Goal: Information Seeking & Learning: Learn about a topic

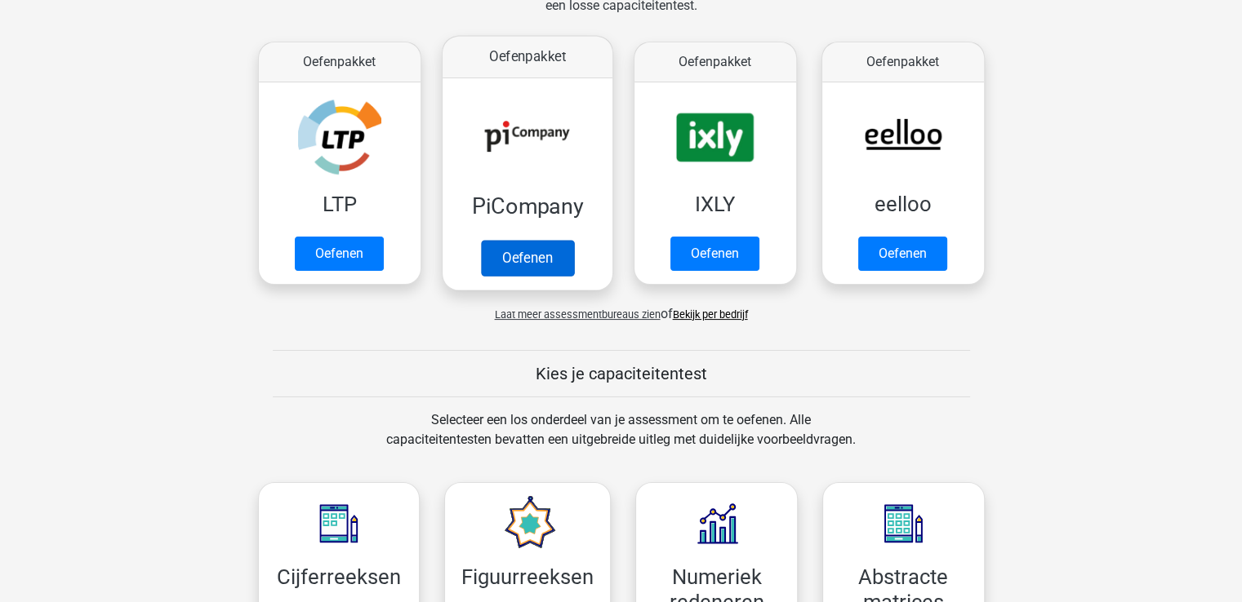
scroll to position [284, 0]
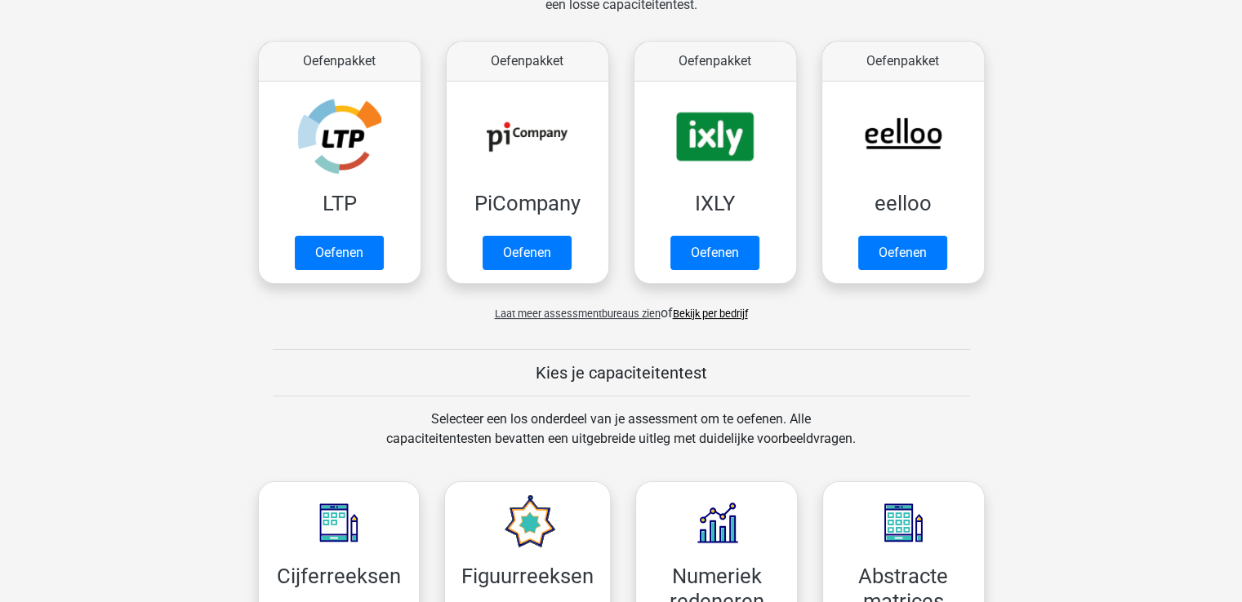
click at [583, 314] on span "Laat meer assessmentbureaus zien" at bounding box center [578, 314] width 166 height 12
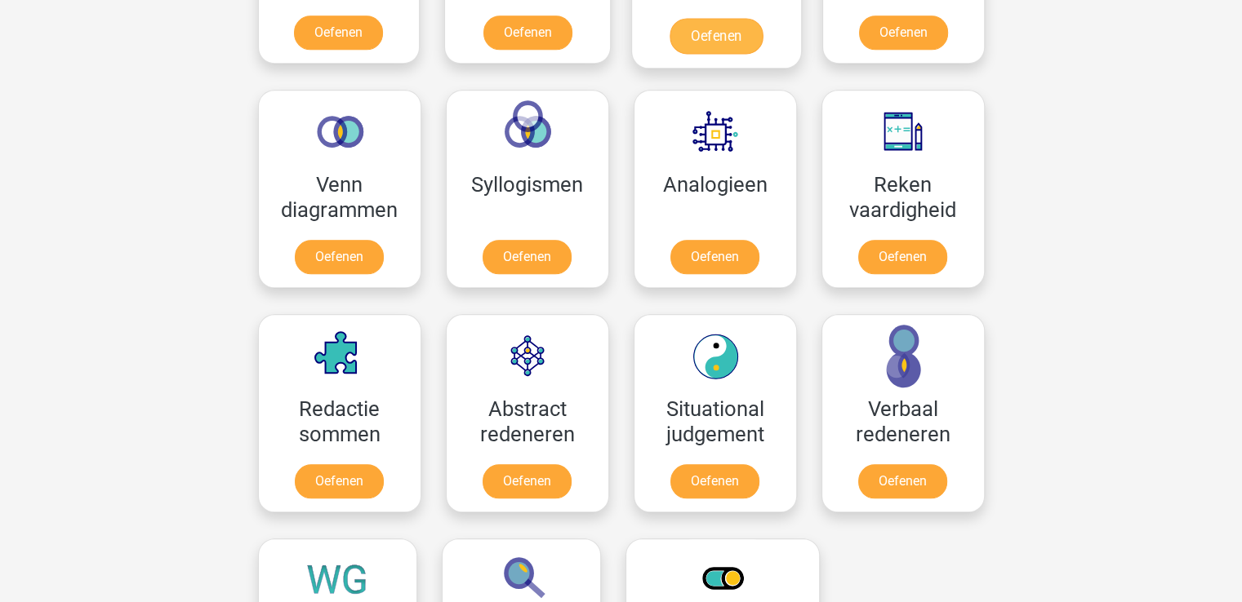
scroll to position [1723, 0]
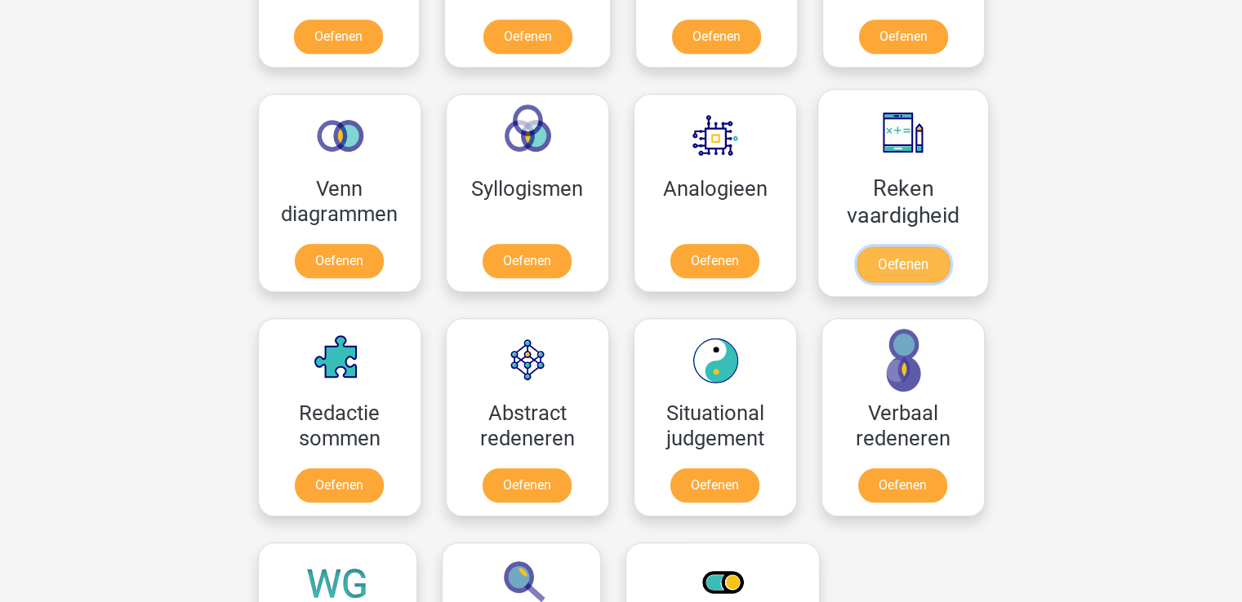
click at [913, 252] on link "Oefenen" at bounding box center [902, 265] width 93 height 36
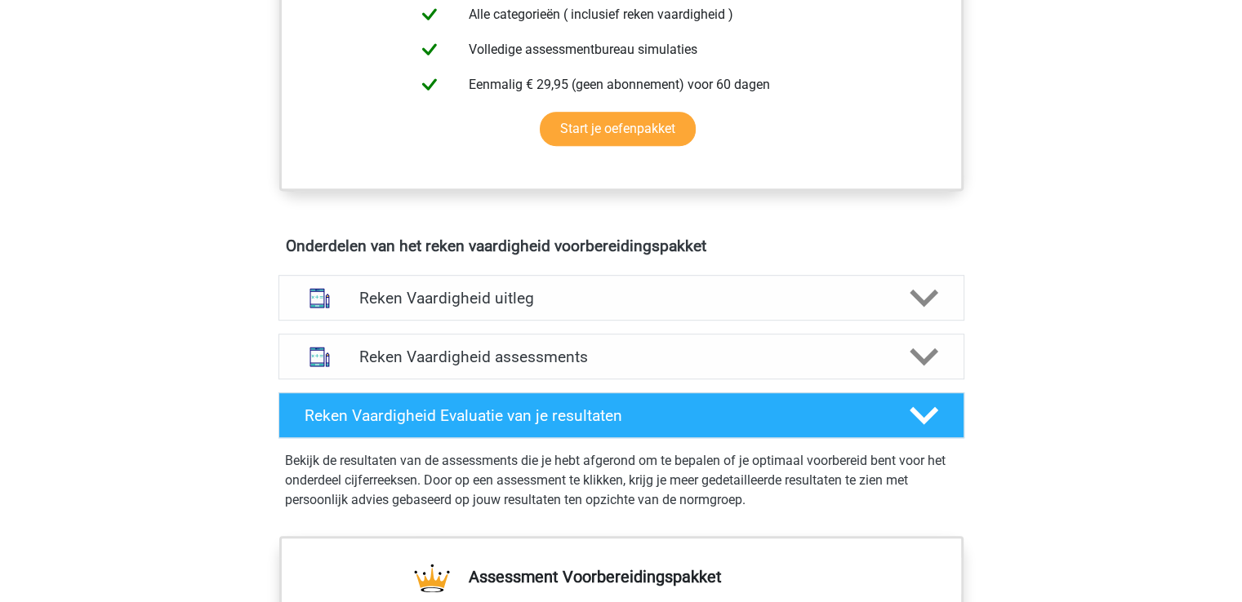
scroll to position [745, 0]
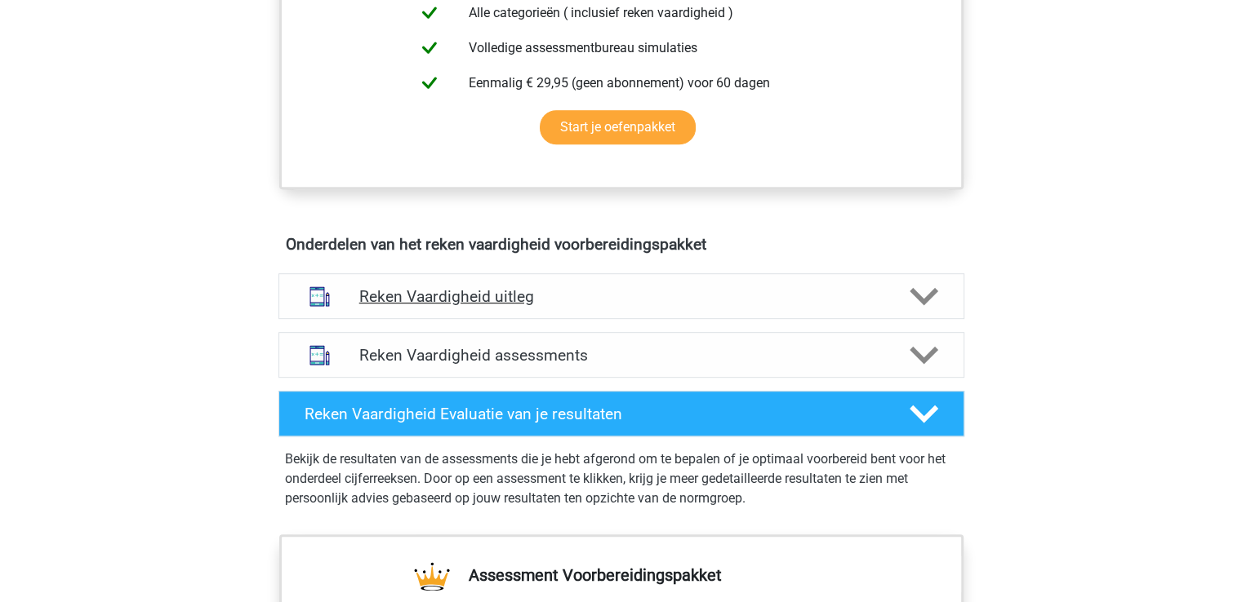
click at [634, 307] on div "Reken Vaardigheid uitleg" at bounding box center [621, 296] width 686 height 46
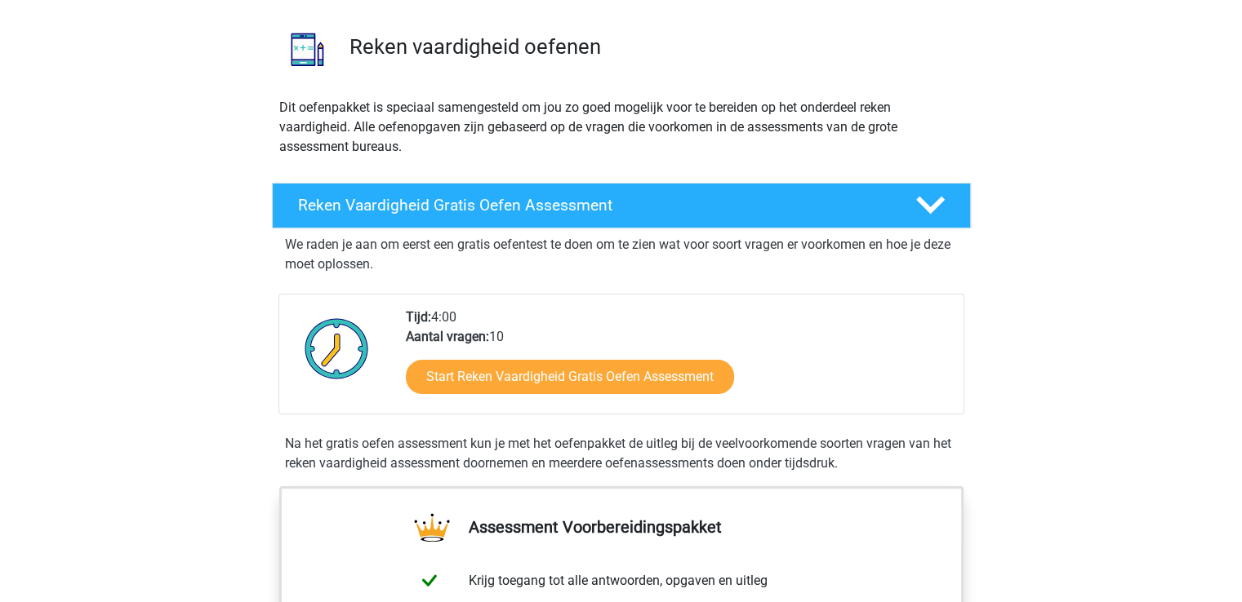
scroll to position [104, 0]
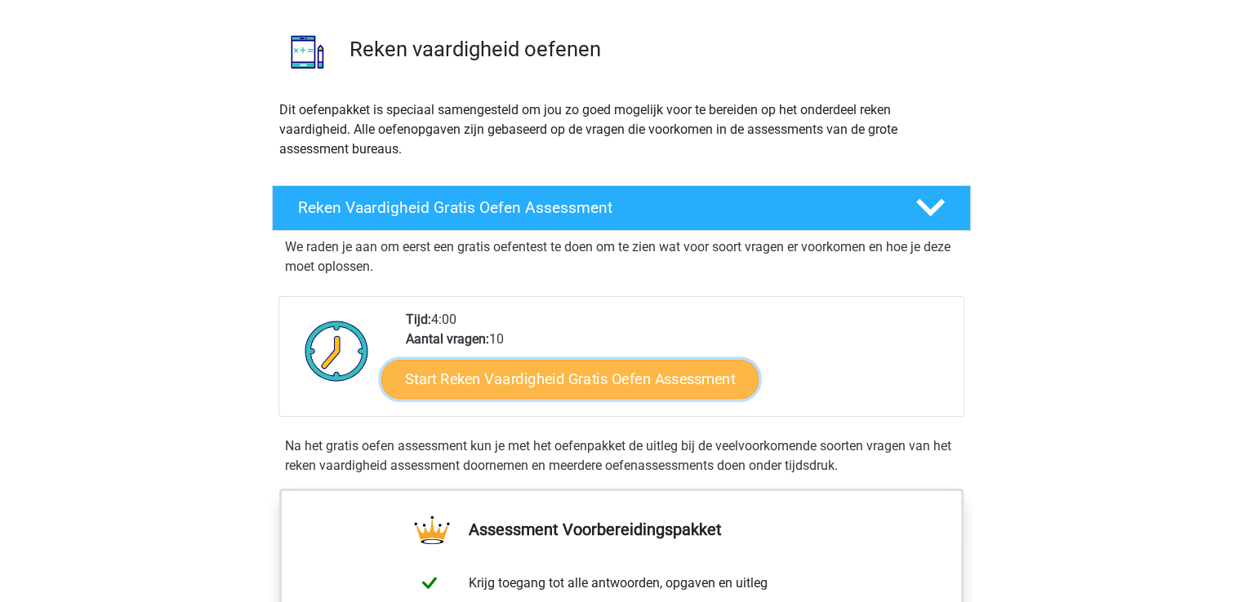
click at [598, 376] on link "Start Reken Vaardigheid Gratis Oefen Assessment" at bounding box center [569, 378] width 377 height 39
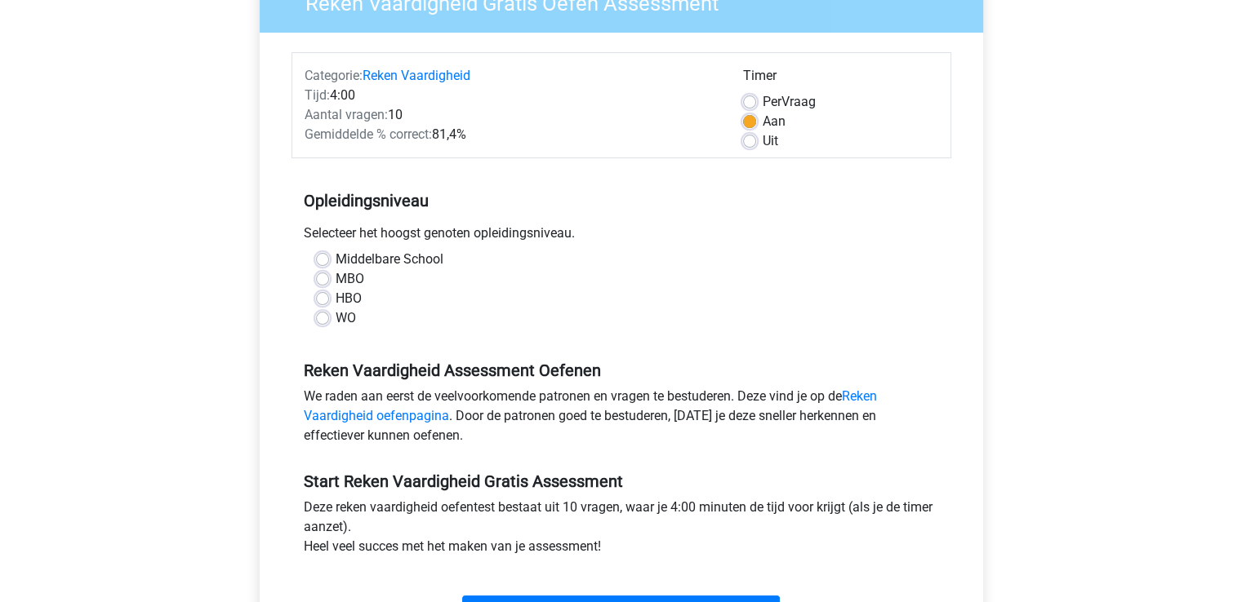
scroll to position [162, 0]
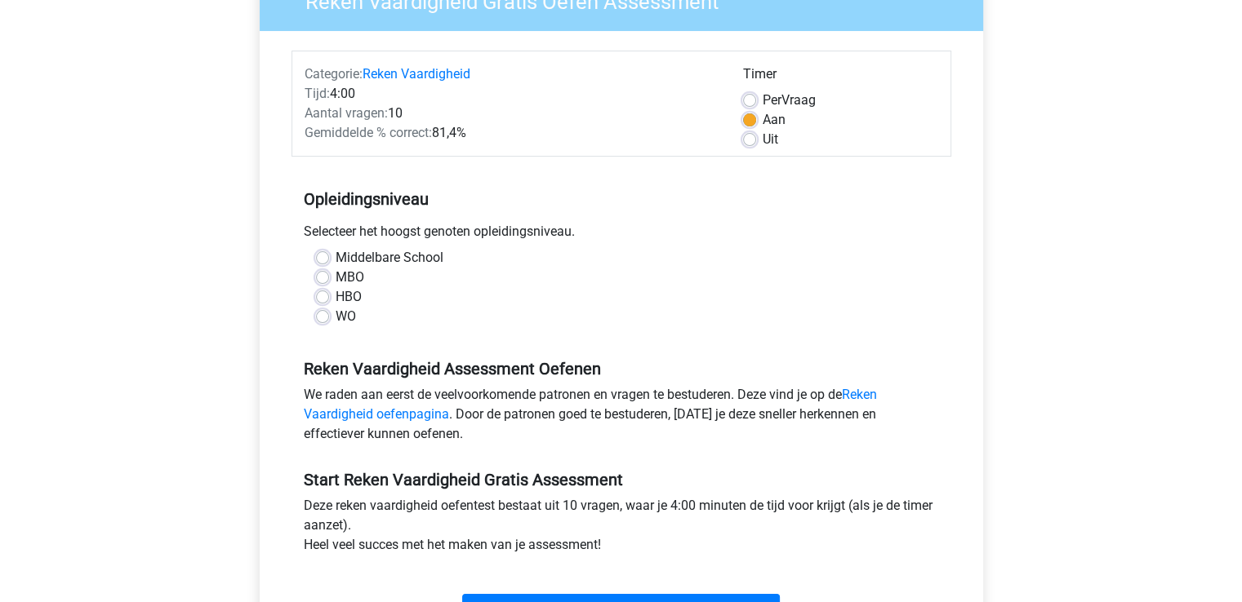
click at [336, 299] on label "HBO" at bounding box center [349, 297] width 26 height 20
click at [318, 299] on input "HBO" at bounding box center [322, 295] width 13 height 16
radio input "true"
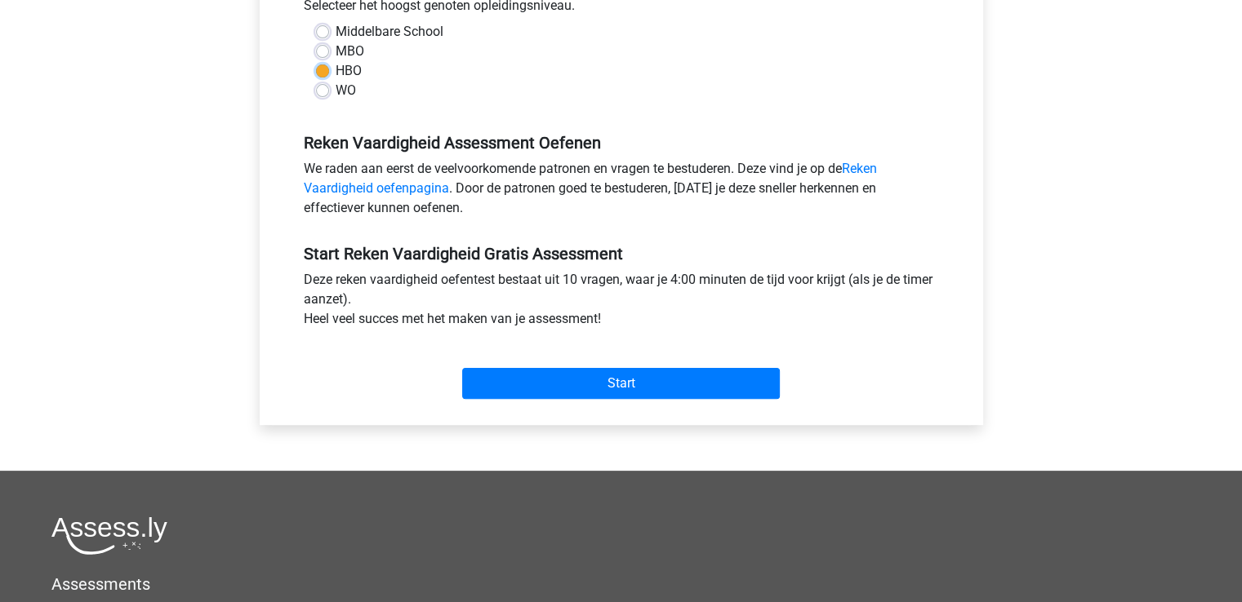
scroll to position [387, 0]
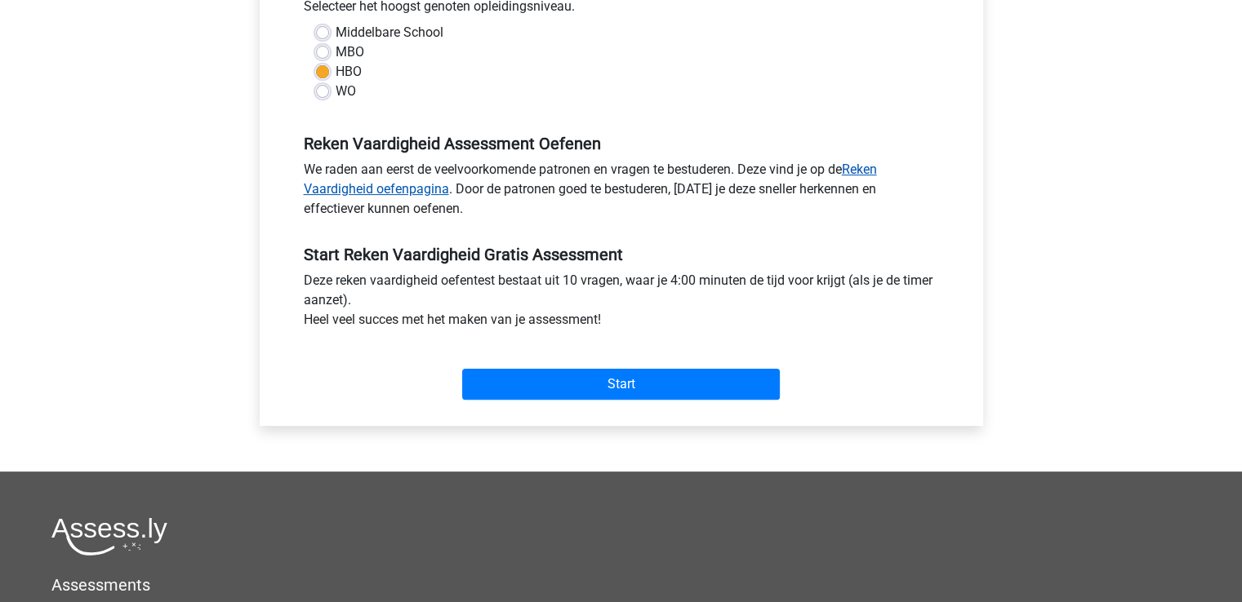
click at [866, 168] on link "Reken Vaardigheid oefenpagina" at bounding box center [590, 179] width 573 height 35
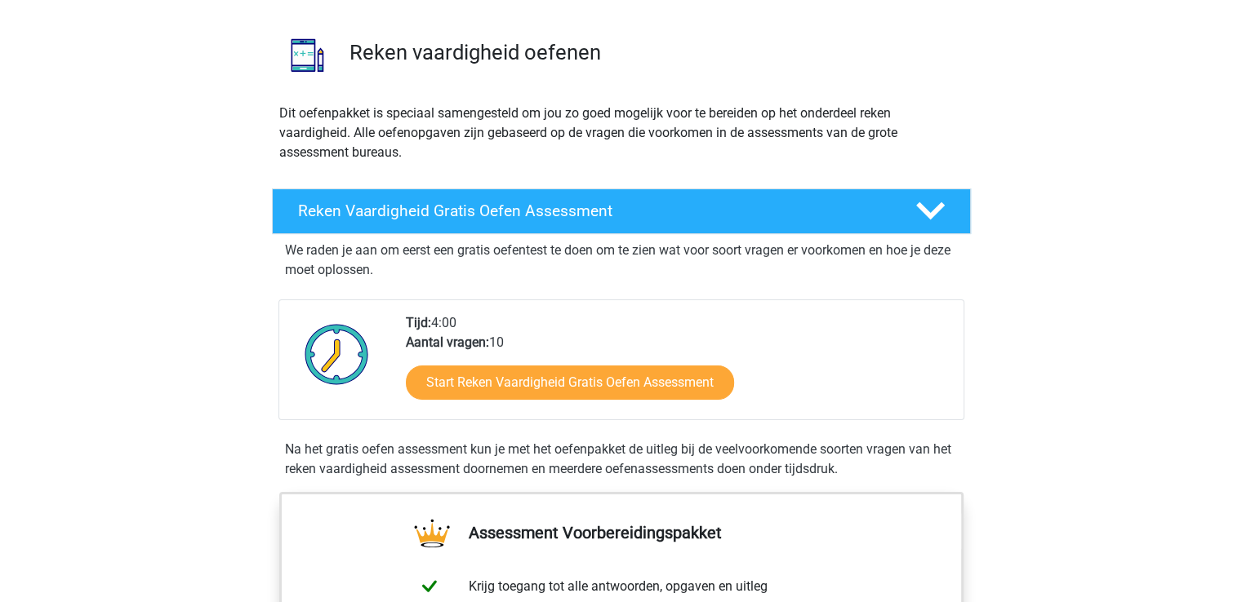
scroll to position [101, 0]
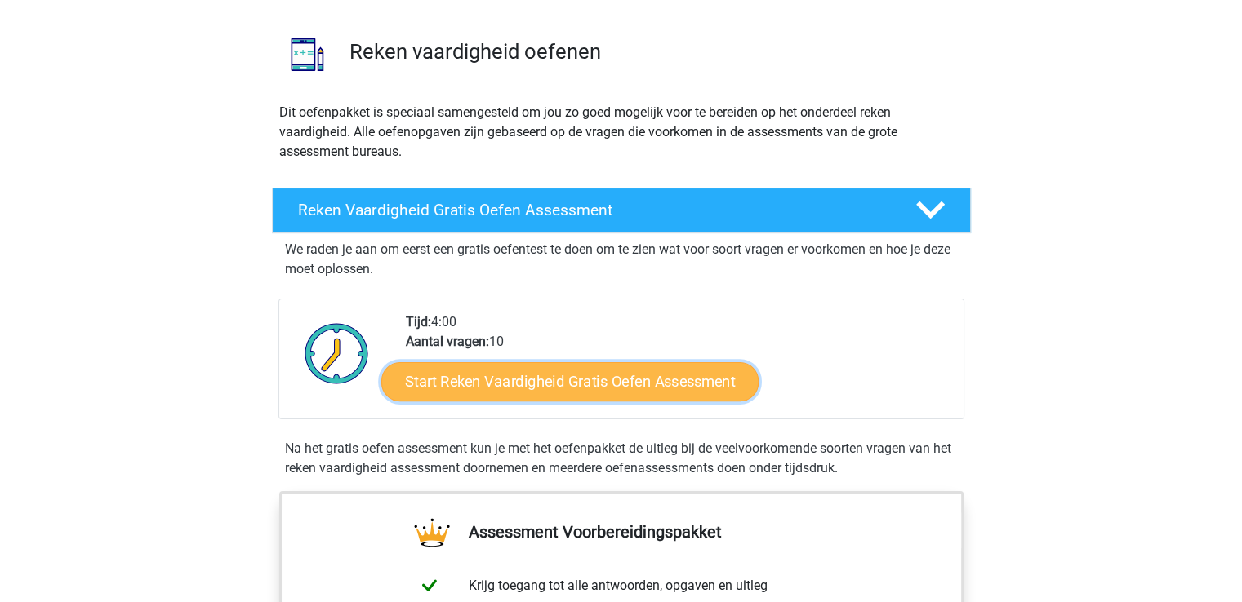
click at [669, 376] on link "Start Reken Vaardigheid Gratis Oefen Assessment" at bounding box center [569, 381] width 377 height 39
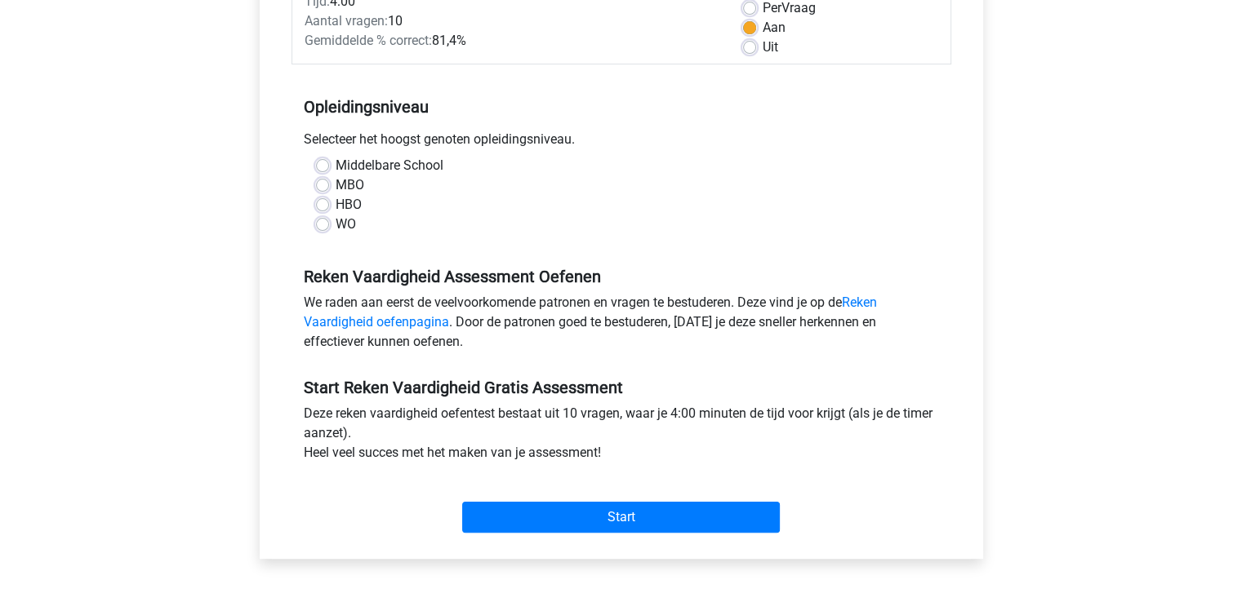
scroll to position [253, 0]
click at [336, 207] on label "HBO" at bounding box center [349, 206] width 26 height 20
click at [322, 207] on input "HBO" at bounding box center [322, 204] width 13 height 16
radio input "true"
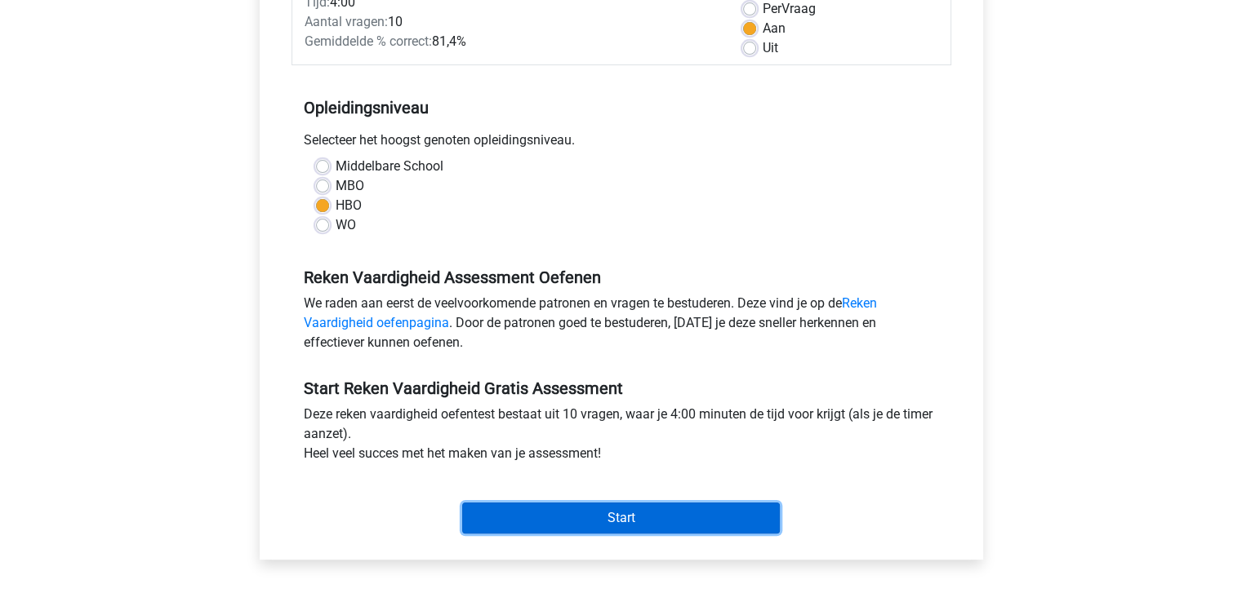
click at [585, 516] on input "Start" at bounding box center [621, 518] width 318 height 31
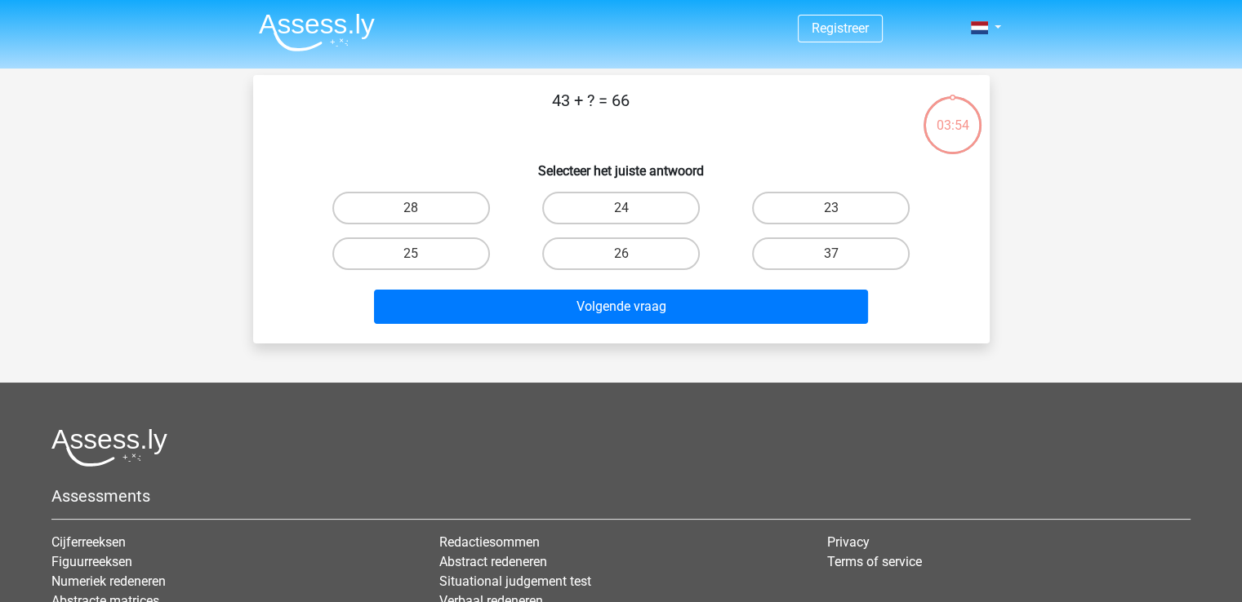
click at [839, 211] on input "23" at bounding box center [836, 213] width 11 height 11
radio input "true"
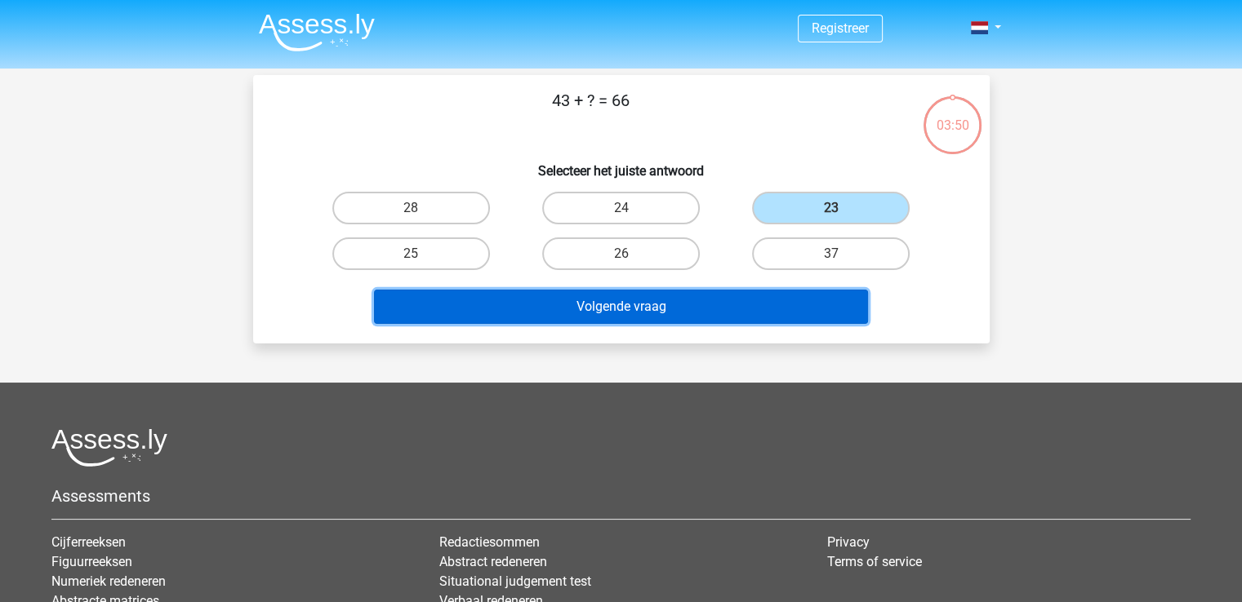
click at [691, 297] on button "Volgende vraag" at bounding box center [621, 307] width 494 height 34
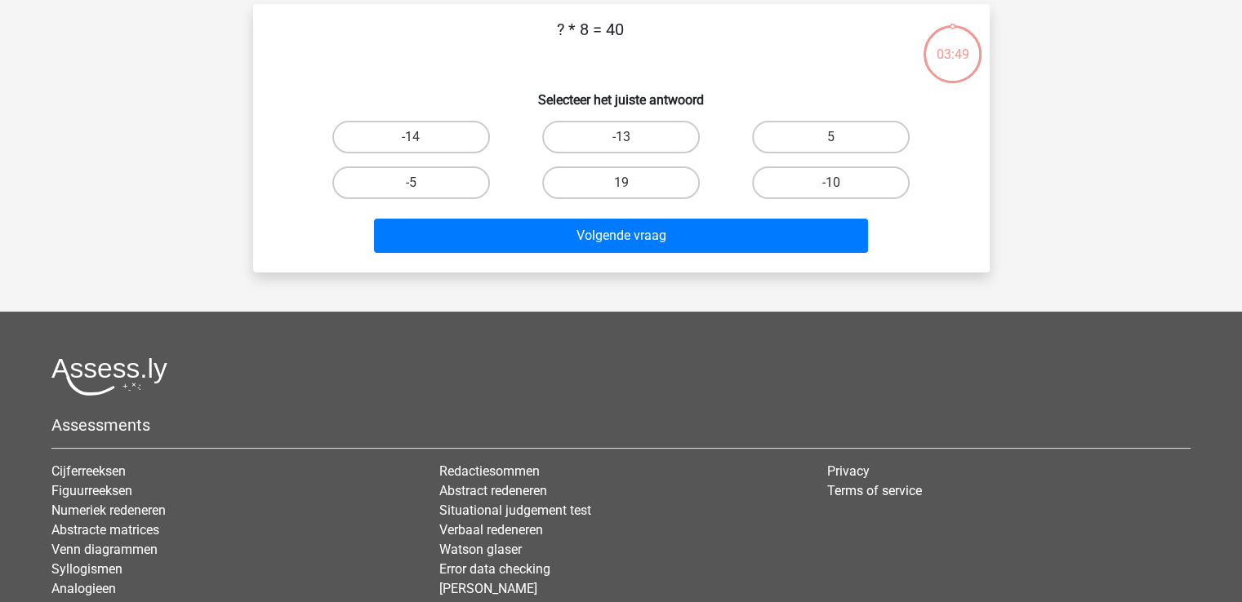
scroll to position [75, 0]
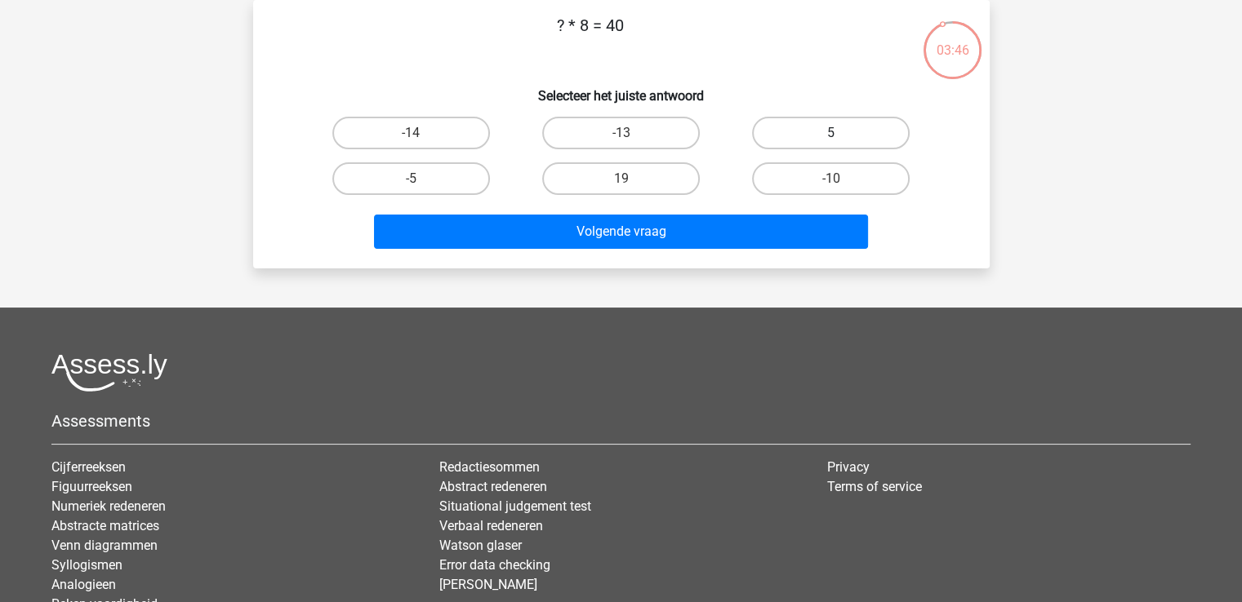
click at [832, 122] on label "5" at bounding box center [831, 133] width 158 height 33
click at [832, 133] on input "5" at bounding box center [836, 138] width 11 height 11
radio input "true"
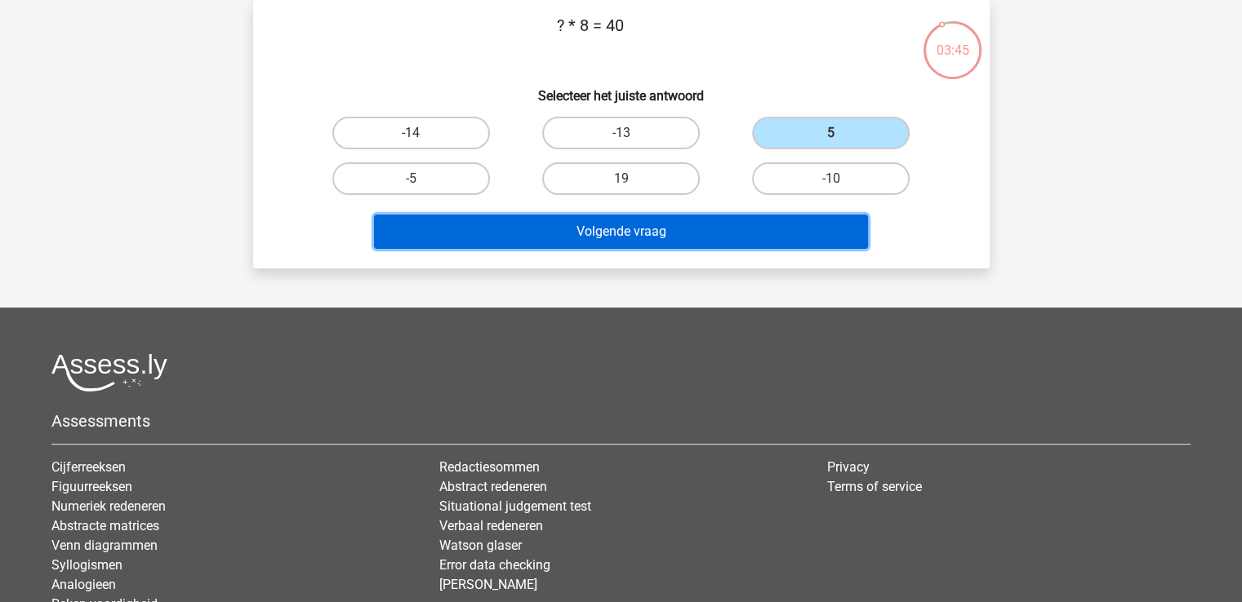
click at [647, 223] on button "Volgende vraag" at bounding box center [621, 232] width 494 height 34
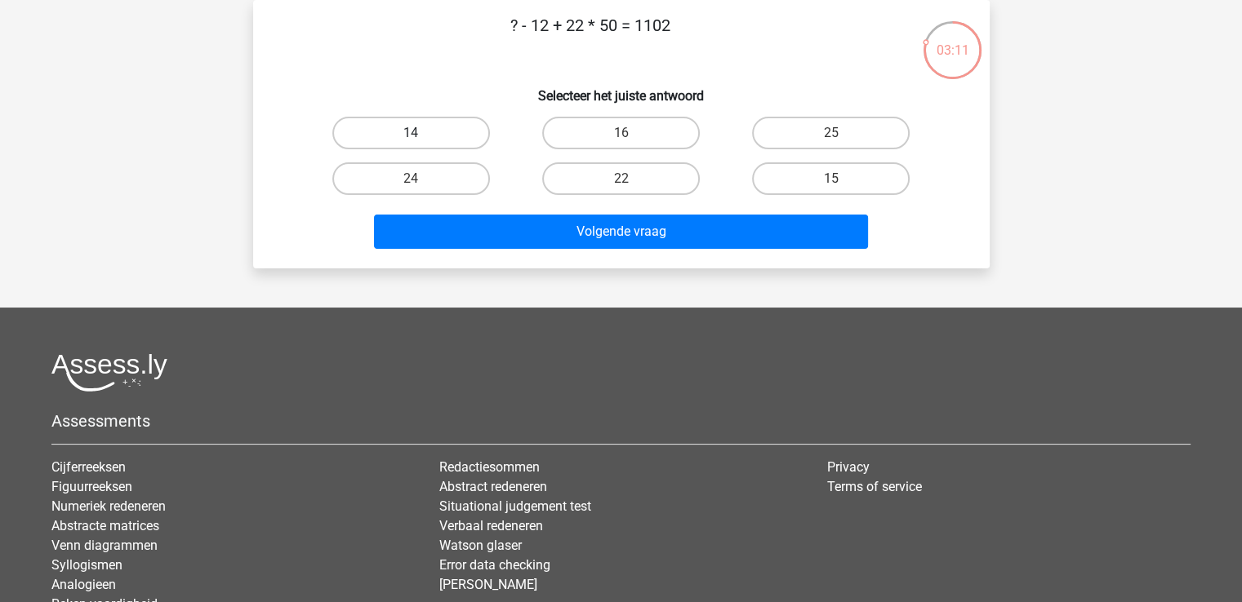
click at [421, 135] on input "14" at bounding box center [416, 138] width 11 height 11
radio input "true"
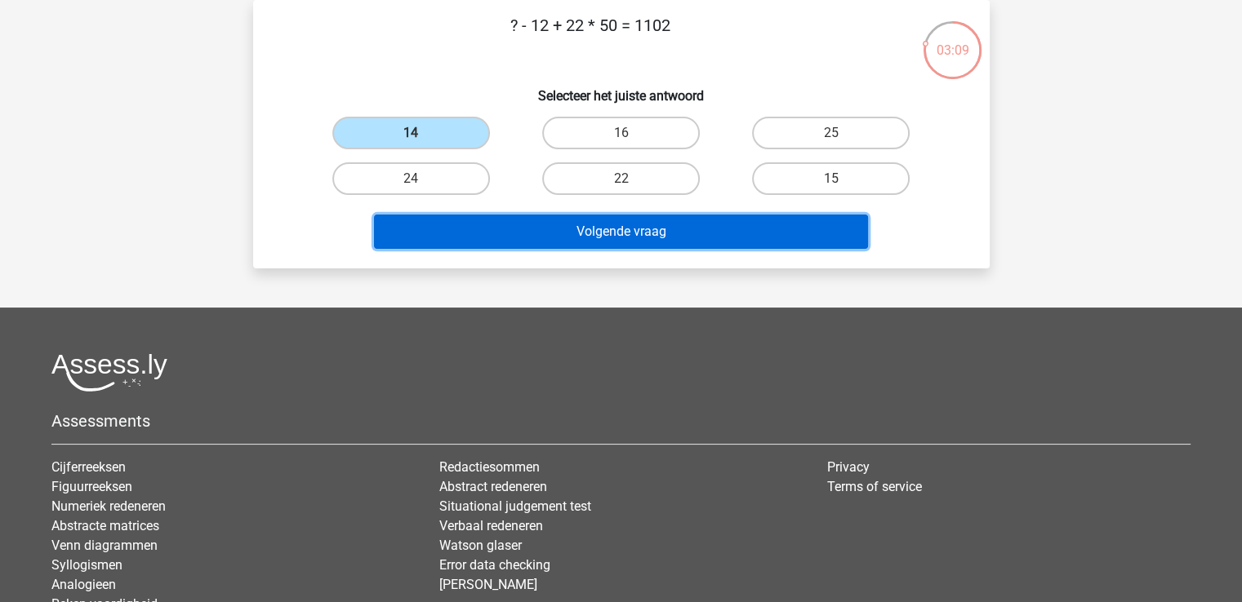
click at [602, 232] on button "Volgende vraag" at bounding box center [621, 232] width 494 height 34
click at [758, 227] on button "Volgende vraag" at bounding box center [621, 232] width 494 height 34
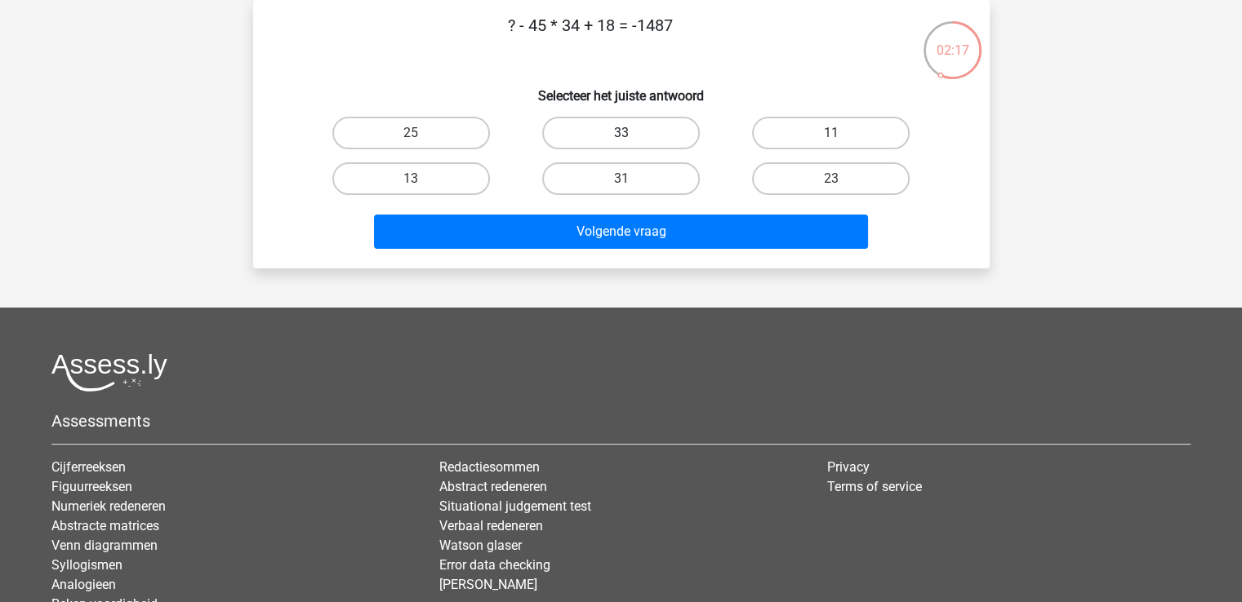
click at [643, 131] on label "33" at bounding box center [621, 133] width 158 height 33
click at [631, 133] on input "33" at bounding box center [625, 138] width 11 height 11
radio input "true"
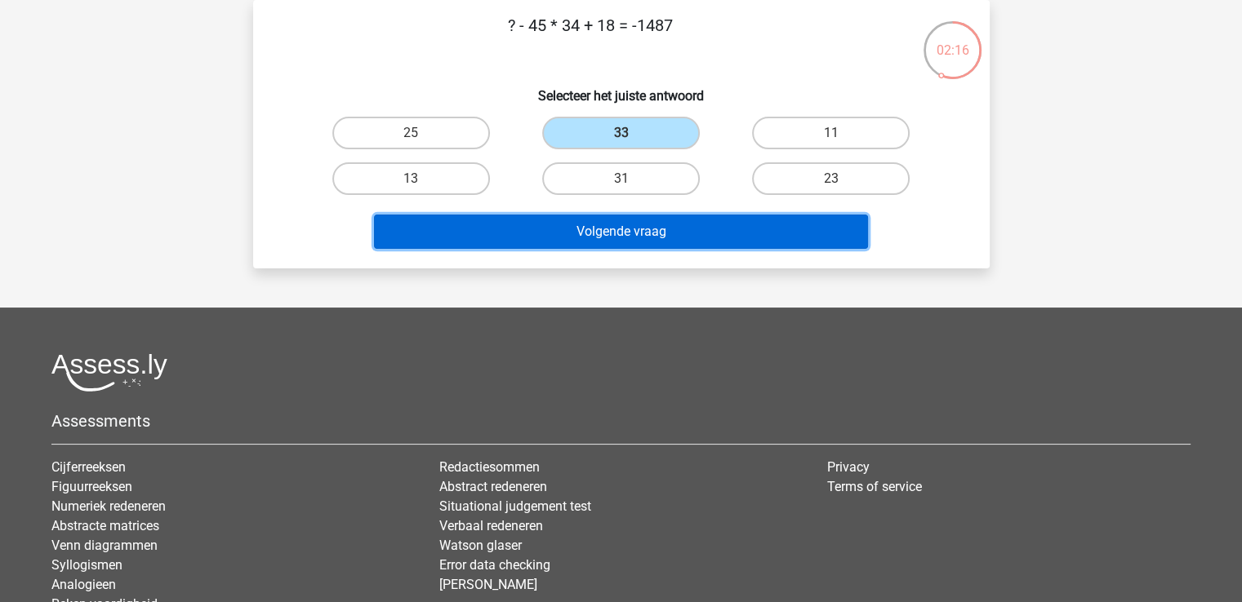
click at [652, 221] on button "Volgende vraag" at bounding box center [621, 232] width 494 height 34
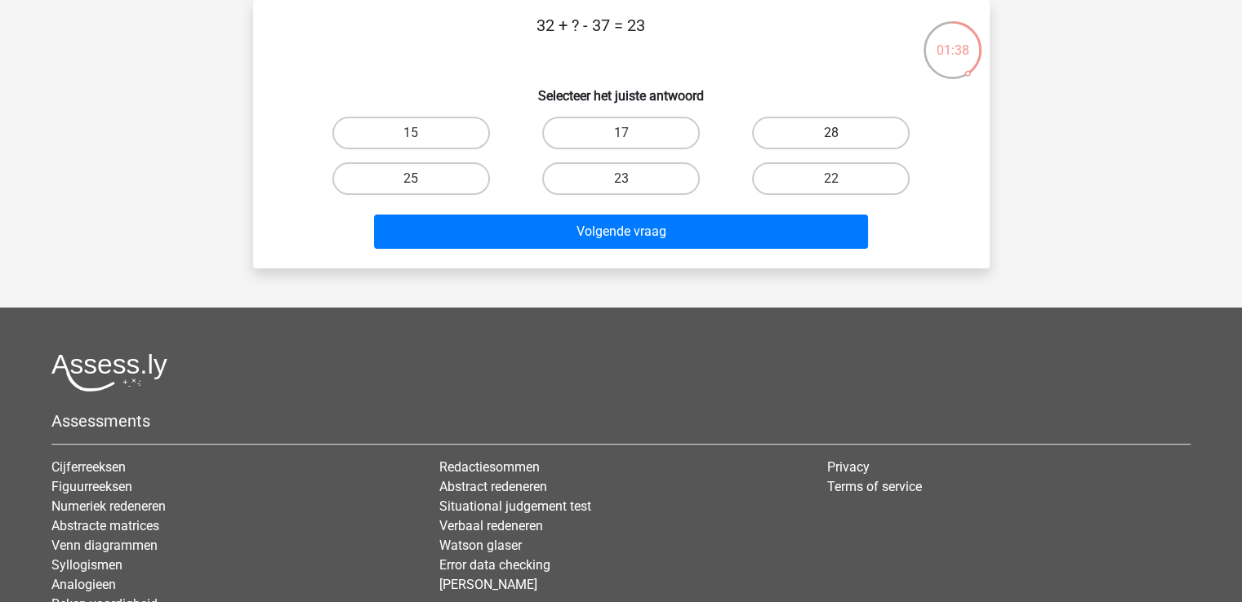
click at [816, 131] on label "28" at bounding box center [831, 133] width 158 height 33
click at [831, 133] on input "28" at bounding box center [836, 138] width 11 height 11
radio input "true"
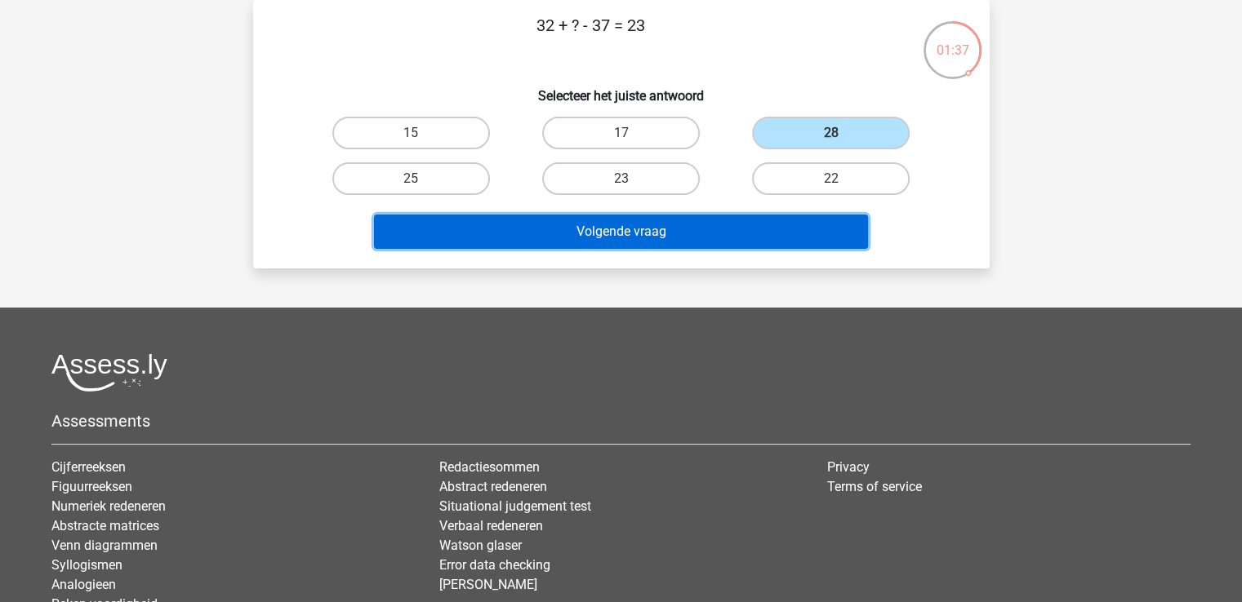
click at [659, 241] on button "Volgende vraag" at bounding box center [621, 232] width 494 height 34
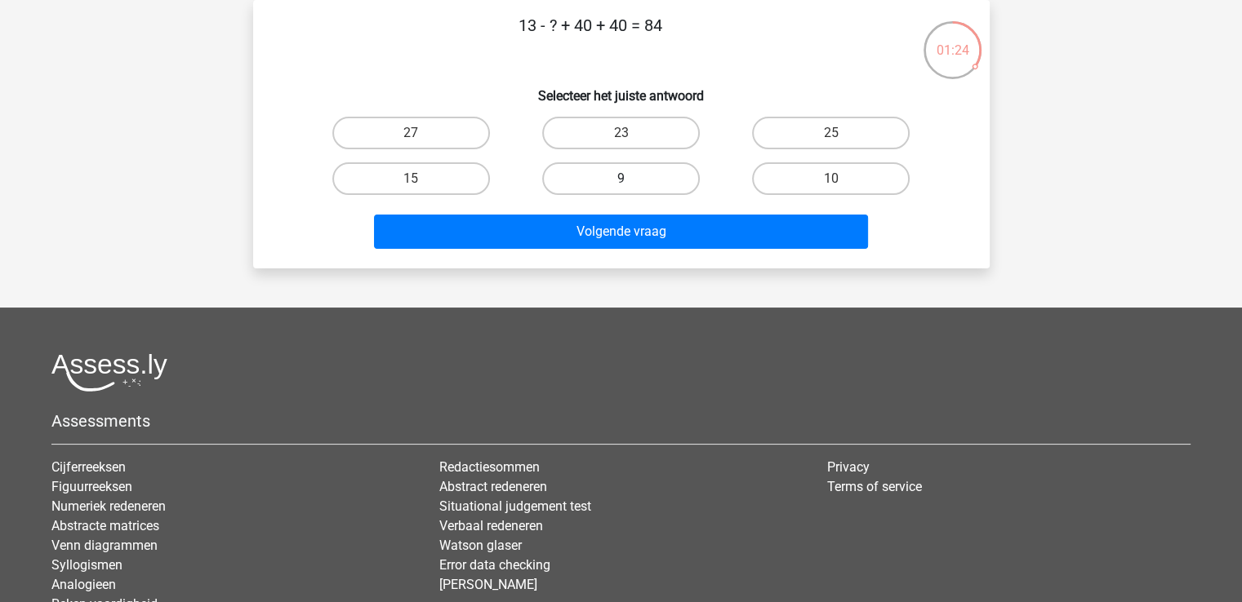
click at [643, 171] on label "9" at bounding box center [621, 178] width 158 height 33
click at [631, 179] on input "9" at bounding box center [625, 184] width 11 height 11
radio input "true"
click at [643, 171] on label "9" at bounding box center [621, 178] width 158 height 33
click at [631, 179] on input "9" at bounding box center [625, 184] width 11 height 11
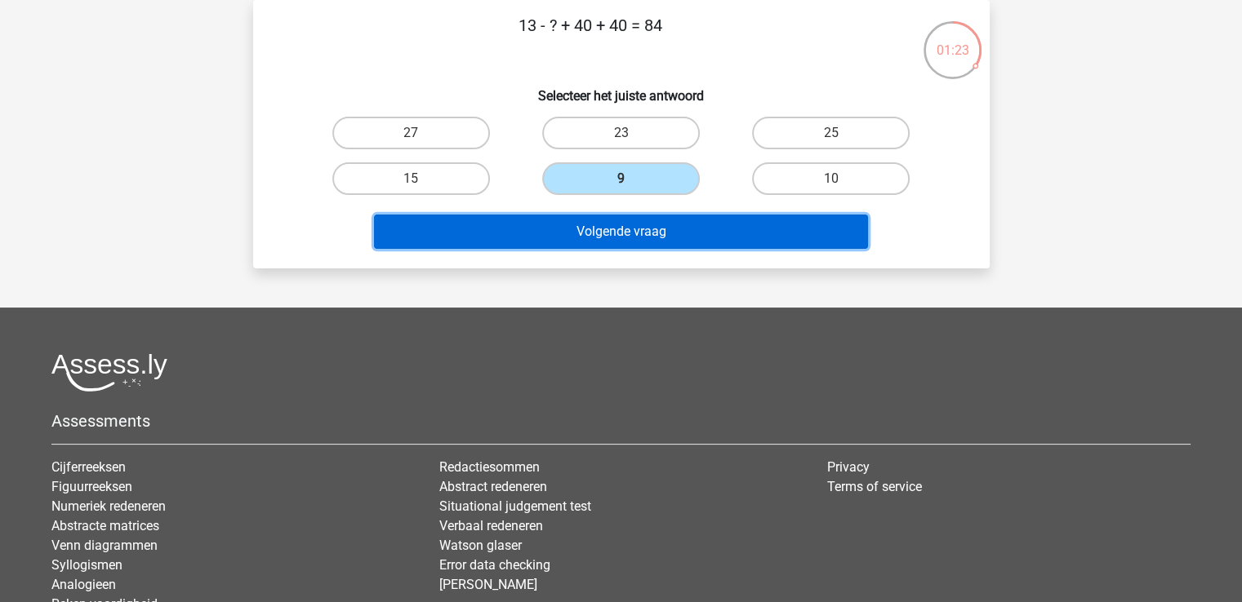
click at [617, 233] on button "Volgende vraag" at bounding box center [621, 232] width 494 height 34
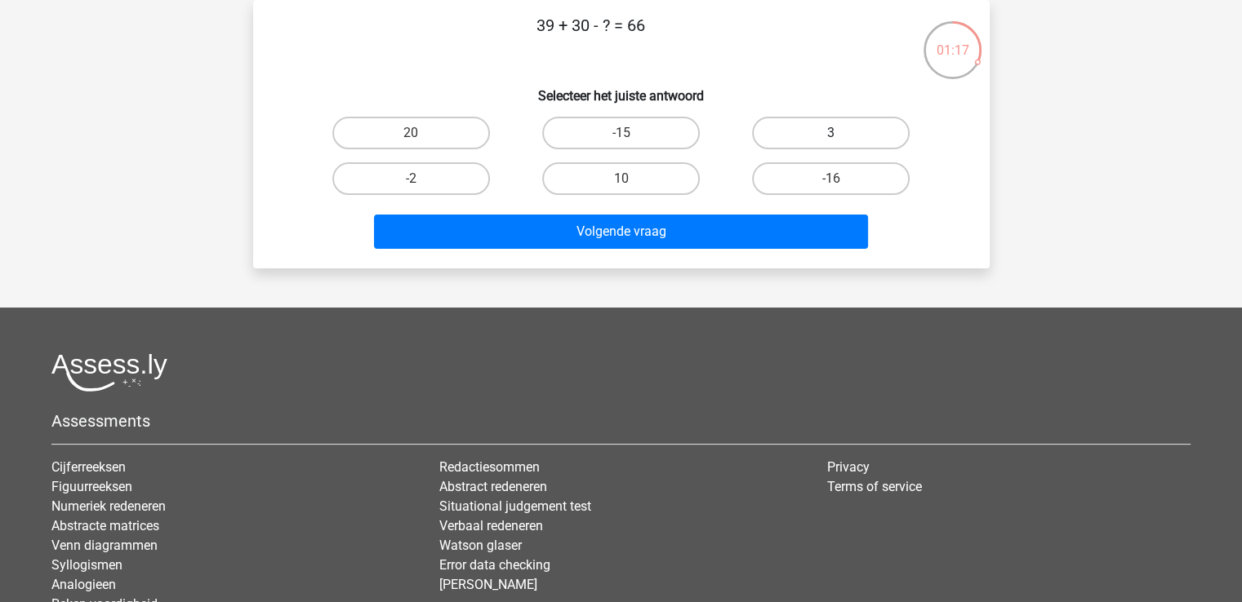
click at [856, 118] on label "3" at bounding box center [831, 133] width 158 height 33
click at [842, 133] on input "3" at bounding box center [836, 138] width 11 height 11
radio input "true"
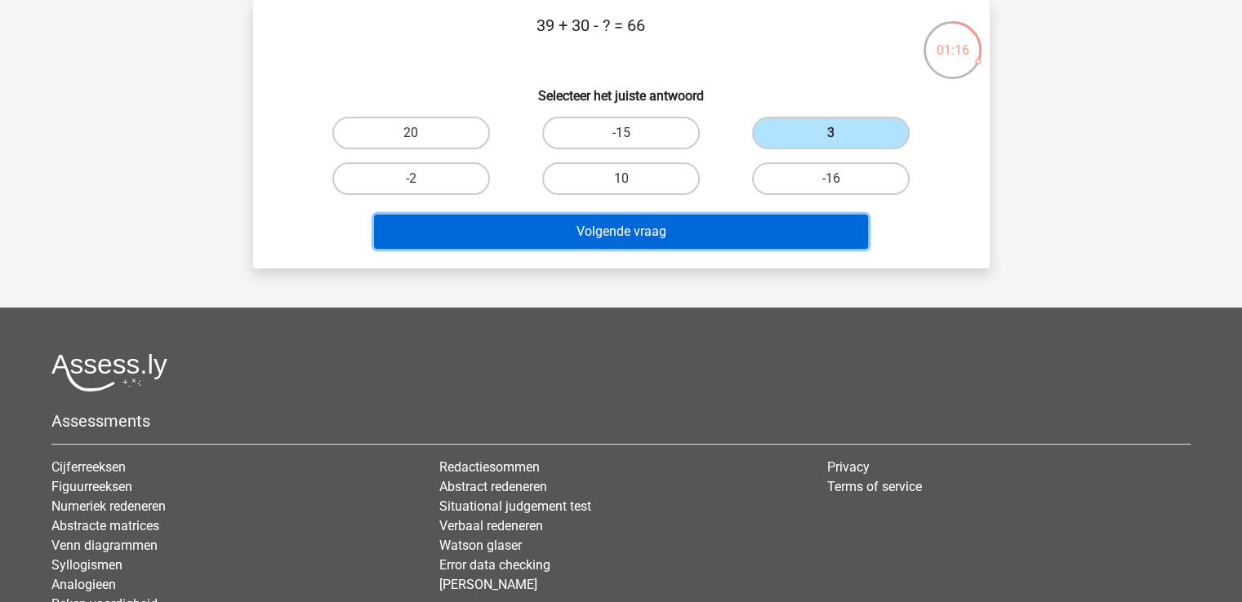
click at [660, 238] on button "Volgende vraag" at bounding box center [621, 232] width 494 height 34
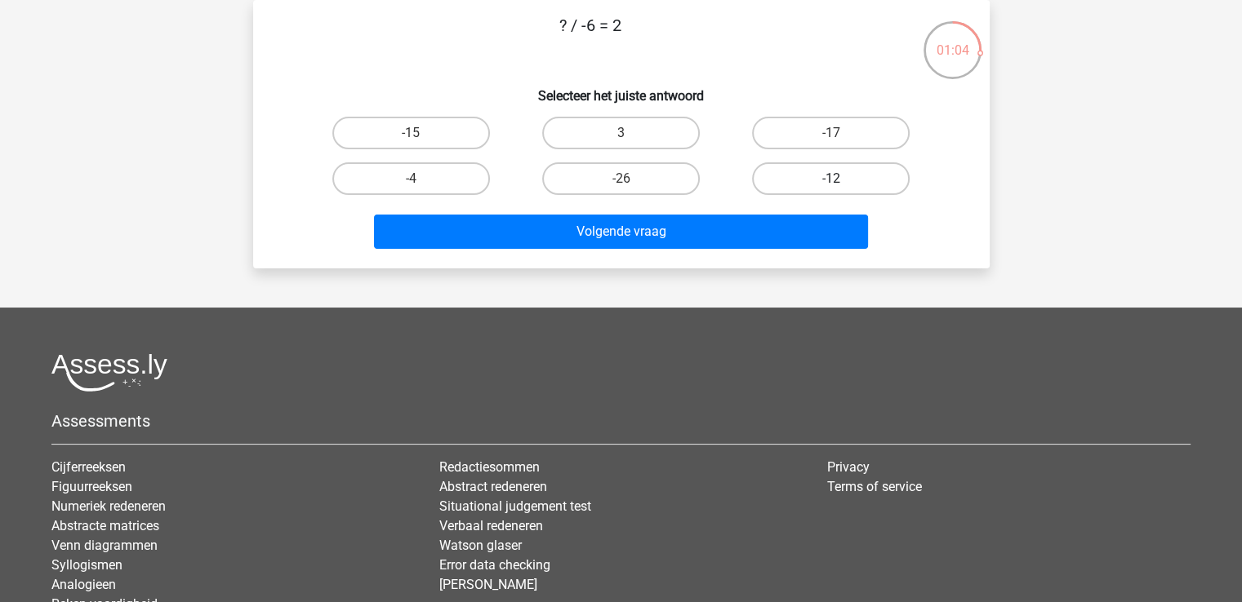
click at [820, 181] on label "-12" at bounding box center [831, 178] width 158 height 33
click at [831, 181] on input "-12" at bounding box center [836, 184] width 11 height 11
radio input "true"
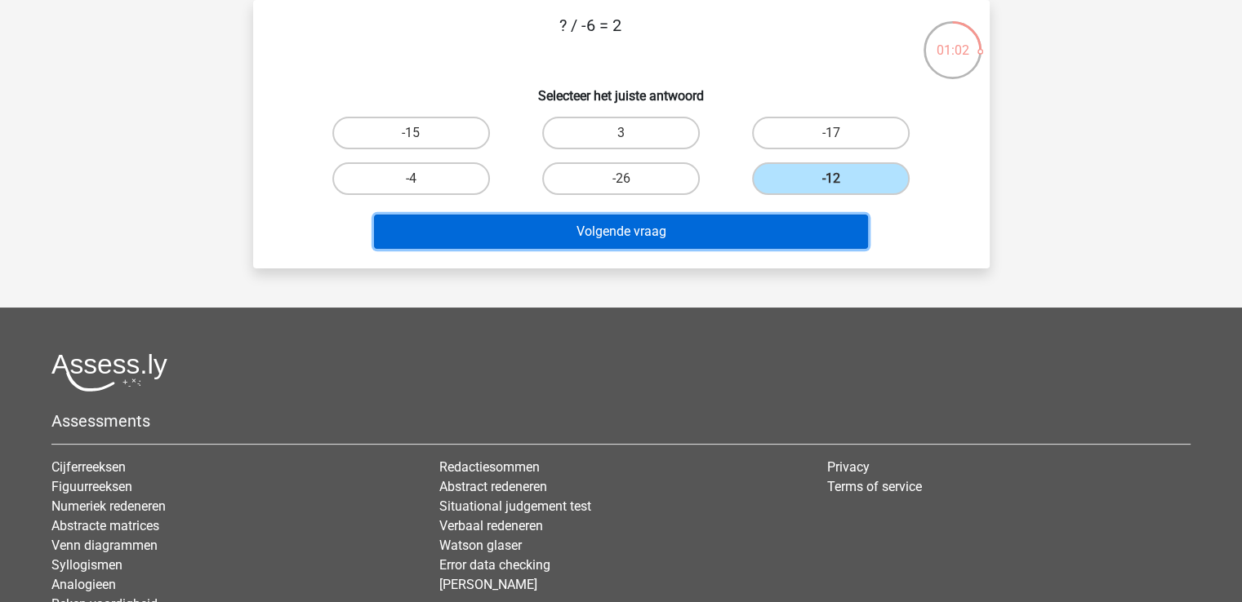
click at [715, 238] on button "Volgende vraag" at bounding box center [621, 232] width 494 height 34
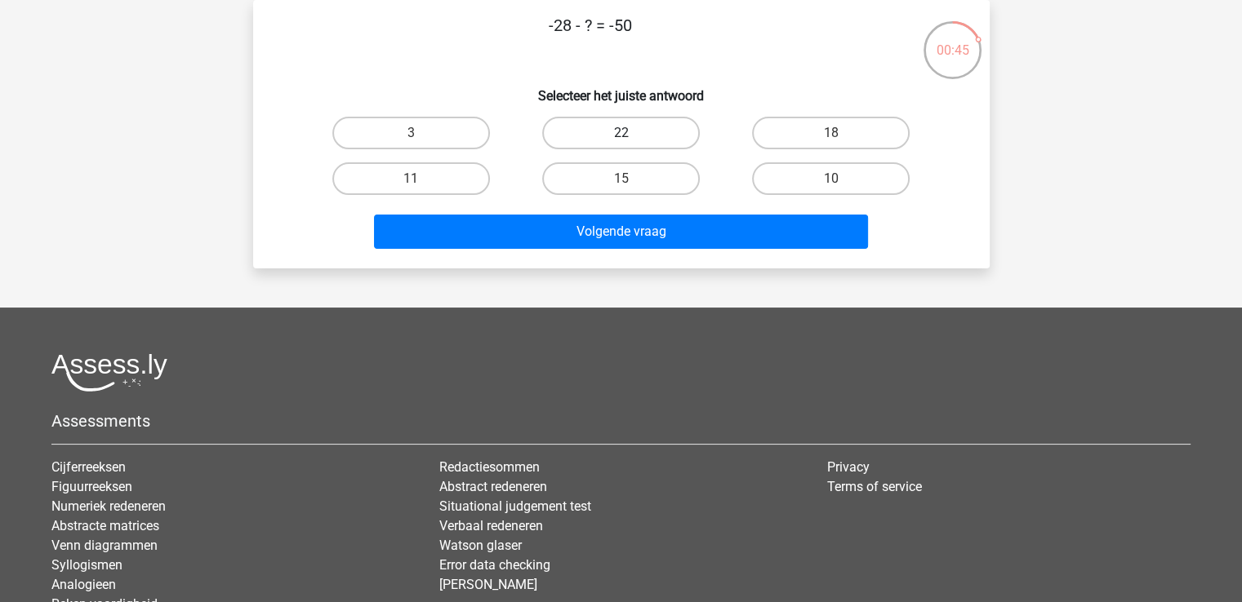
click at [590, 136] on label "22" at bounding box center [621, 133] width 158 height 33
click at [620, 136] on input "22" at bounding box center [625, 138] width 11 height 11
radio input "true"
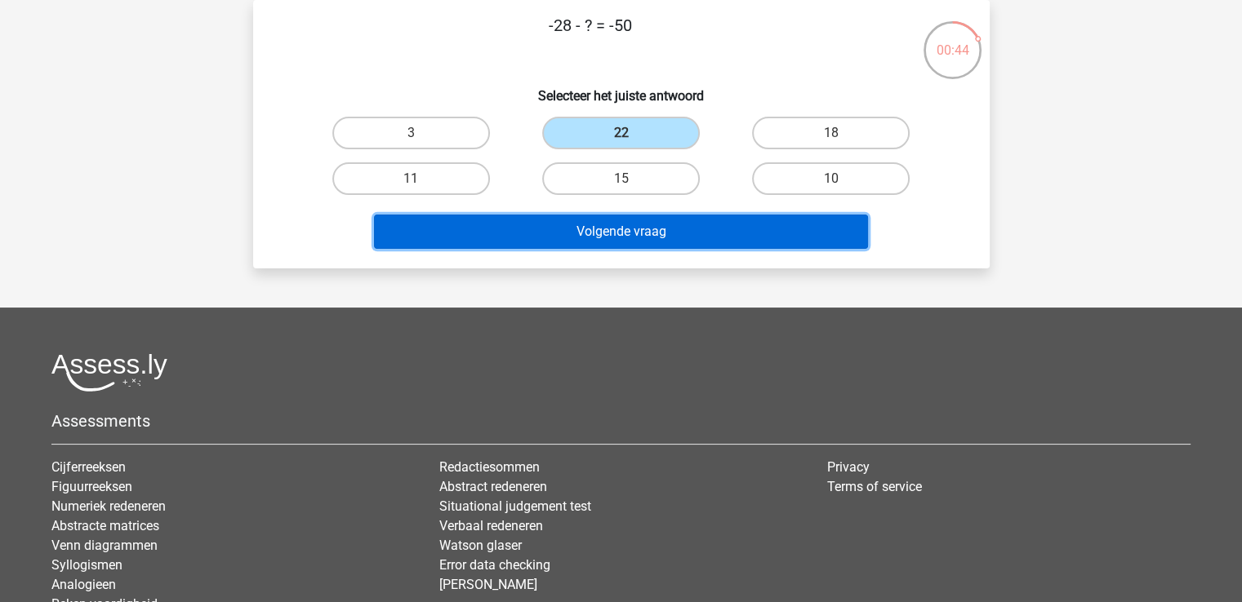
click at [586, 233] on button "Volgende vraag" at bounding box center [621, 232] width 494 height 34
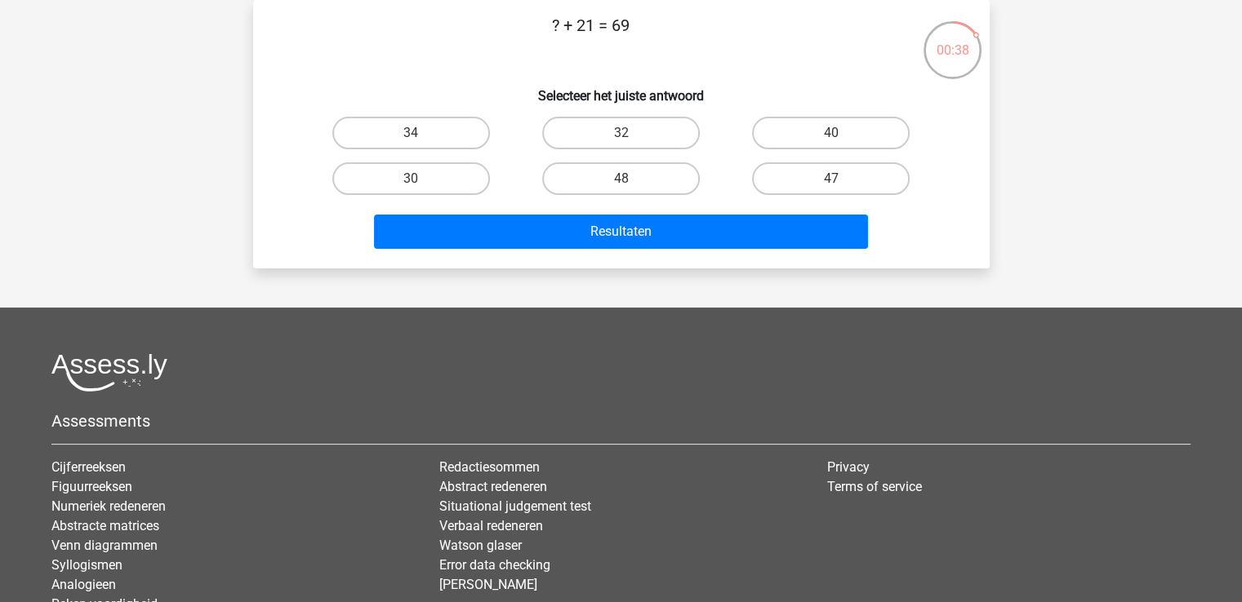
click at [622, 187] on input "48" at bounding box center [625, 184] width 11 height 11
radio input "true"
click at [675, 210] on div "Resultaten" at bounding box center [621, 229] width 684 height 54
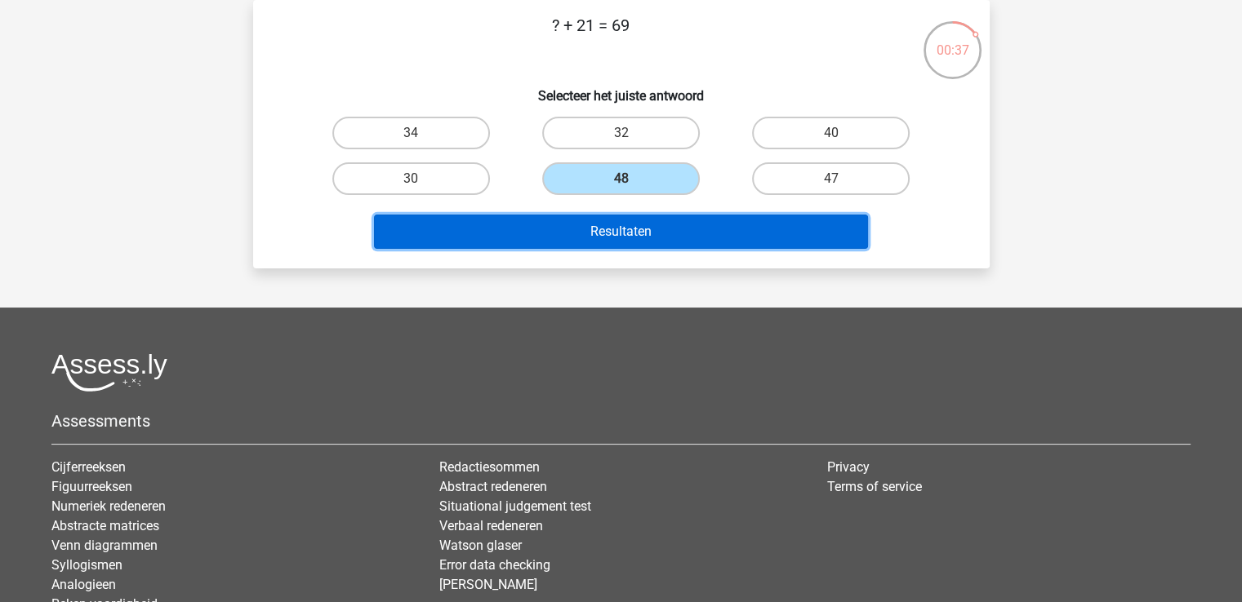
click at [671, 220] on button "Resultaten" at bounding box center [621, 232] width 494 height 34
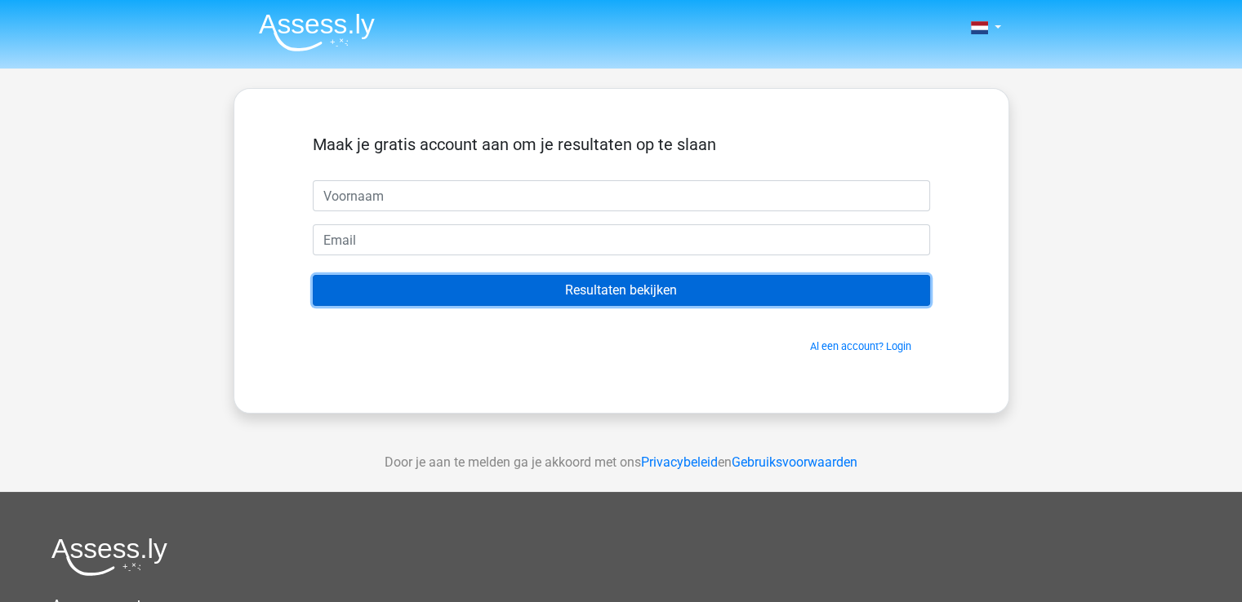
click at [678, 294] on input "Resultaten bekijken" at bounding box center [621, 290] width 617 height 31
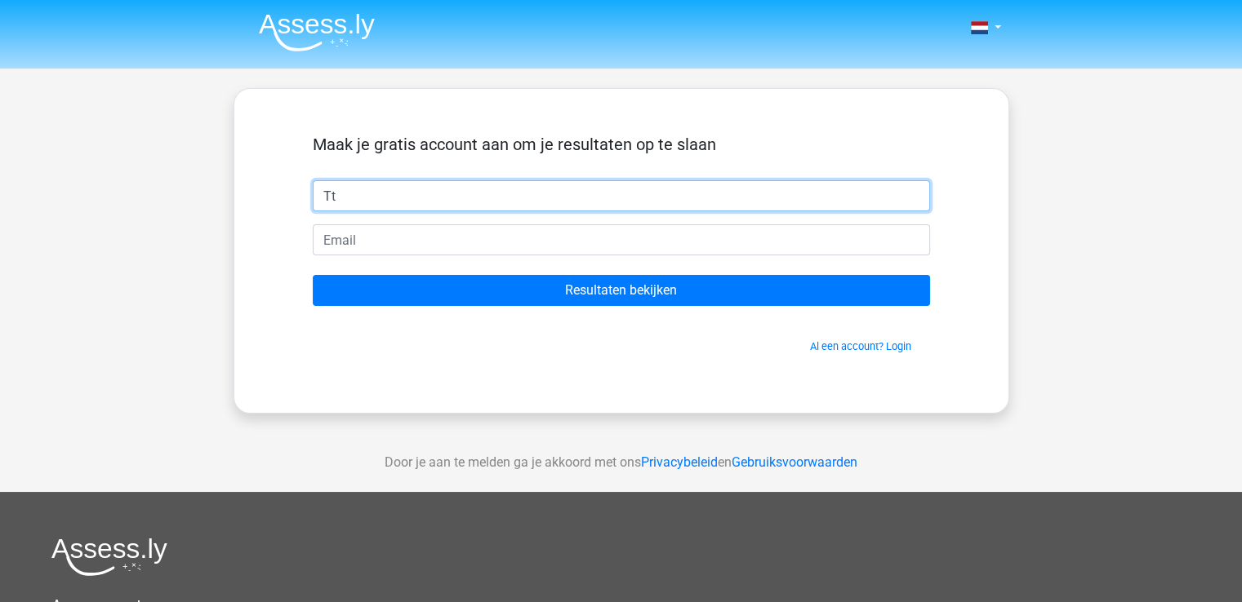
type input "Tim"
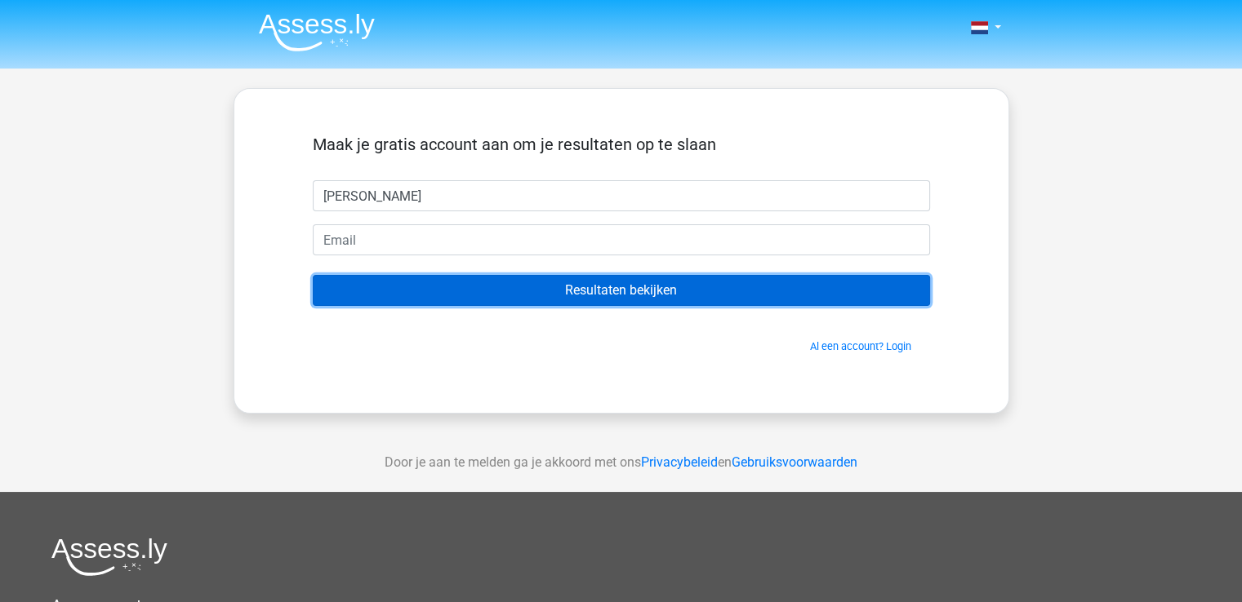
click at [488, 283] on input "Resultaten bekijken" at bounding box center [621, 290] width 617 height 31
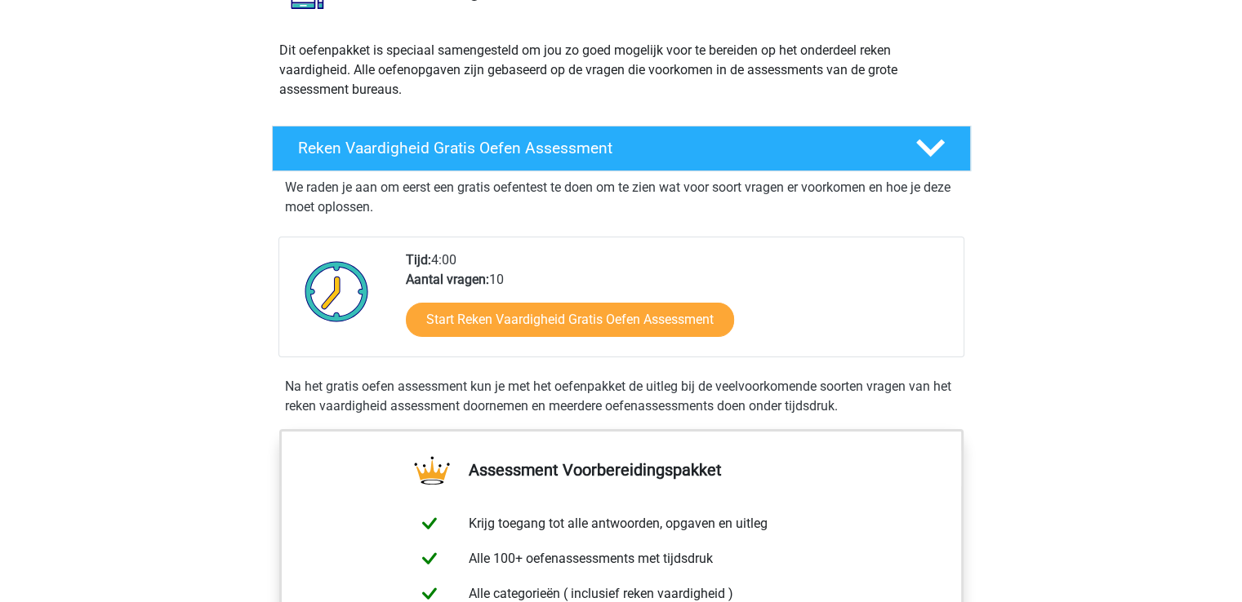
scroll to position [165, 0]
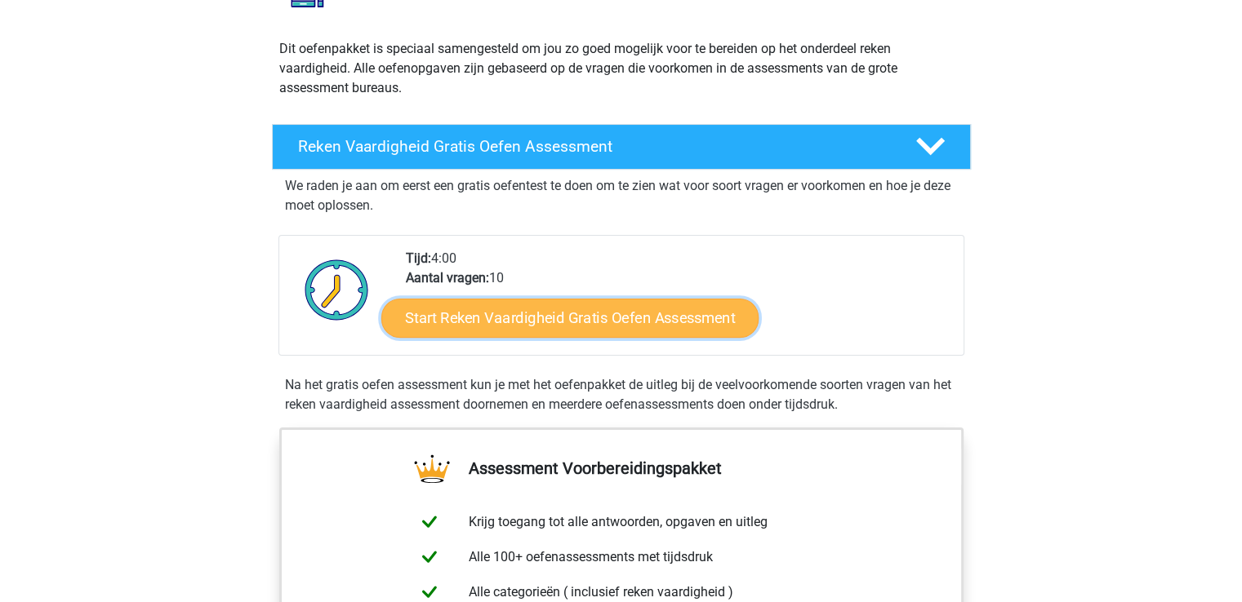
click at [559, 321] on link "Start Reken Vaardigheid Gratis Oefen Assessment" at bounding box center [569, 317] width 377 height 39
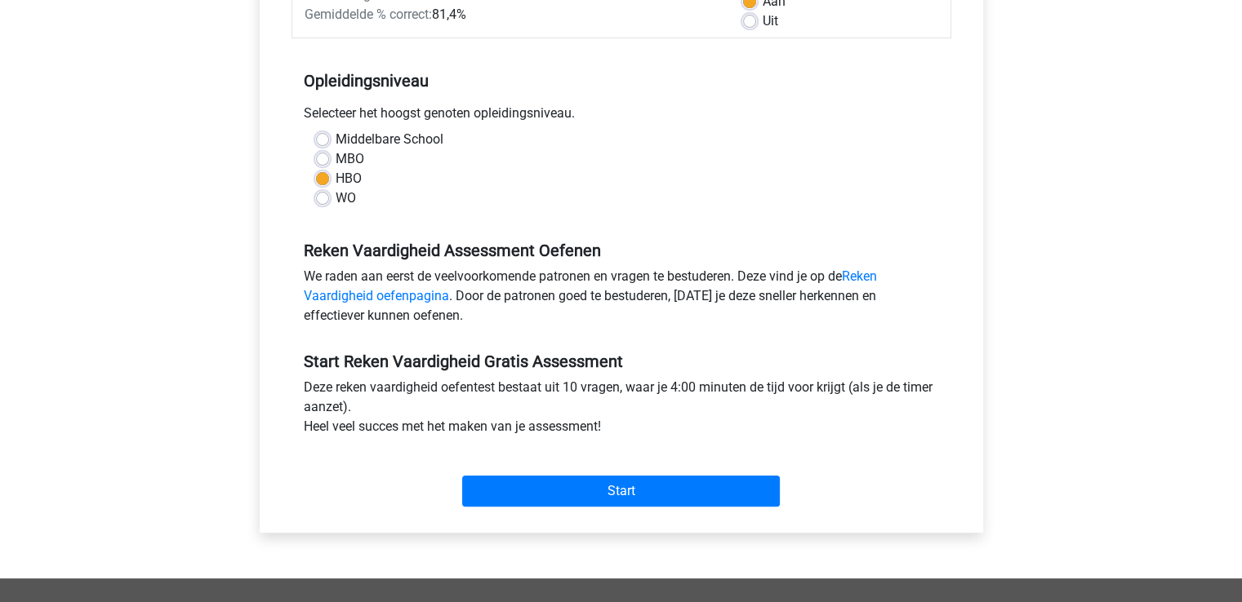
scroll to position [338, 0]
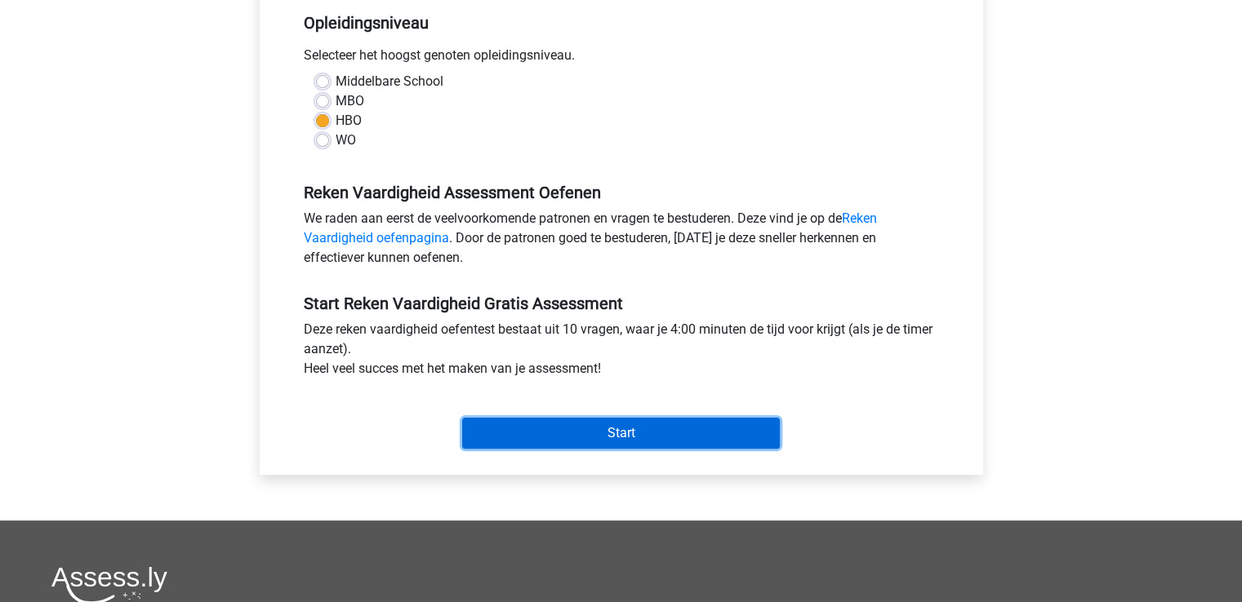
click at [579, 425] on input "Start" at bounding box center [621, 433] width 318 height 31
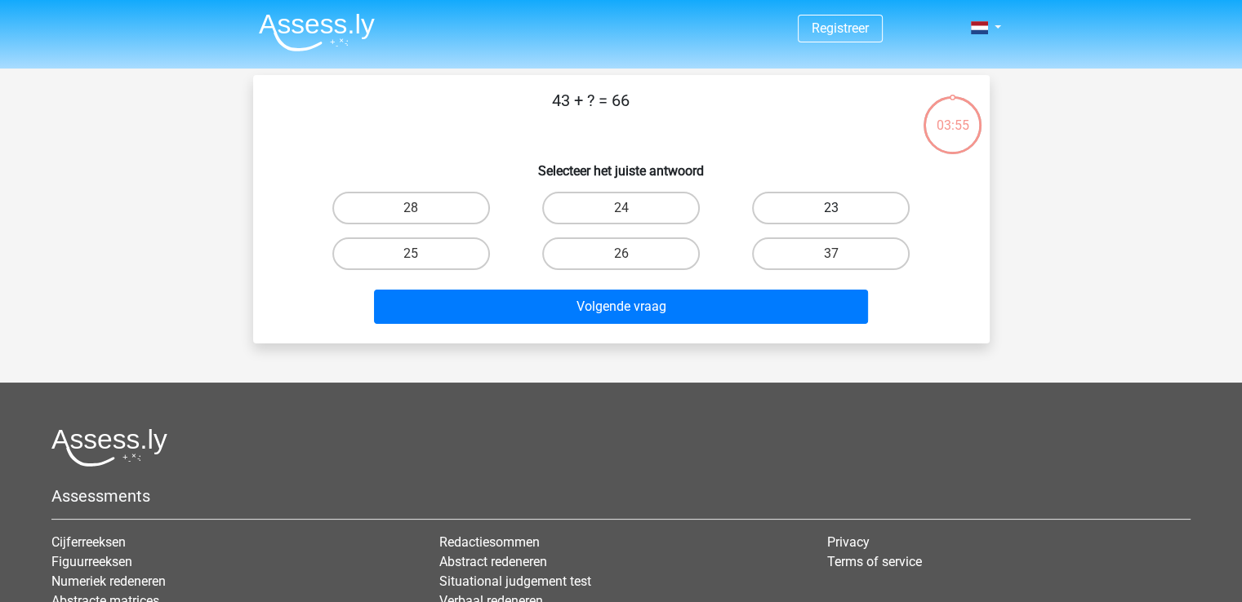
click at [820, 211] on label "23" at bounding box center [831, 208] width 158 height 33
click at [831, 211] on input "23" at bounding box center [836, 213] width 11 height 11
radio input "true"
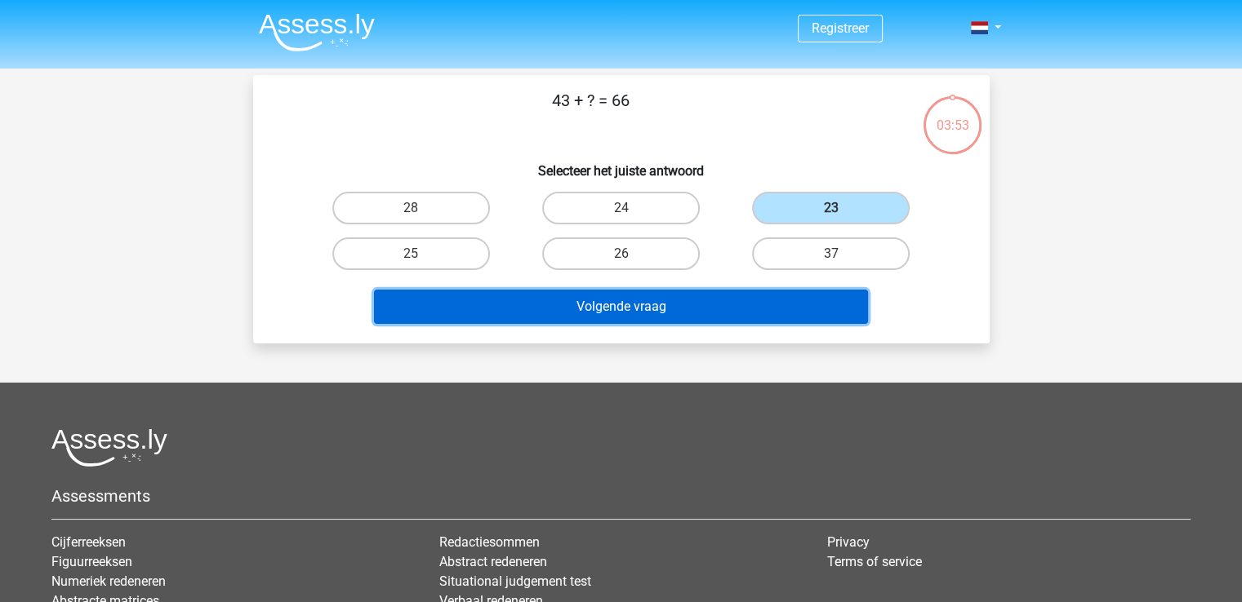
click at [642, 315] on button "Volgende vraag" at bounding box center [621, 307] width 494 height 34
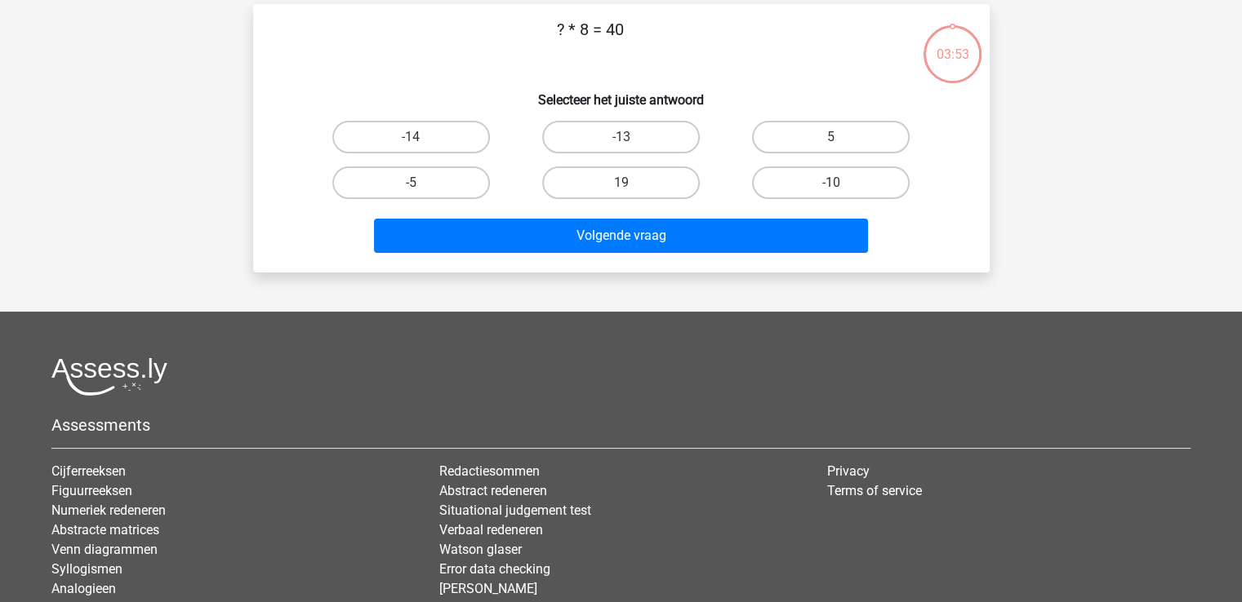
scroll to position [75, 0]
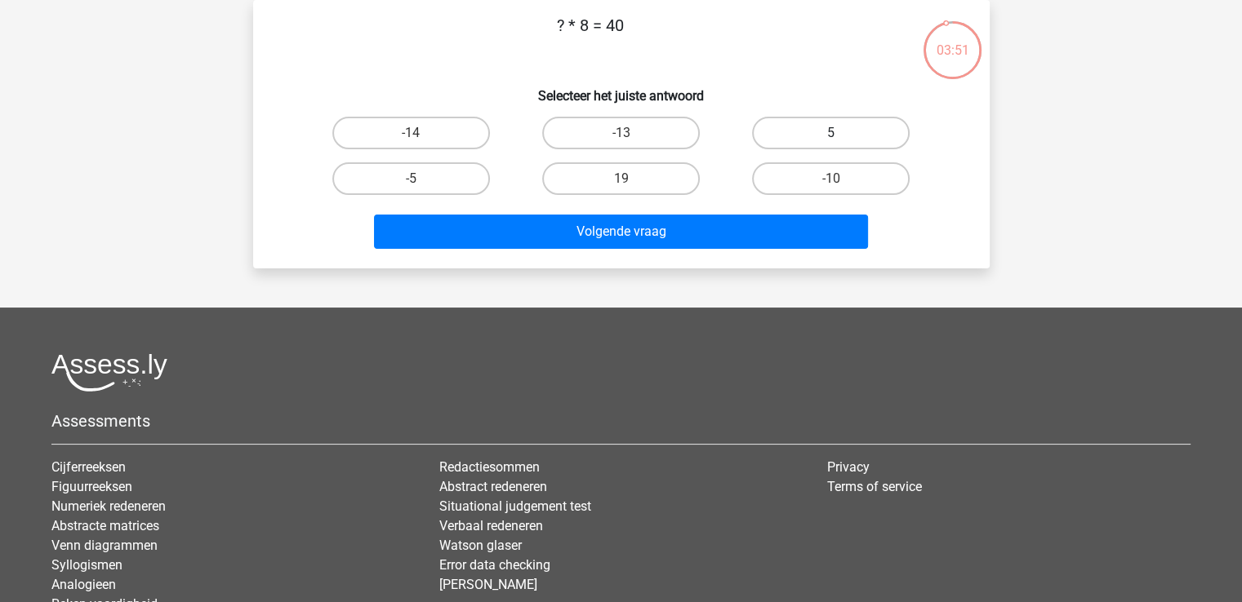
click at [838, 129] on label "5" at bounding box center [831, 133] width 158 height 33
click at [838, 133] on input "5" at bounding box center [836, 138] width 11 height 11
radio input "true"
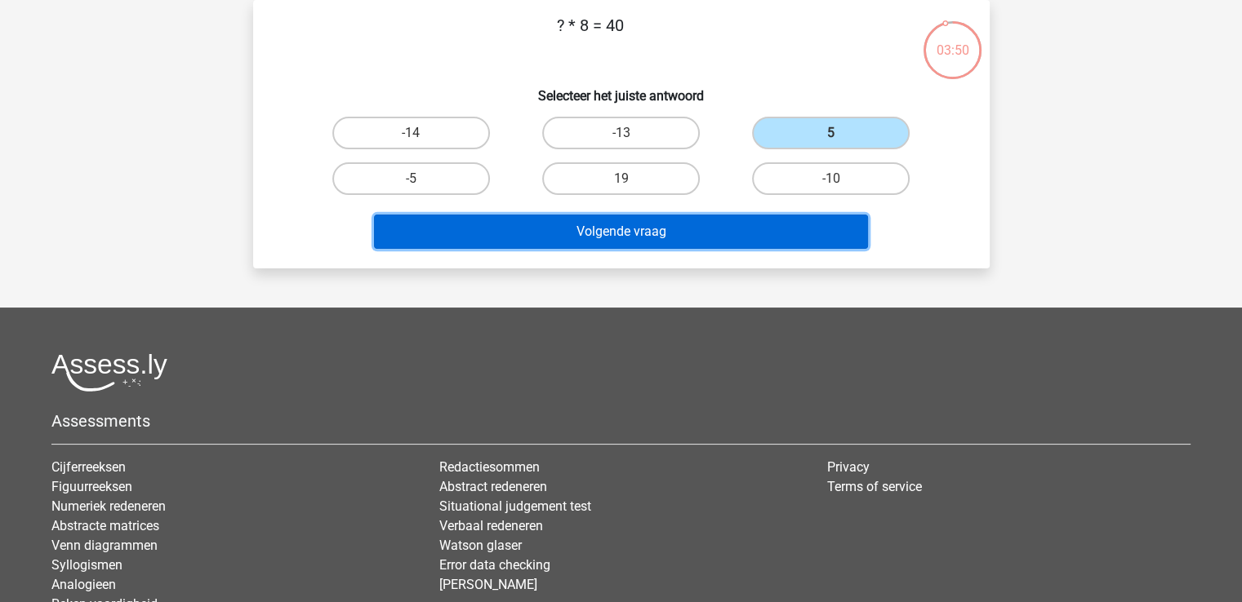
click at [620, 227] on button "Volgende vraag" at bounding box center [621, 232] width 494 height 34
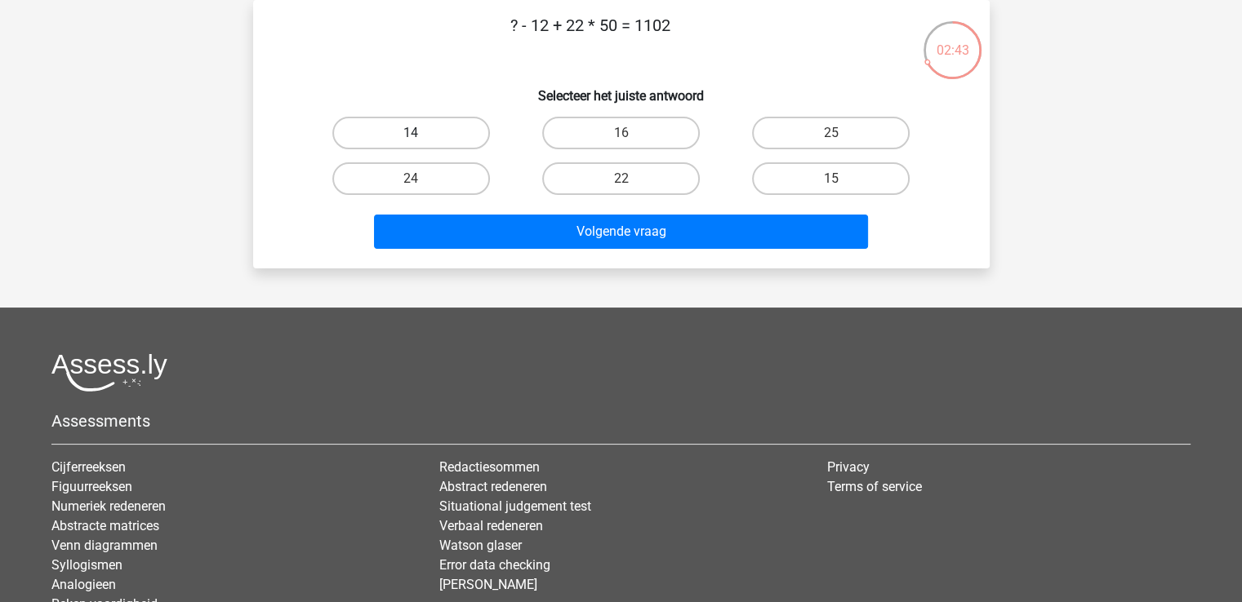
click at [439, 122] on label "14" at bounding box center [411, 133] width 158 height 33
click at [421, 133] on input "14" at bounding box center [416, 138] width 11 height 11
radio input "true"
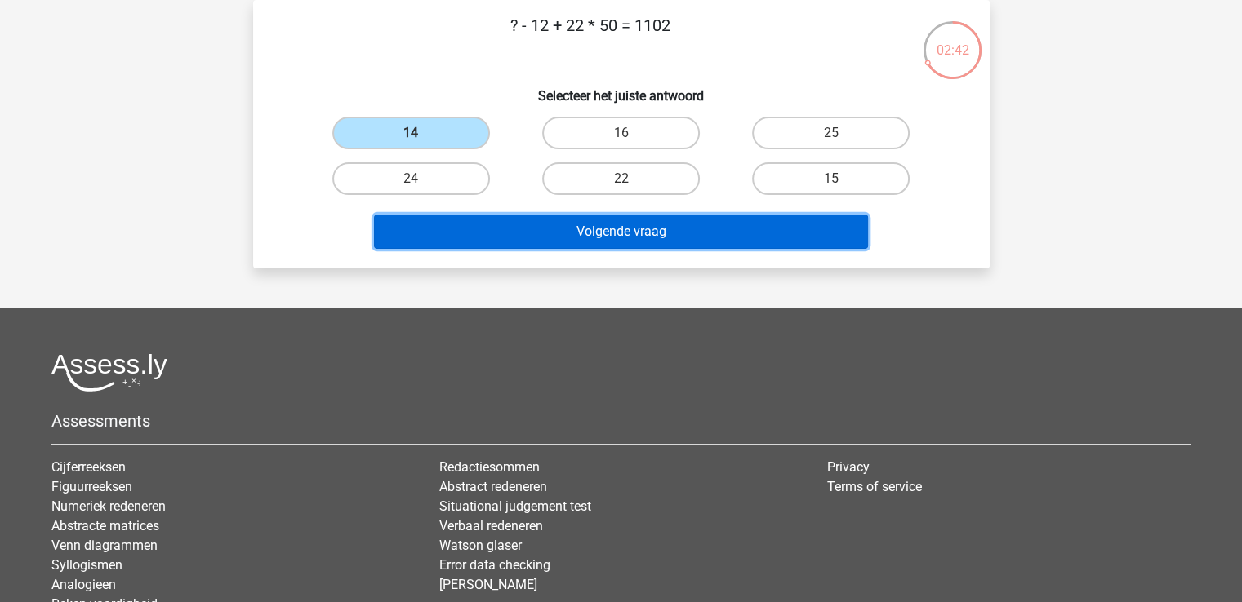
click at [642, 233] on button "Volgende vraag" at bounding box center [621, 232] width 494 height 34
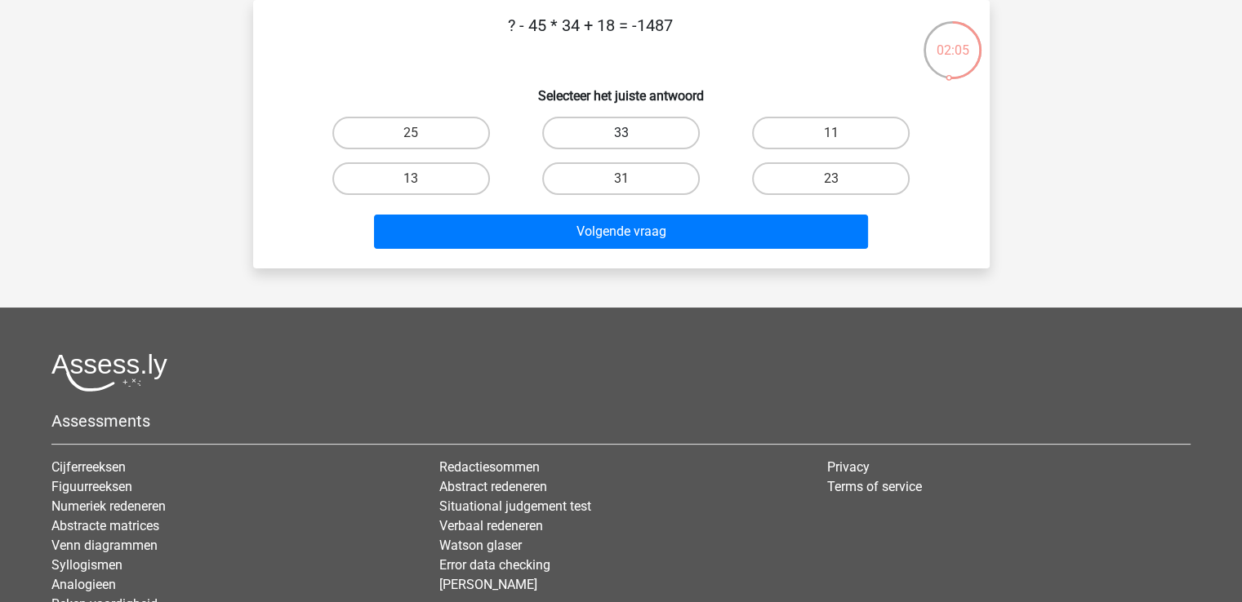
click at [663, 131] on label "33" at bounding box center [621, 133] width 158 height 33
click at [631, 133] on input "33" at bounding box center [625, 138] width 11 height 11
radio input "true"
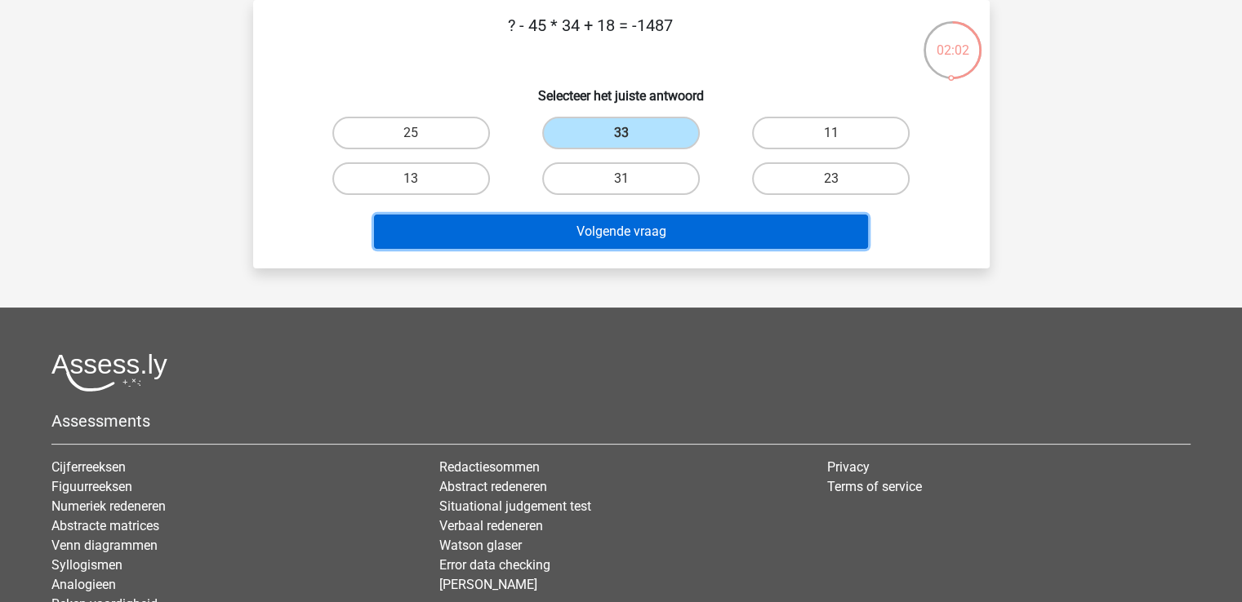
click at [688, 216] on button "Volgende vraag" at bounding box center [621, 232] width 494 height 34
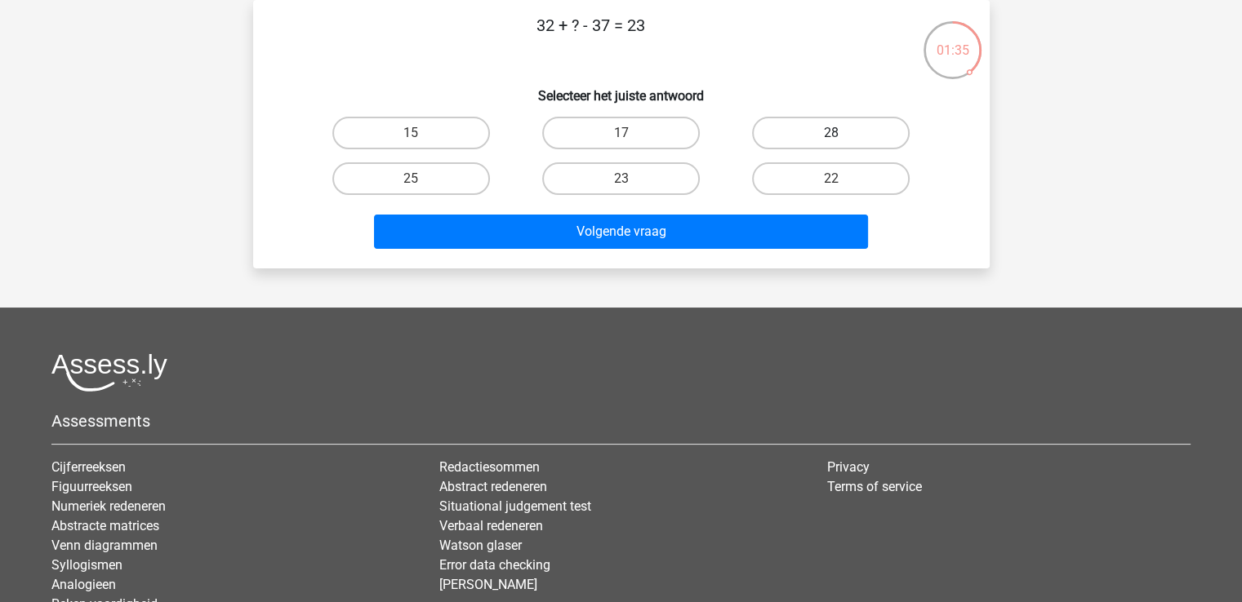
click at [852, 134] on label "28" at bounding box center [831, 133] width 158 height 33
click at [842, 134] on input "28" at bounding box center [836, 138] width 11 height 11
radio input "true"
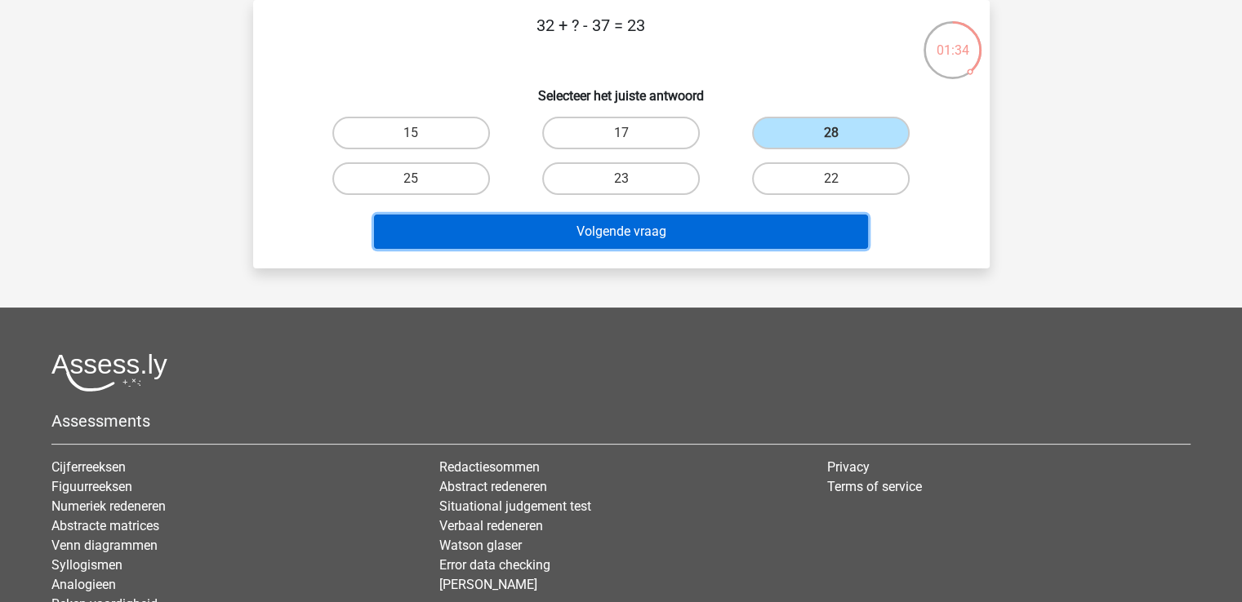
click at [708, 228] on button "Volgende vraag" at bounding box center [621, 232] width 494 height 34
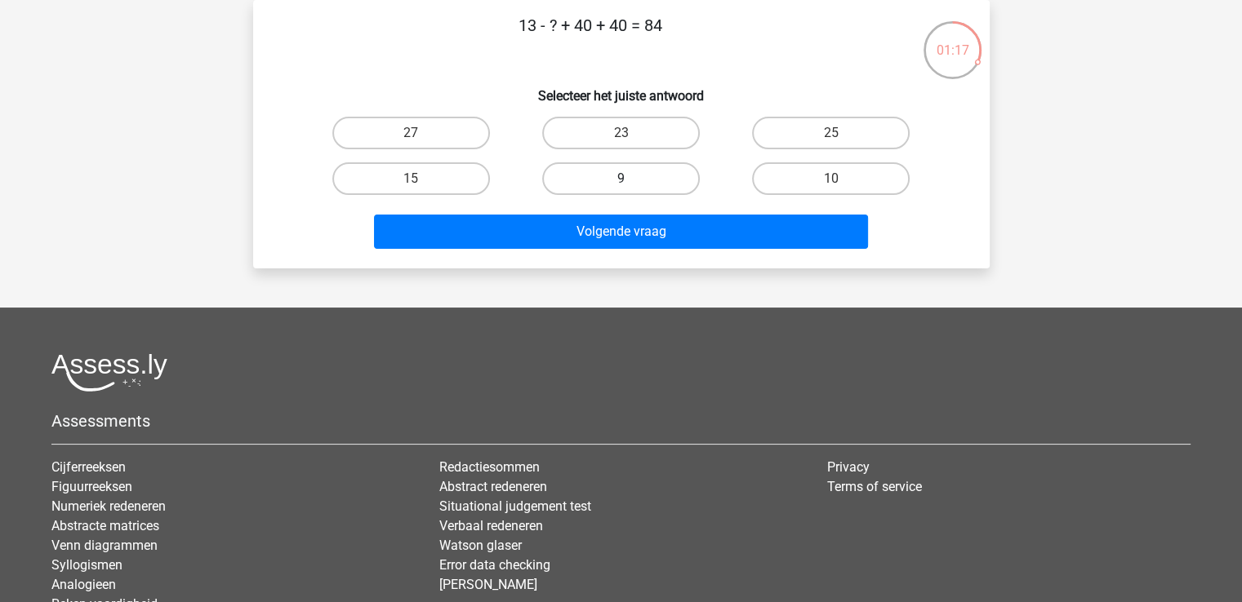
click at [588, 171] on label "9" at bounding box center [621, 178] width 158 height 33
click at [620, 179] on input "9" at bounding box center [625, 184] width 11 height 11
radio input "true"
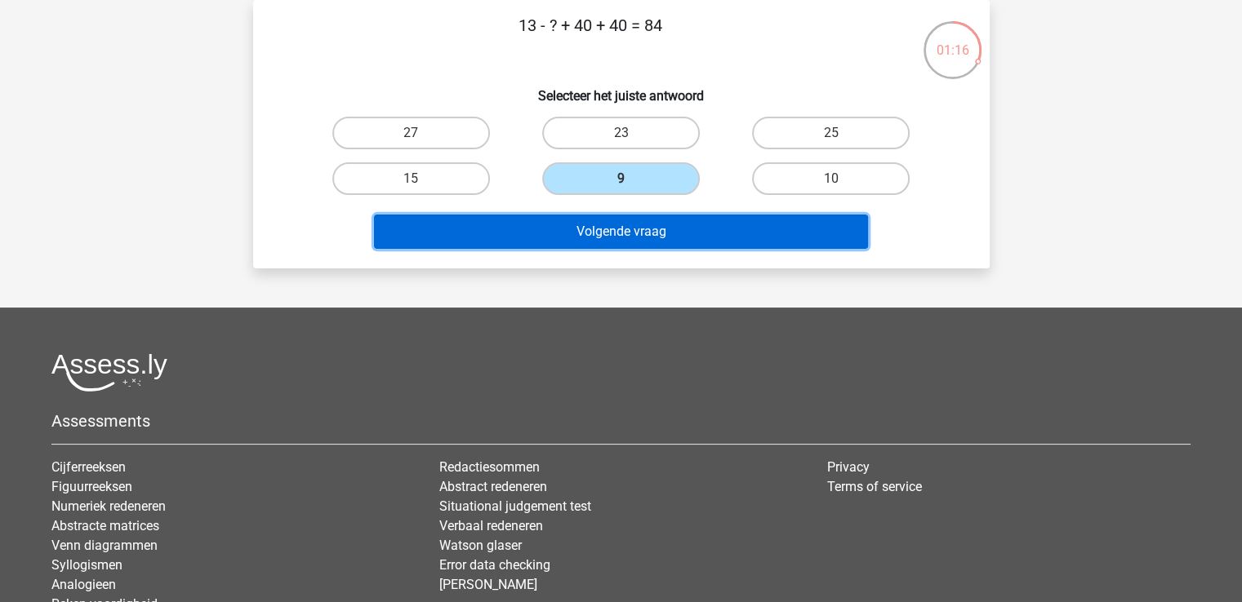
click at [585, 223] on button "Volgende vraag" at bounding box center [621, 232] width 494 height 34
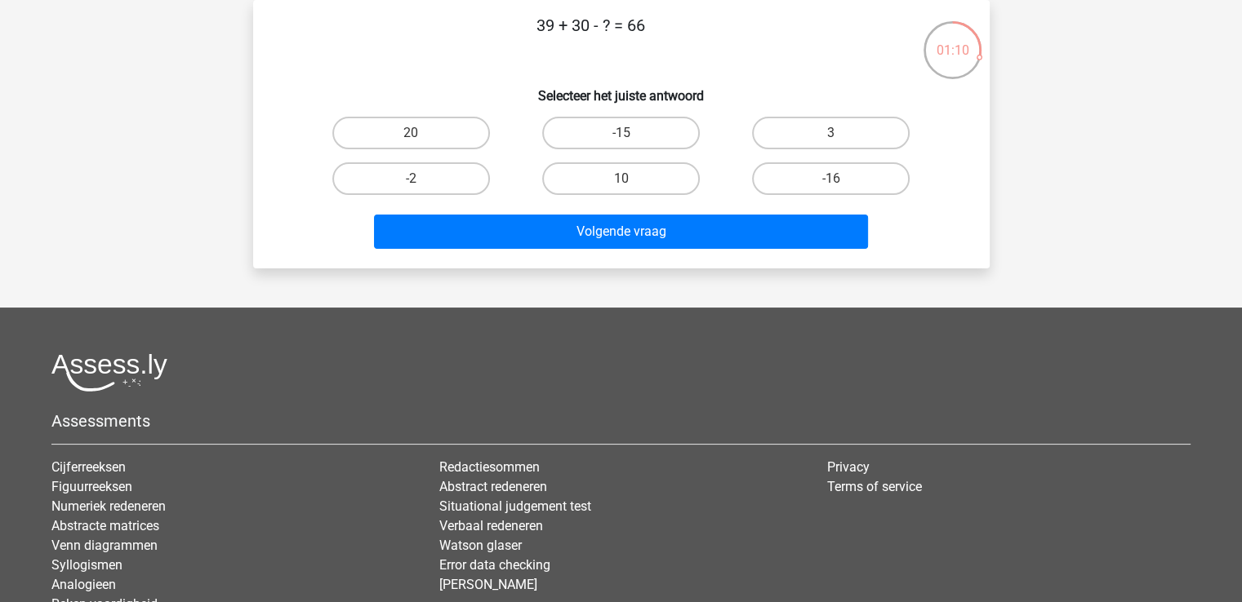
click at [816, 112] on div "3" at bounding box center [831, 133] width 210 height 46
click at [813, 125] on label "3" at bounding box center [831, 133] width 158 height 33
click at [831, 133] on input "3" at bounding box center [836, 138] width 11 height 11
radio input "true"
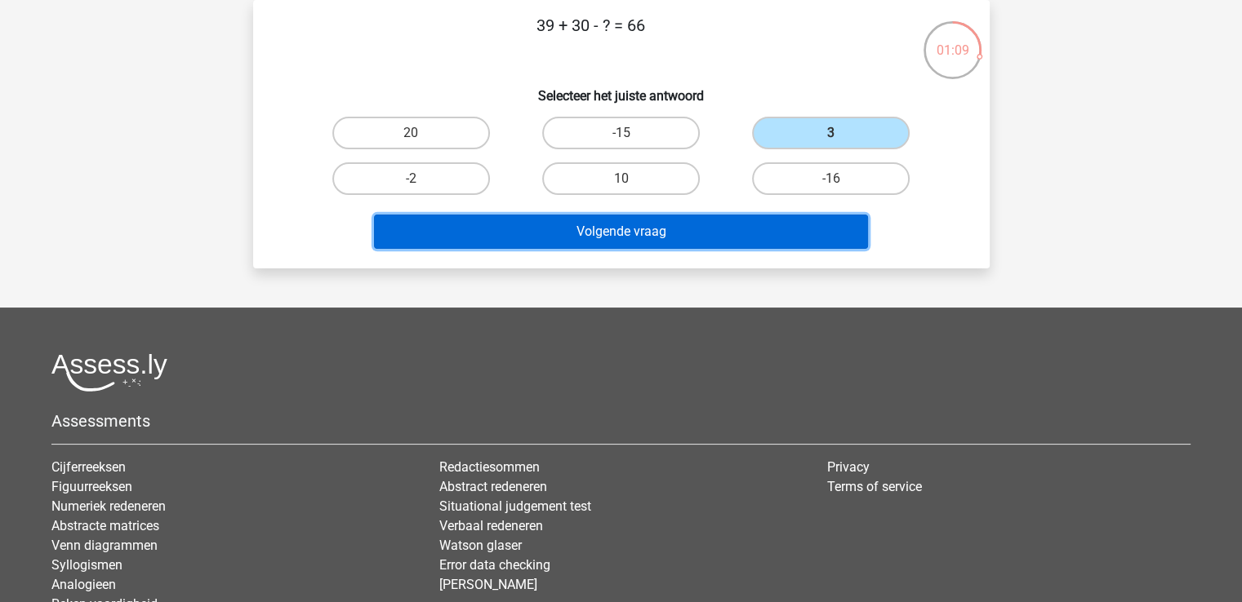
click at [673, 225] on button "Volgende vraag" at bounding box center [621, 232] width 494 height 34
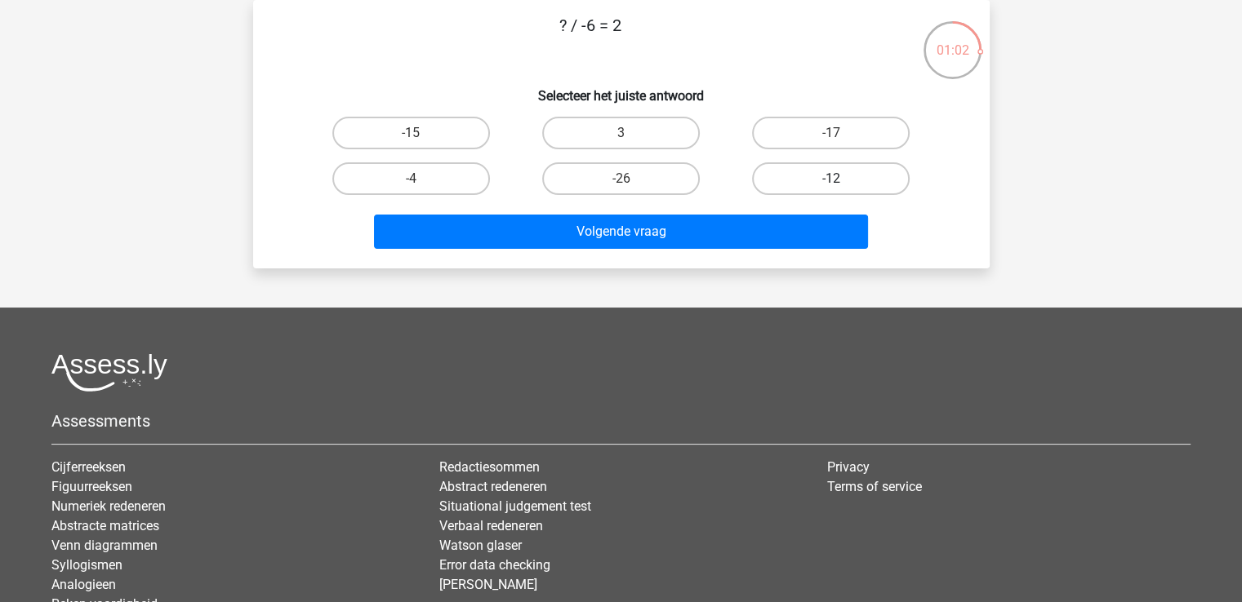
click at [850, 176] on label "-12" at bounding box center [831, 178] width 158 height 33
click at [842, 179] on input "-12" at bounding box center [836, 184] width 11 height 11
radio input "true"
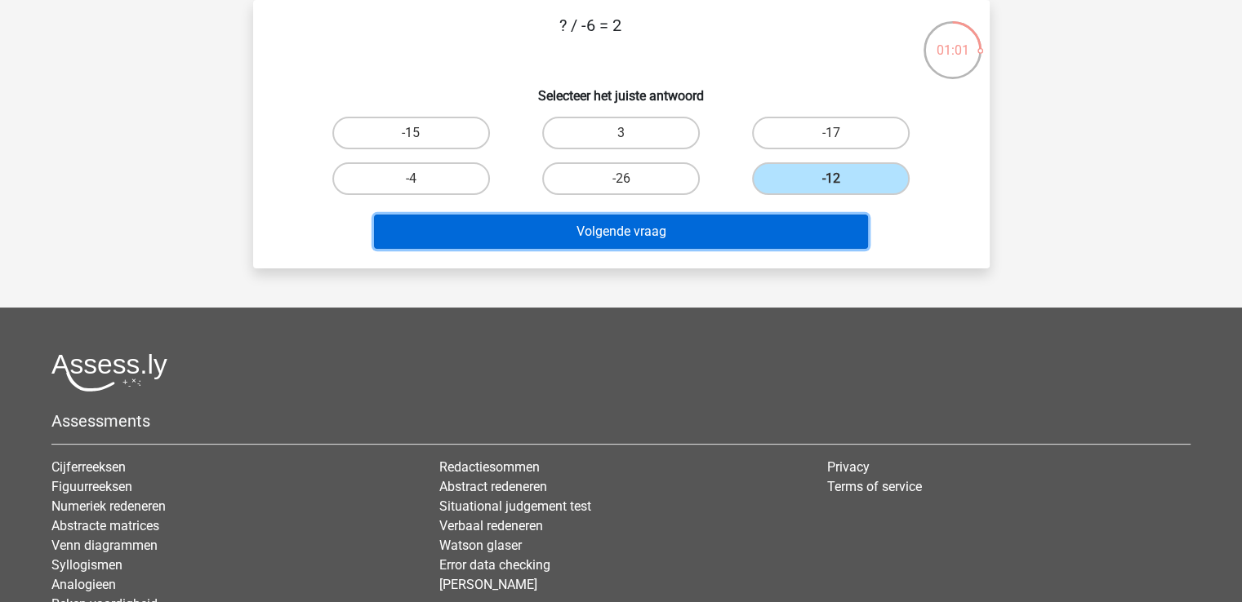
click at [764, 233] on button "Volgende vraag" at bounding box center [621, 232] width 494 height 34
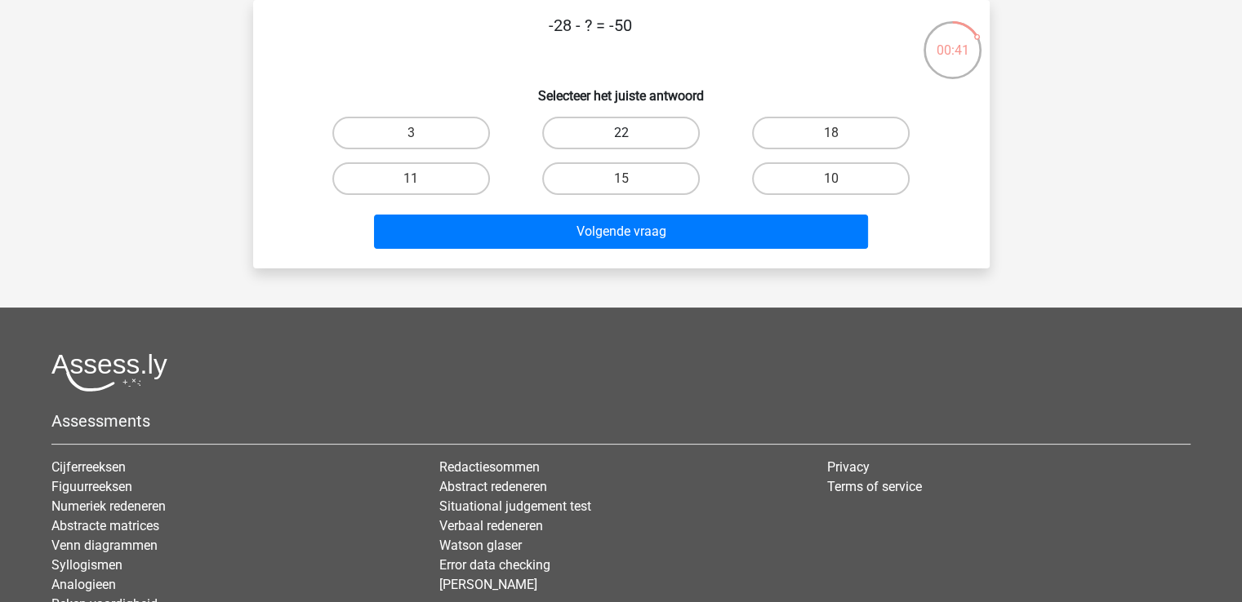
click at [671, 137] on label "22" at bounding box center [621, 133] width 158 height 33
click at [631, 137] on input "22" at bounding box center [625, 138] width 11 height 11
radio input "true"
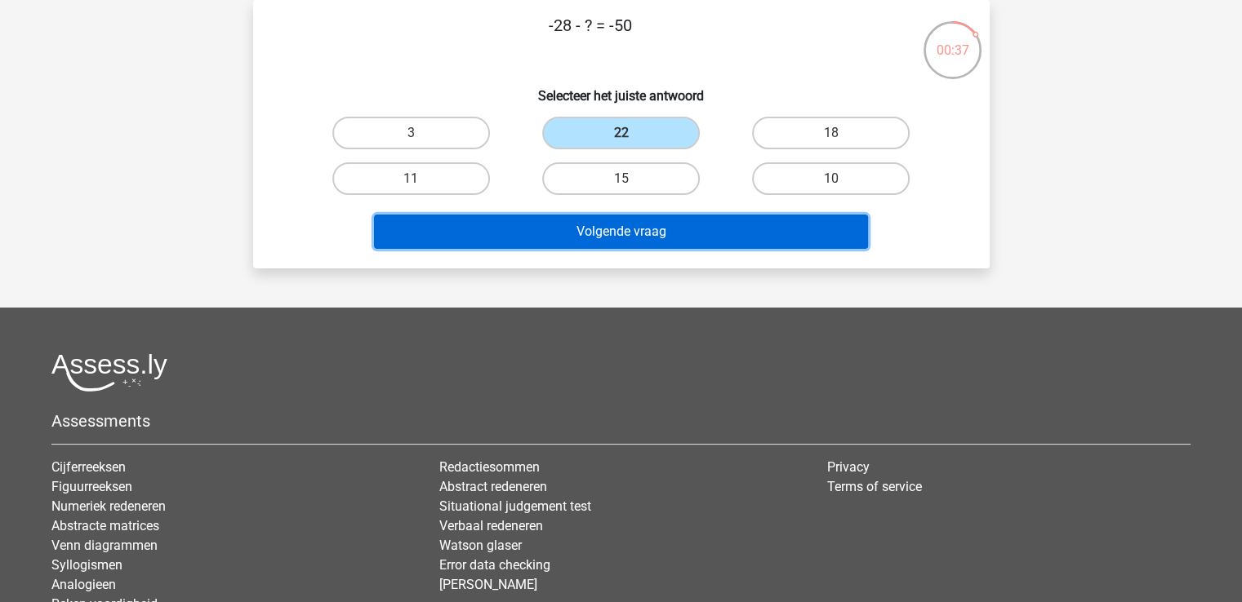
click at [694, 229] on button "Volgende vraag" at bounding box center [621, 232] width 494 height 34
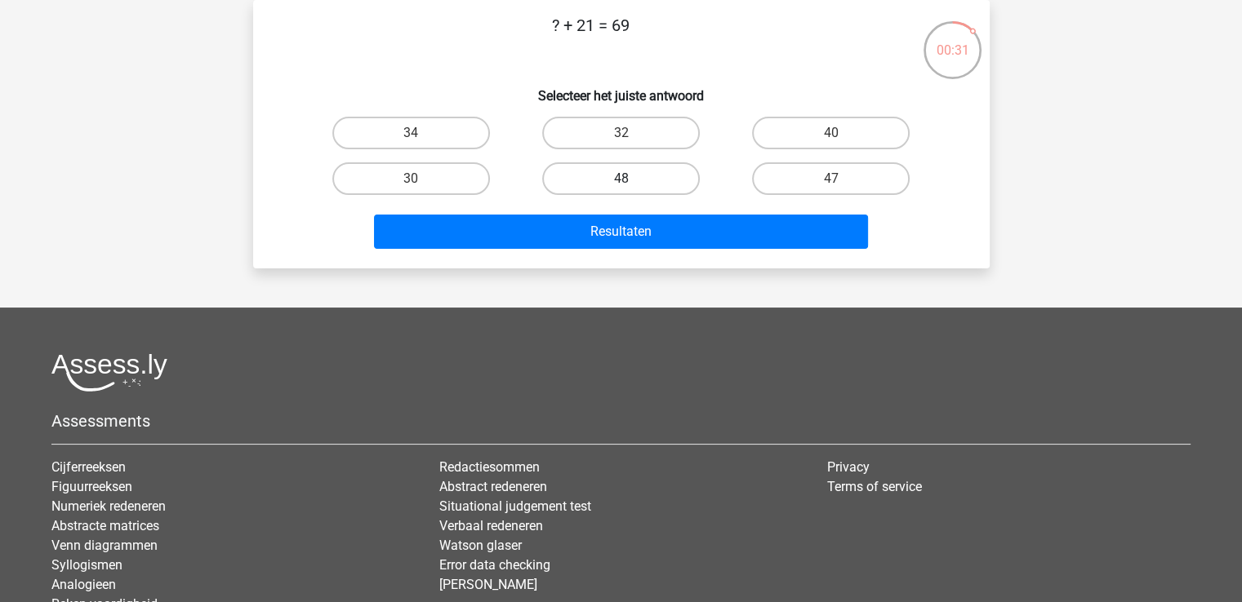
click at [633, 175] on label "48" at bounding box center [621, 178] width 158 height 33
click at [631, 179] on input "48" at bounding box center [625, 184] width 11 height 11
radio input "true"
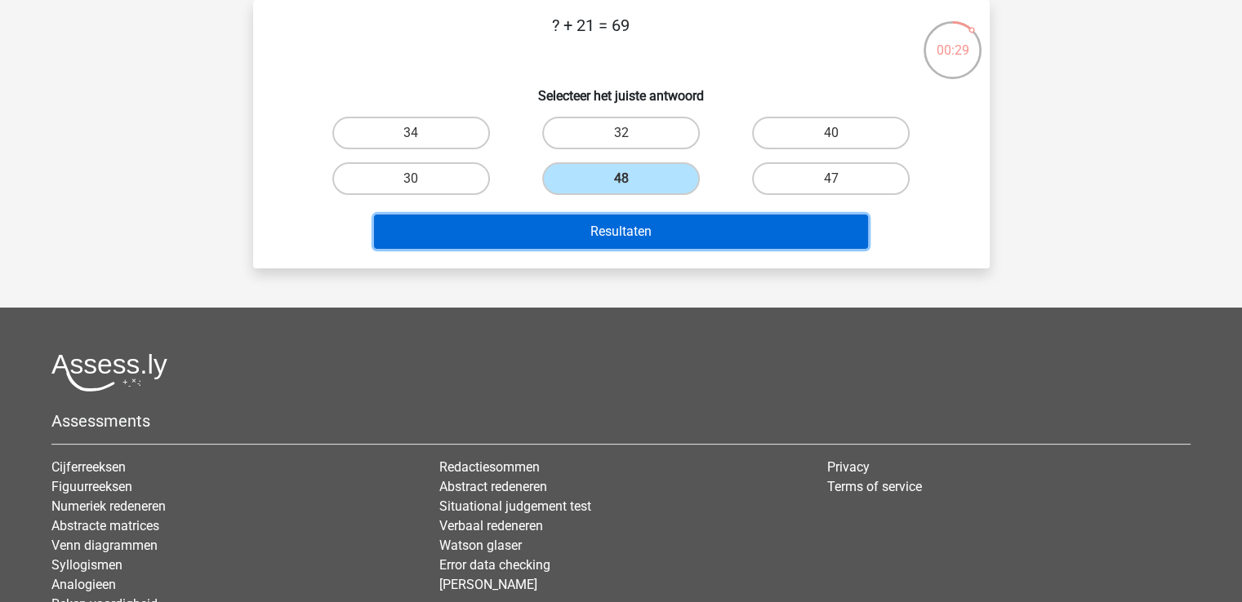
click at [641, 233] on button "Resultaten" at bounding box center [621, 232] width 494 height 34
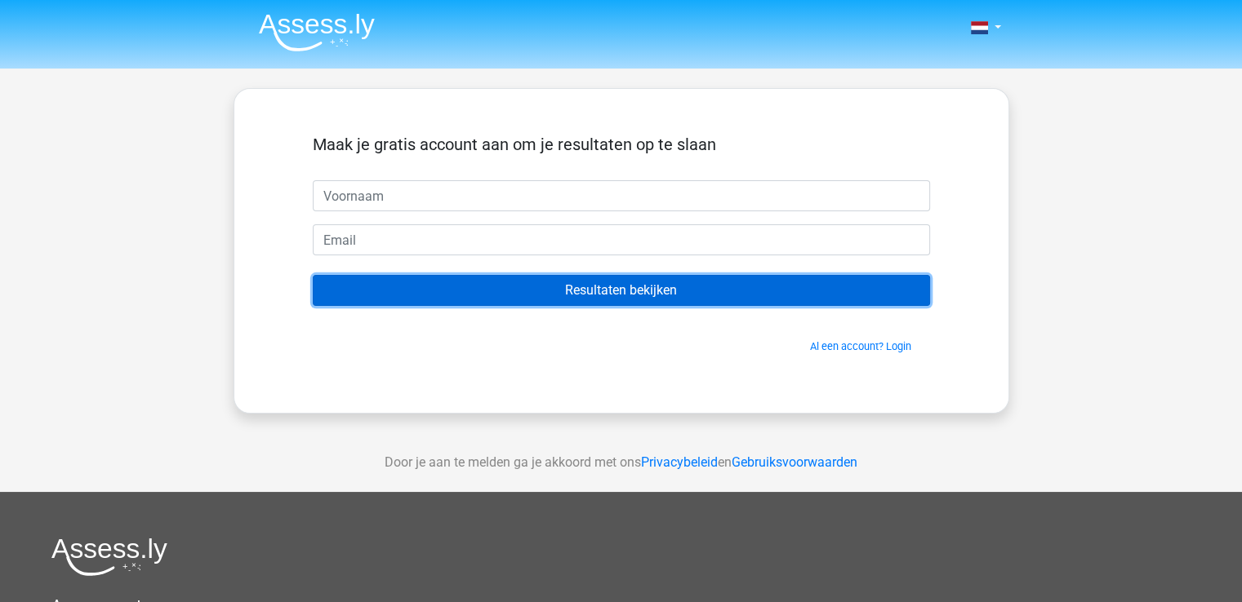
click at [639, 278] on input "Resultaten bekijken" at bounding box center [621, 290] width 617 height 31
click at [417, 300] on input "Resultaten bekijken" at bounding box center [621, 290] width 617 height 31
click at [520, 300] on input "Resultaten bekijken" at bounding box center [621, 290] width 617 height 31
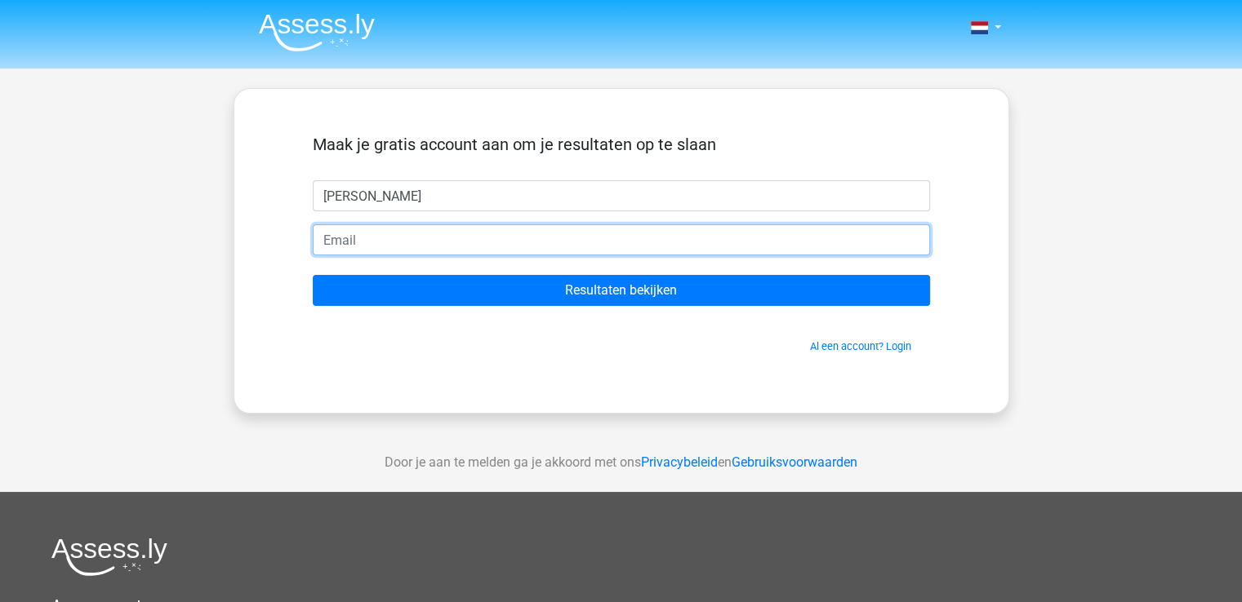
click at [532, 247] on input "email" at bounding box center [621, 239] width 617 height 31
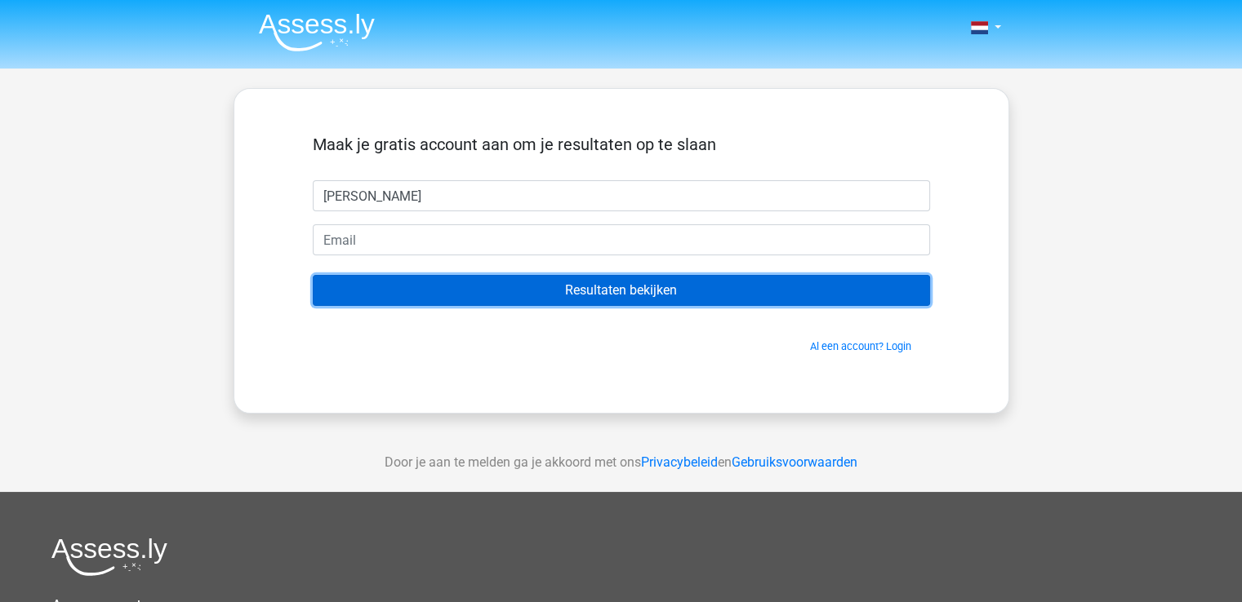
click at [740, 285] on input "Resultaten bekijken" at bounding box center [621, 290] width 617 height 31
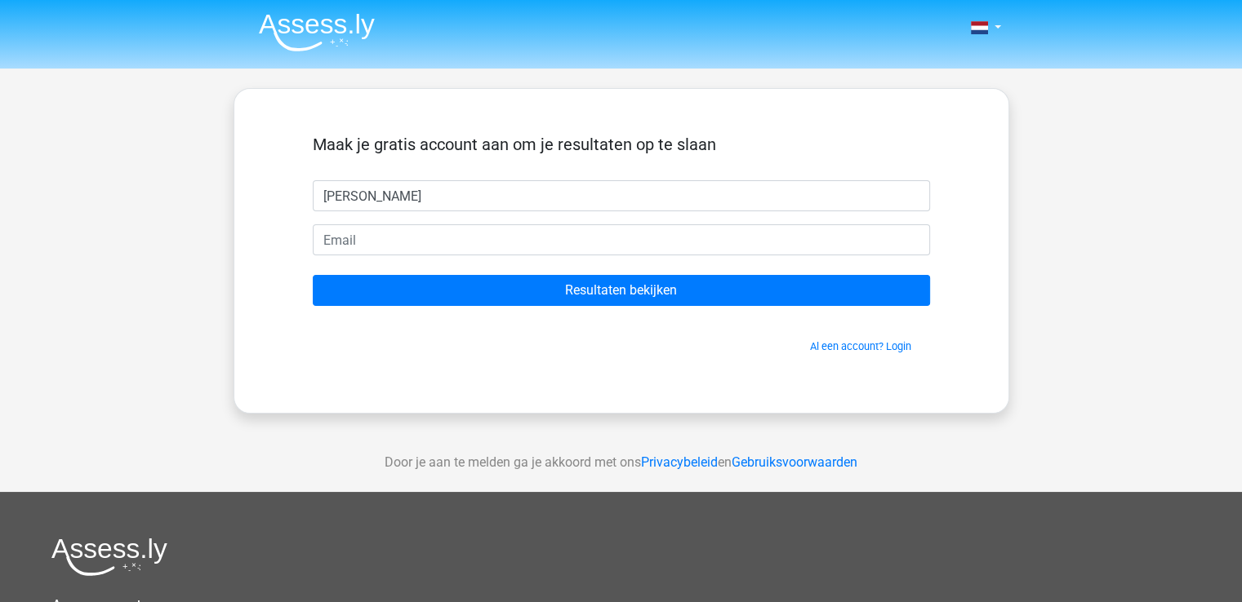
click at [755, 344] on span "Al een account? Login" at bounding box center [621, 347] width 604 height 16
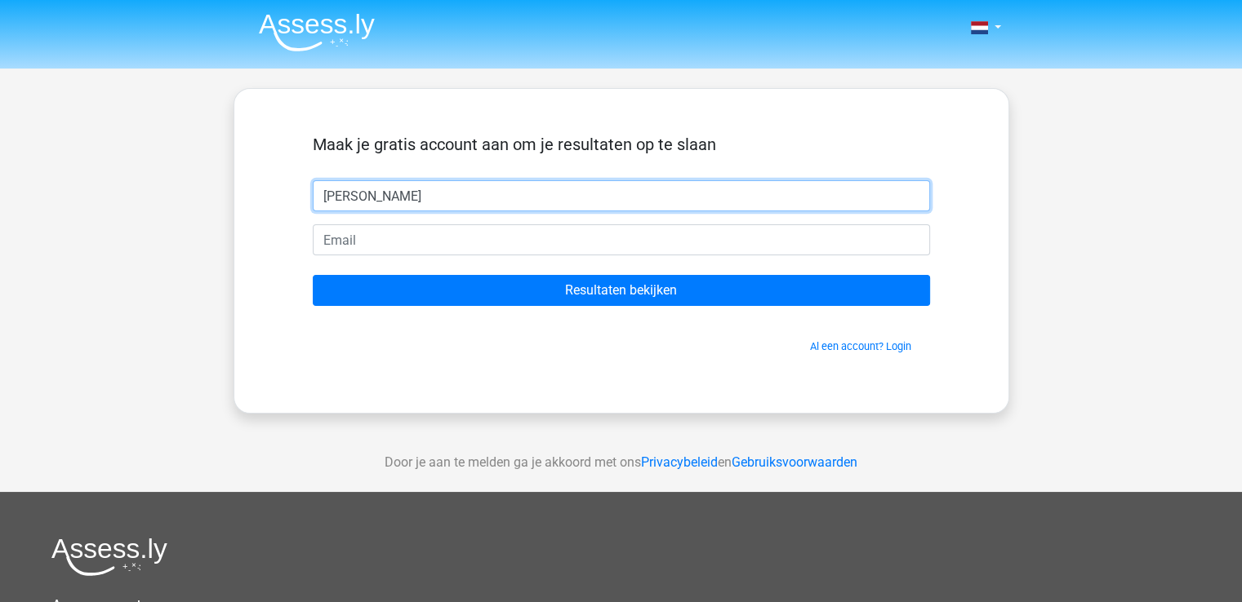
click at [571, 208] on input "Tim" at bounding box center [621, 195] width 617 height 31
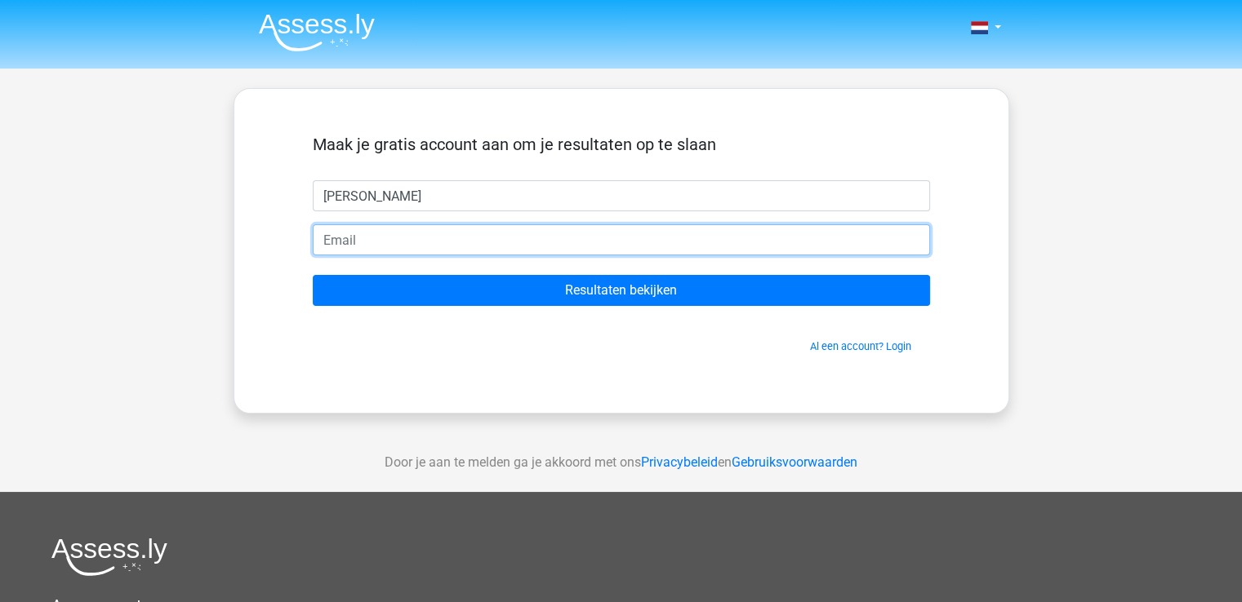
click at [588, 232] on input "email" at bounding box center [621, 239] width 617 height 31
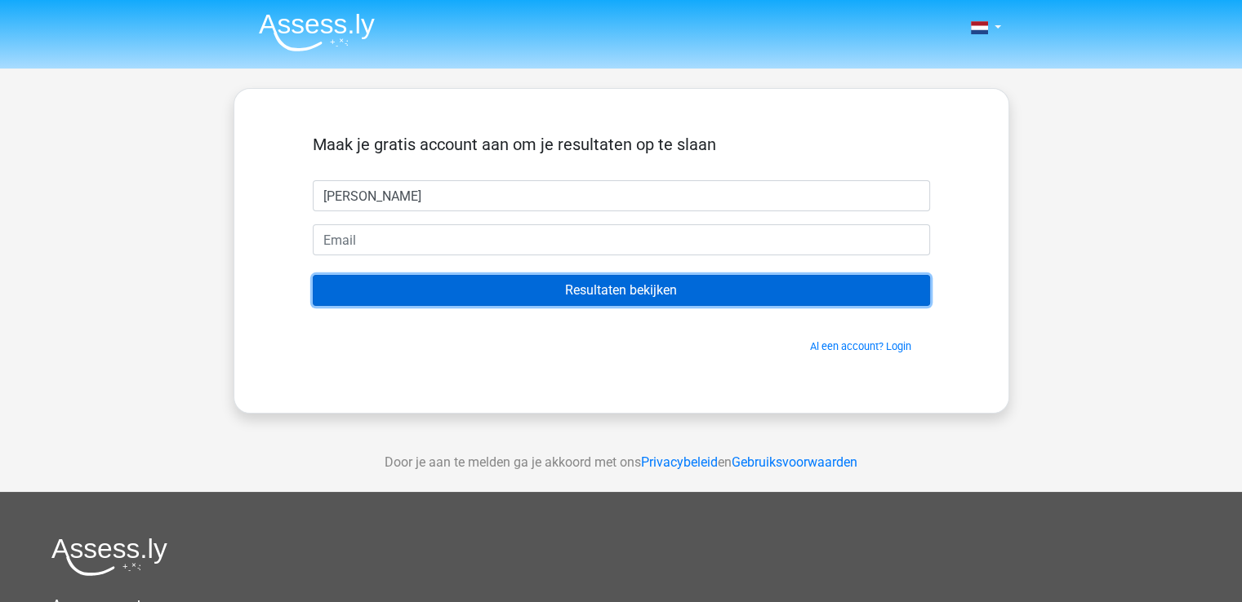
click at [707, 280] on input "Resultaten bekijken" at bounding box center [621, 290] width 617 height 31
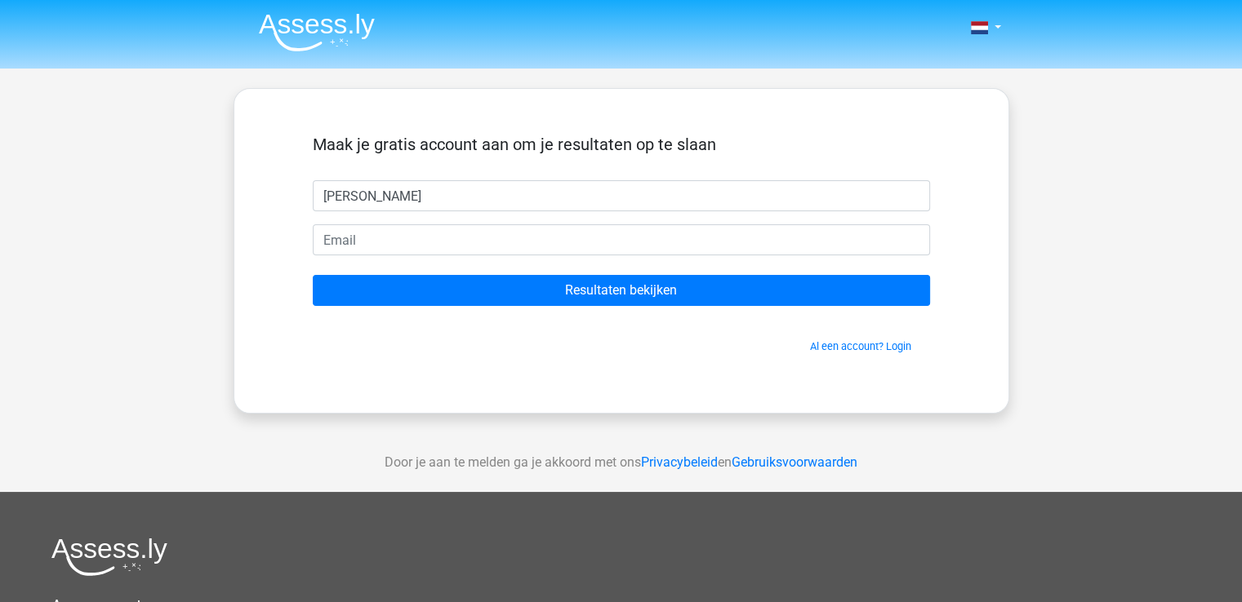
click at [744, 339] on span "Al een account? Login" at bounding box center [621, 347] width 604 height 16
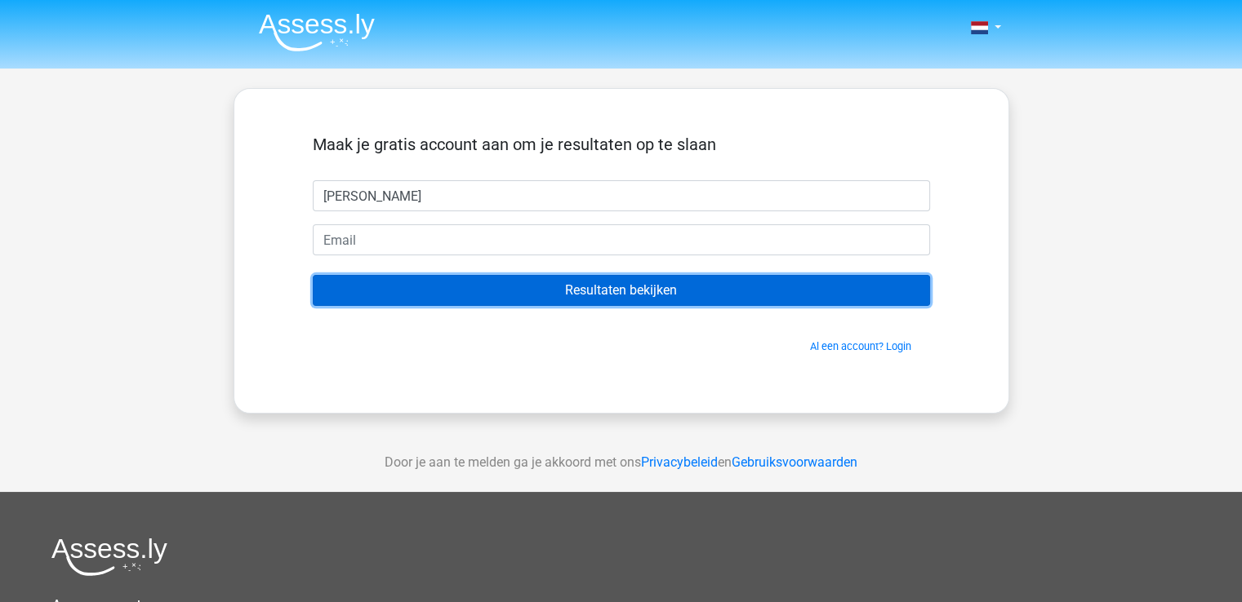
click at [607, 295] on input "Resultaten bekijken" at bounding box center [621, 290] width 617 height 31
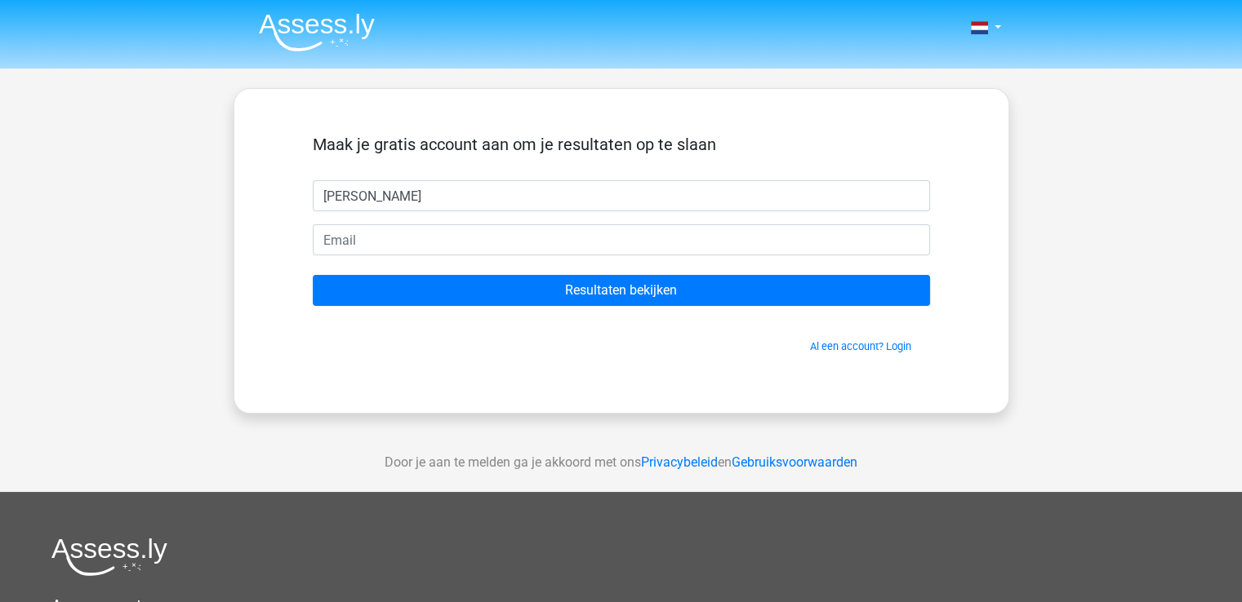
click at [336, 141] on h5 "Maak je gratis account aan om je resultaten op te slaan" at bounding box center [621, 145] width 617 height 20
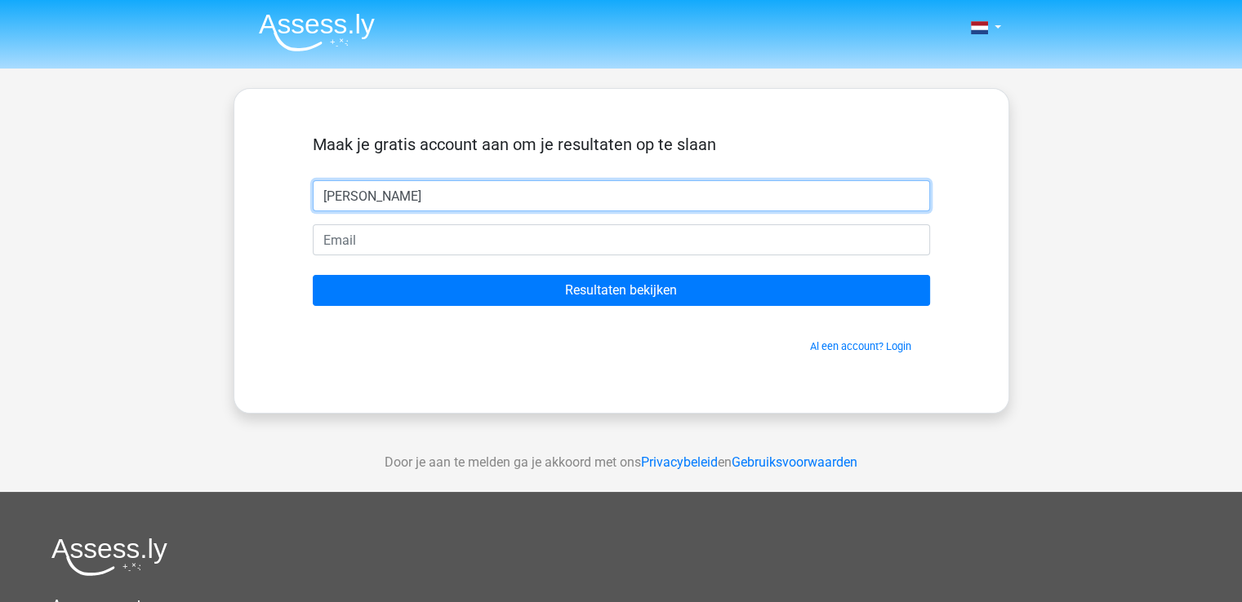
click at [367, 190] on input "Tim" at bounding box center [621, 195] width 617 height 31
type input "Erik"
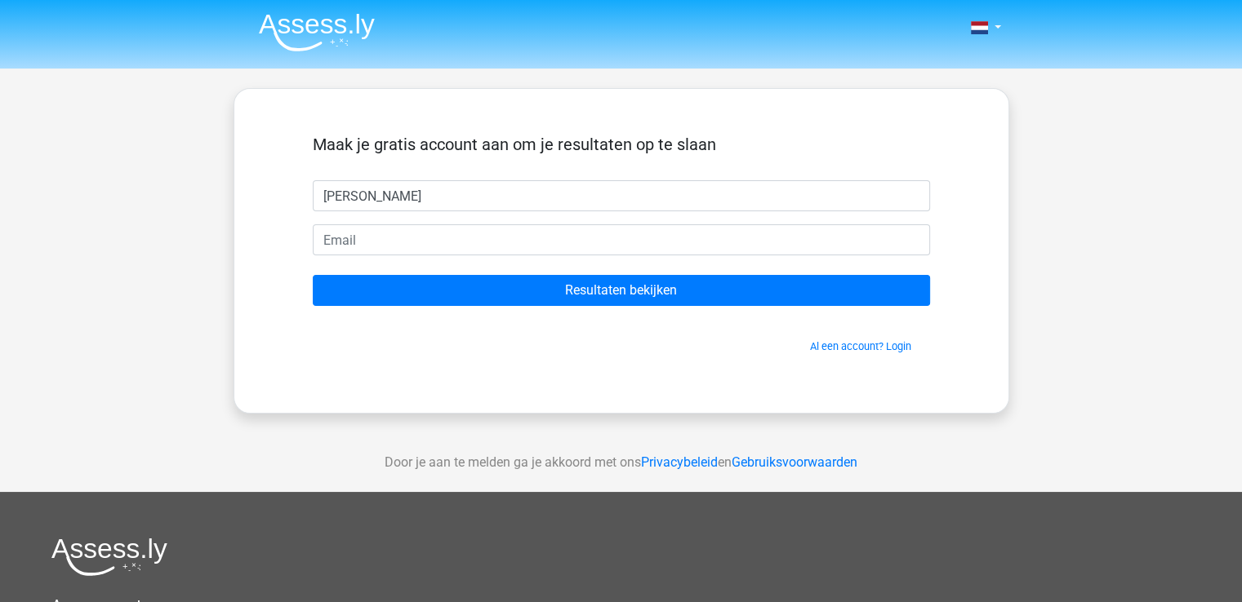
click at [390, 358] on div "Maak je gratis account aan om je resultaten op te slaan Erik Resultaten bekijke…" at bounding box center [621, 251] width 696 height 246
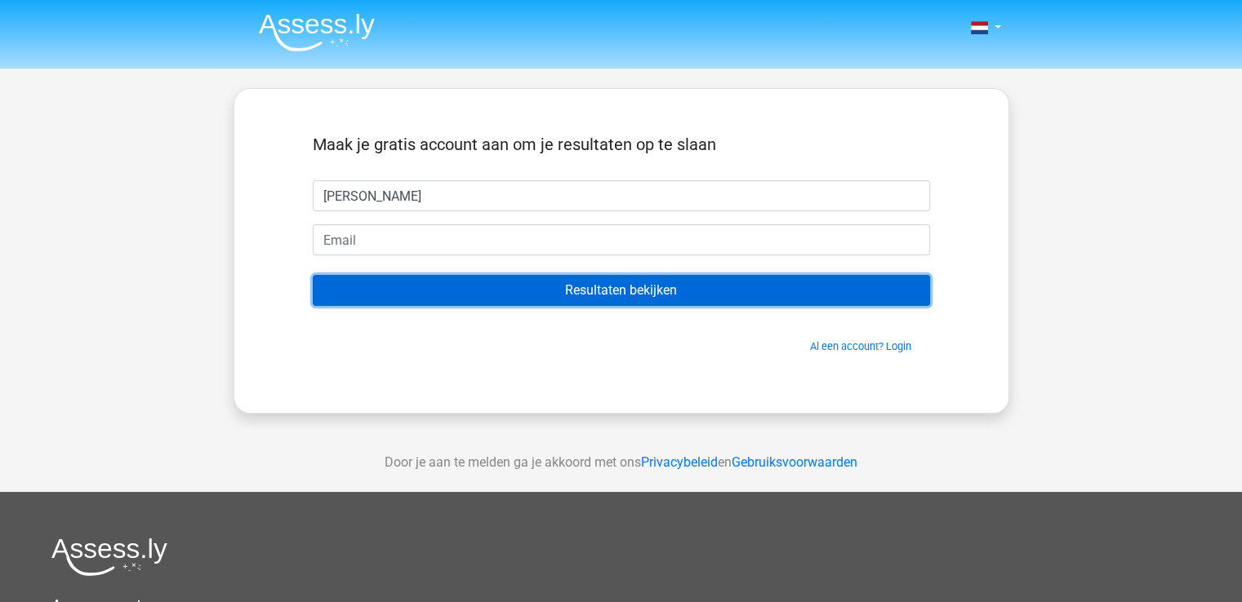
click at [406, 282] on input "Resultaten bekijken" at bounding box center [621, 290] width 617 height 31
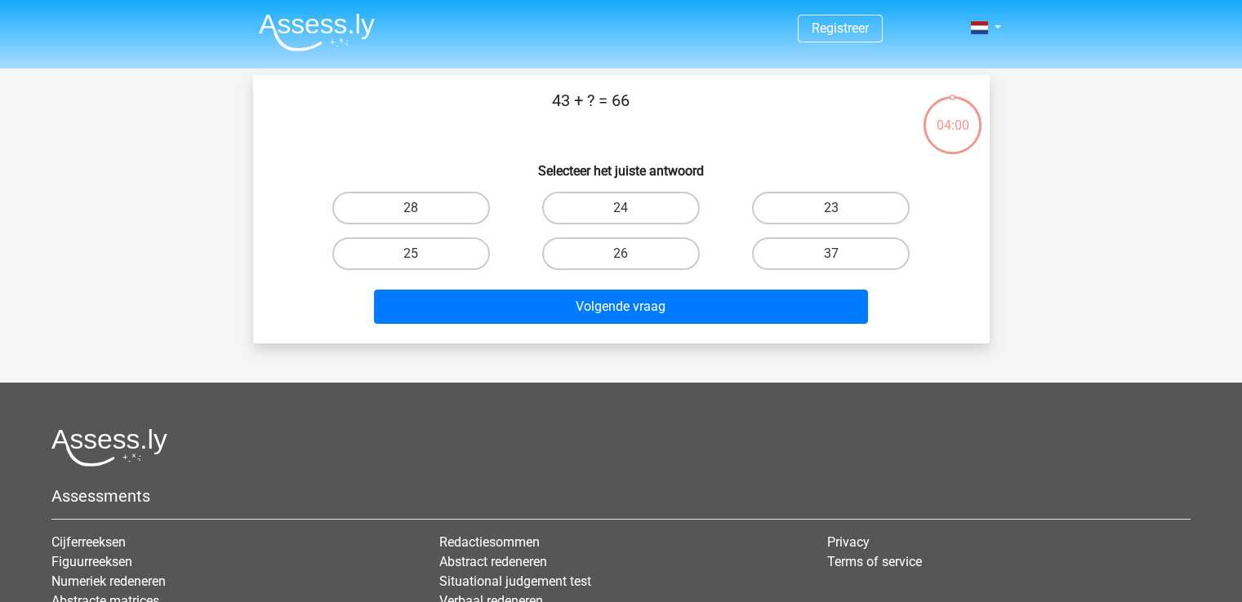
scroll to position [75, 0]
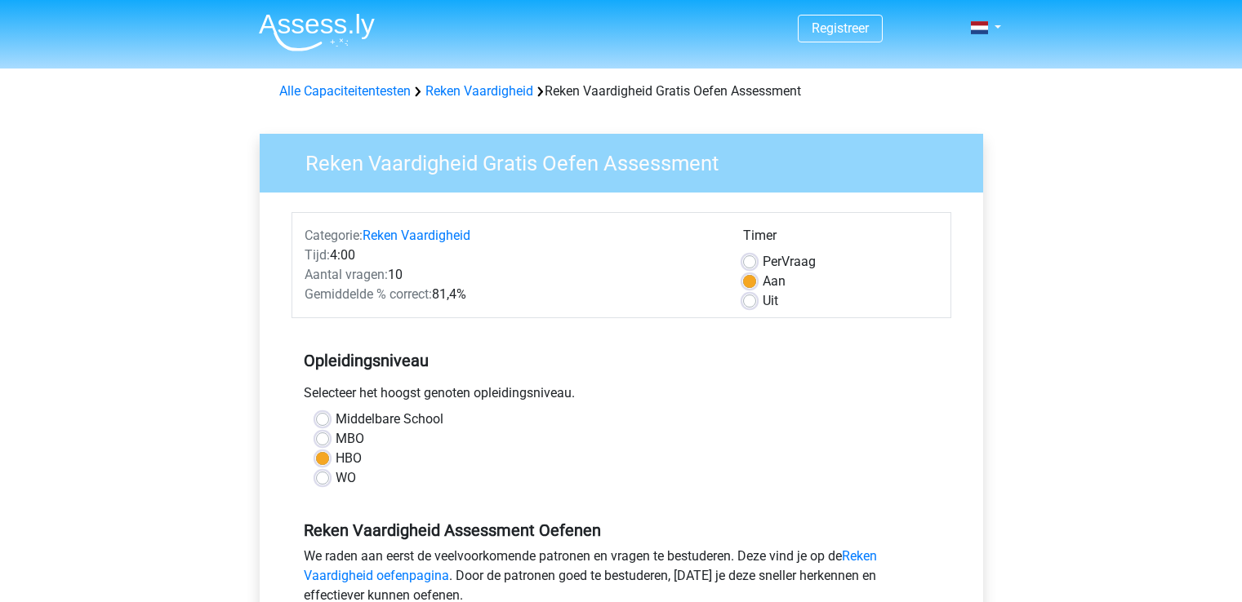
scroll to position [338, 0]
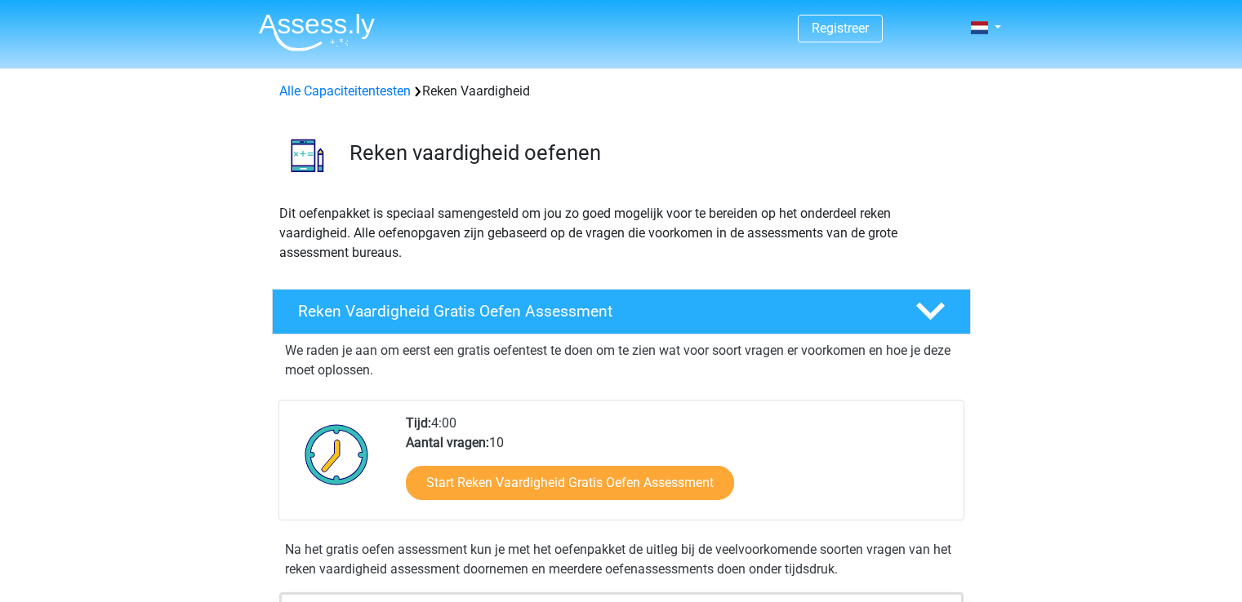
scroll to position [165, 0]
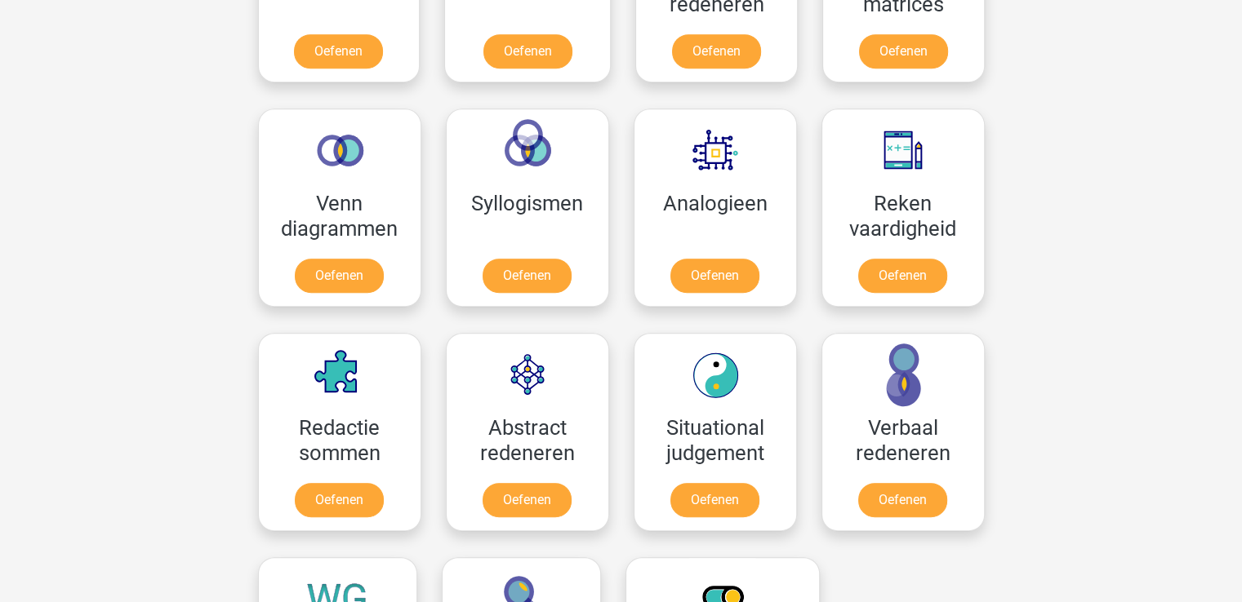
scroll to position [875, 0]
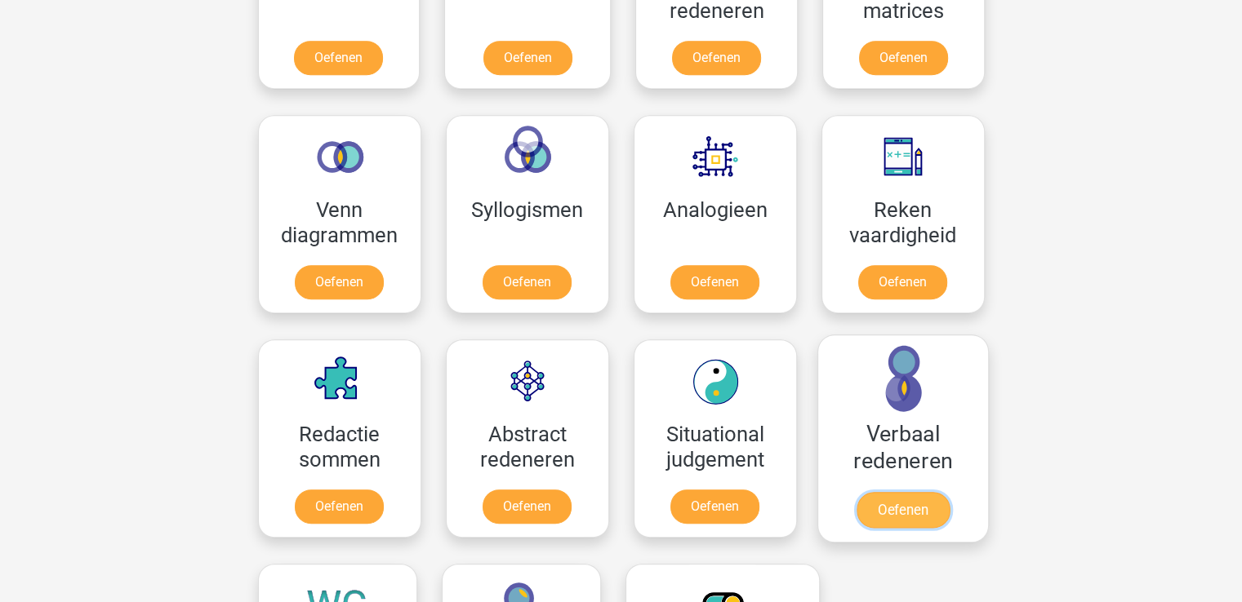
click at [900, 500] on link "Oefenen" at bounding box center [902, 510] width 93 height 36
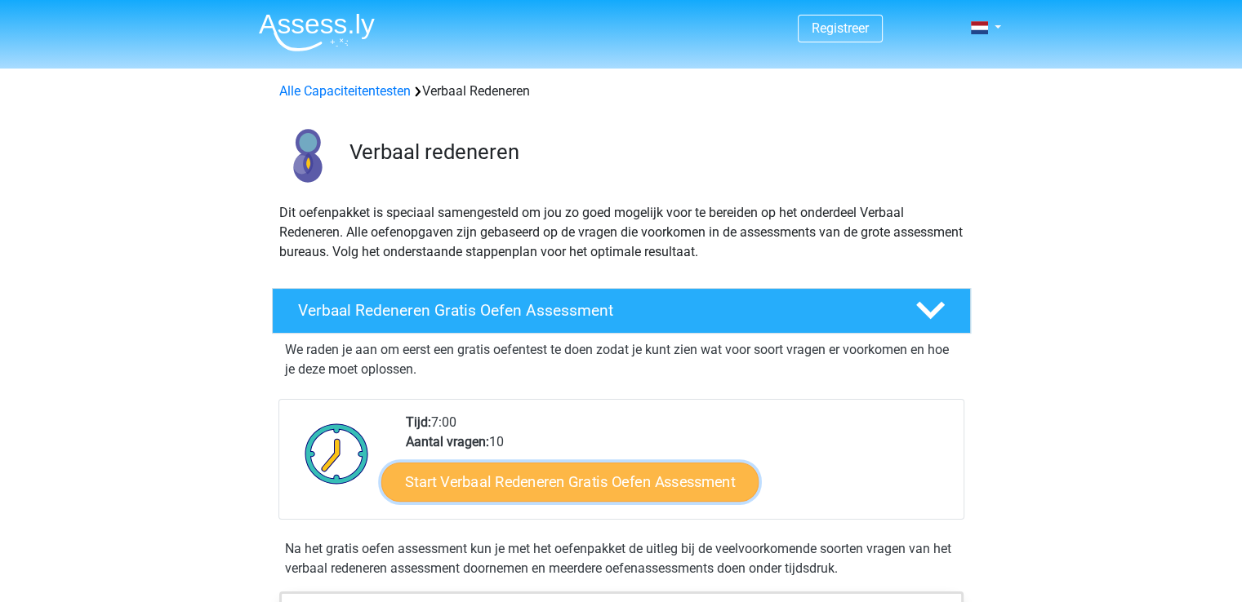
click at [592, 480] on link "Start Verbaal Redeneren Gratis Oefen Assessment" at bounding box center [569, 482] width 377 height 39
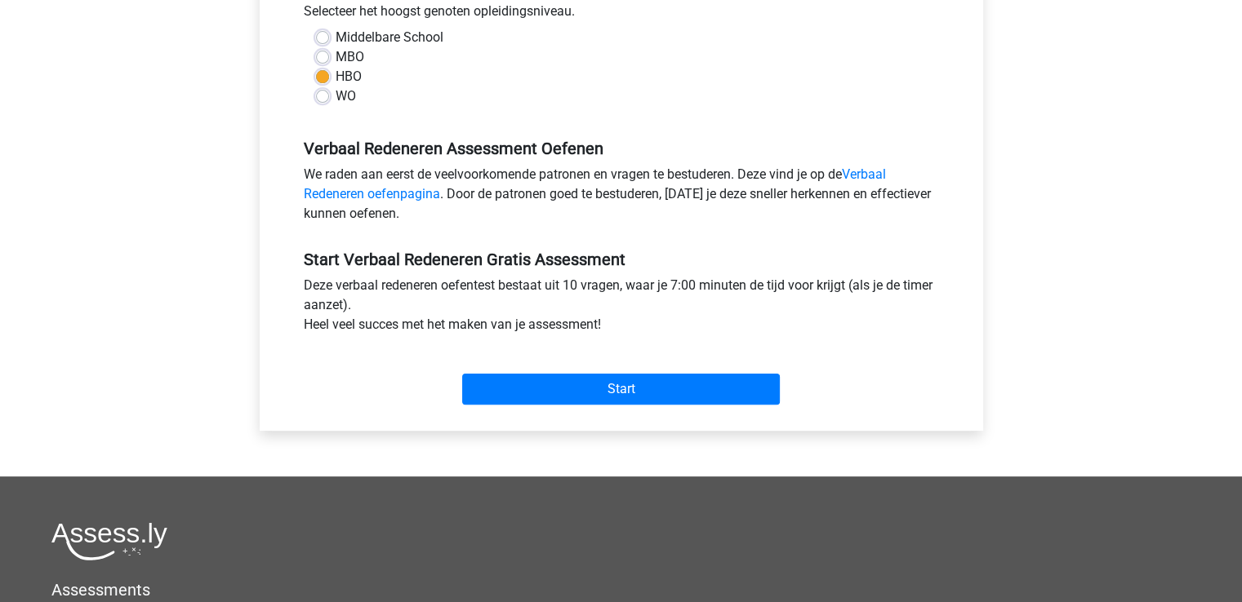
scroll to position [425, 0]
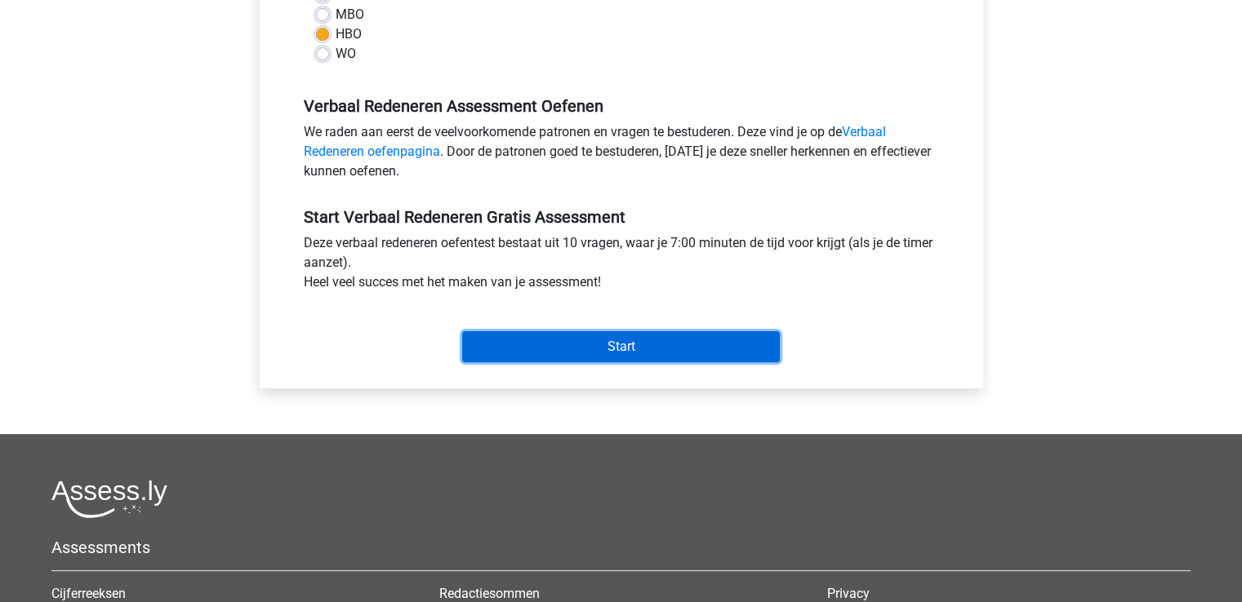
click at [606, 337] on input "Start" at bounding box center [621, 346] width 318 height 31
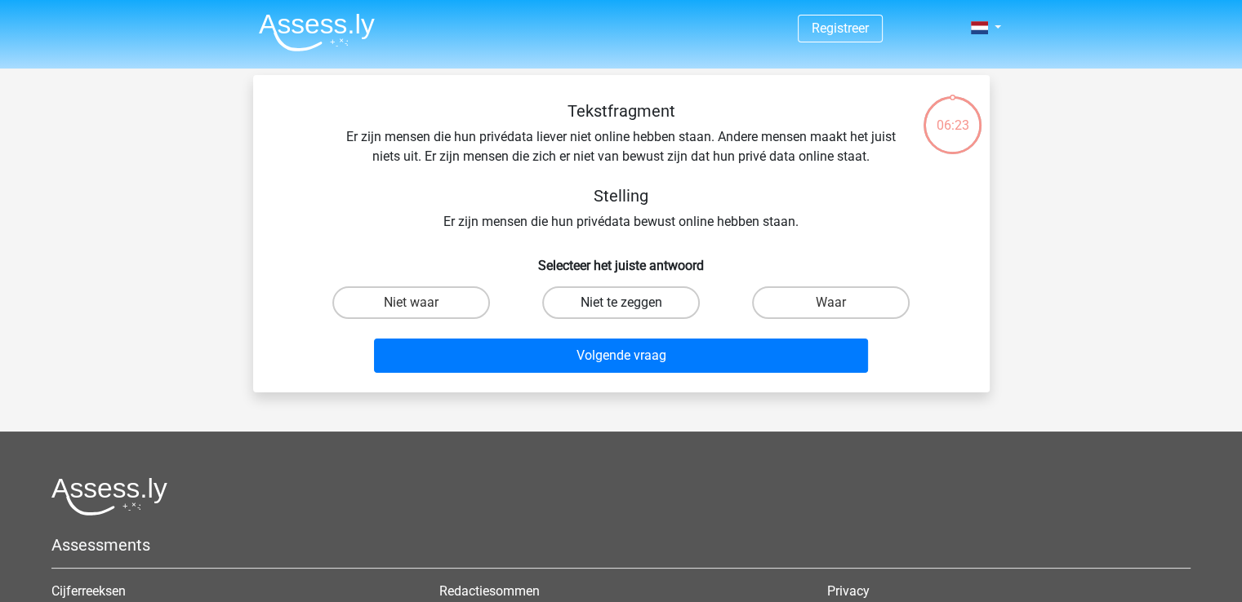
click at [615, 294] on label "Niet te zeggen" at bounding box center [621, 303] width 158 height 33
click at [620, 303] on input "Niet te zeggen" at bounding box center [625, 308] width 11 height 11
radio input "true"
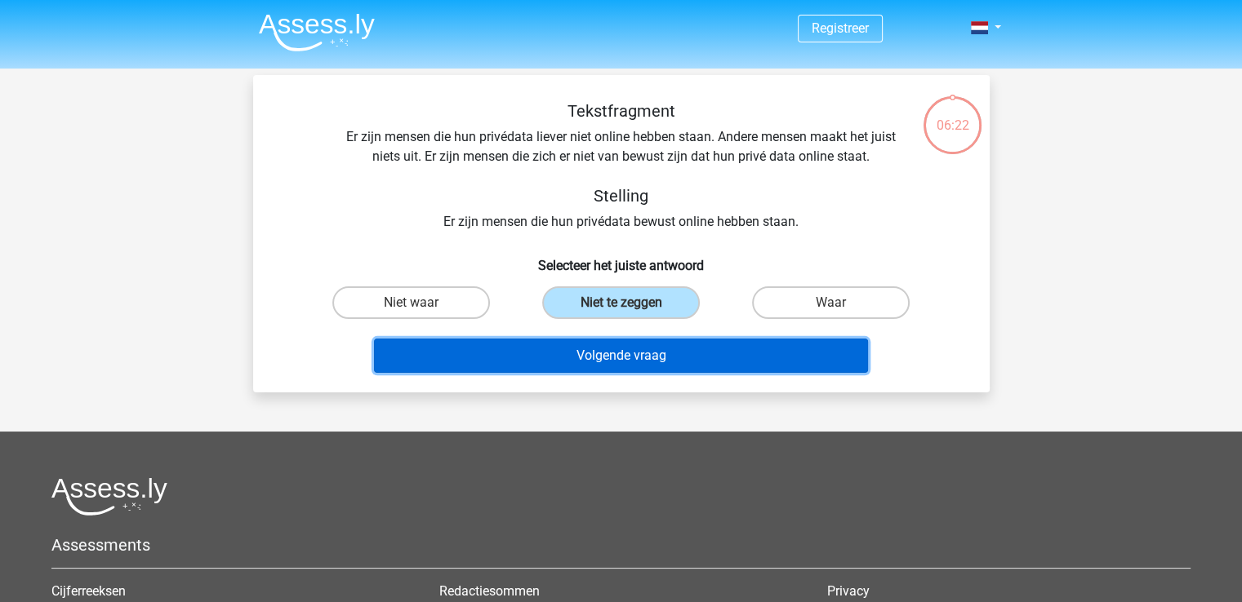
click at [615, 347] on button "Volgende vraag" at bounding box center [621, 356] width 494 height 34
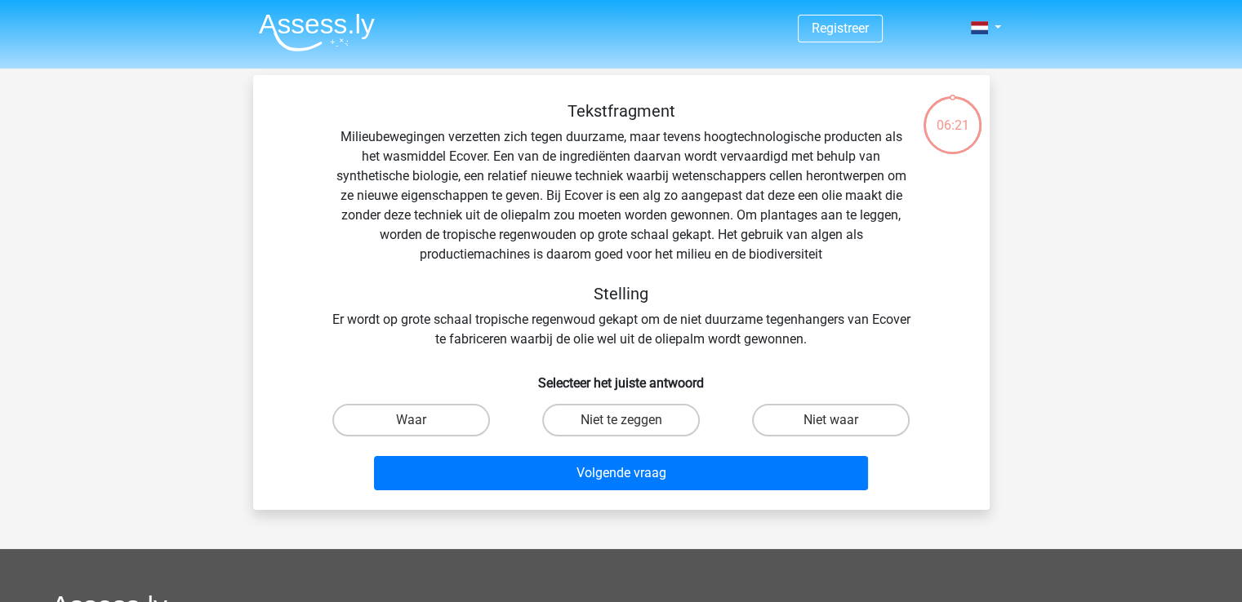
scroll to position [75, 0]
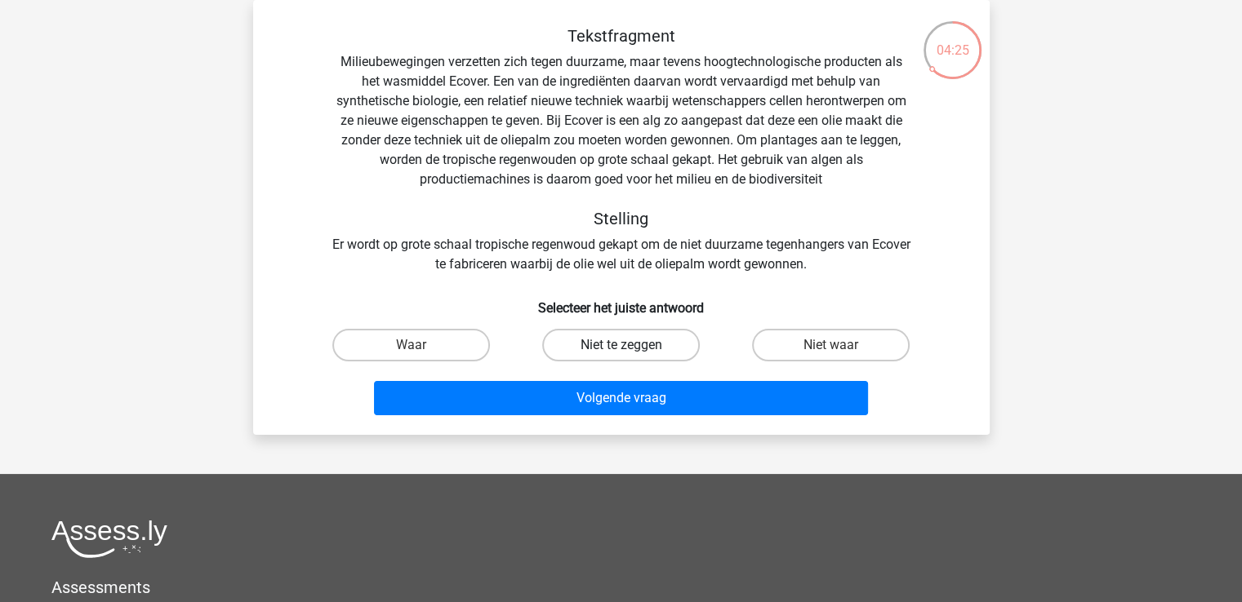
click at [623, 337] on label "Niet te zeggen" at bounding box center [621, 345] width 158 height 33
click at [623, 345] on input "Niet te zeggen" at bounding box center [625, 350] width 11 height 11
radio input "true"
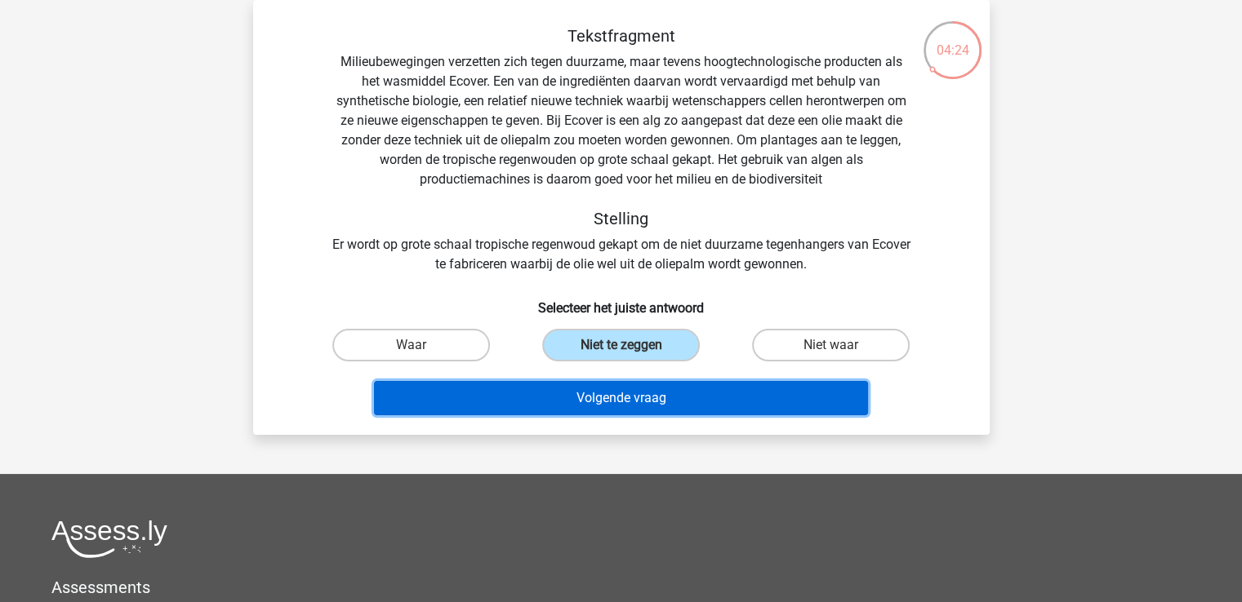
click at [627, 404] on button "Volgende vraag" at bounding box center [621, 398] width 494 height 34
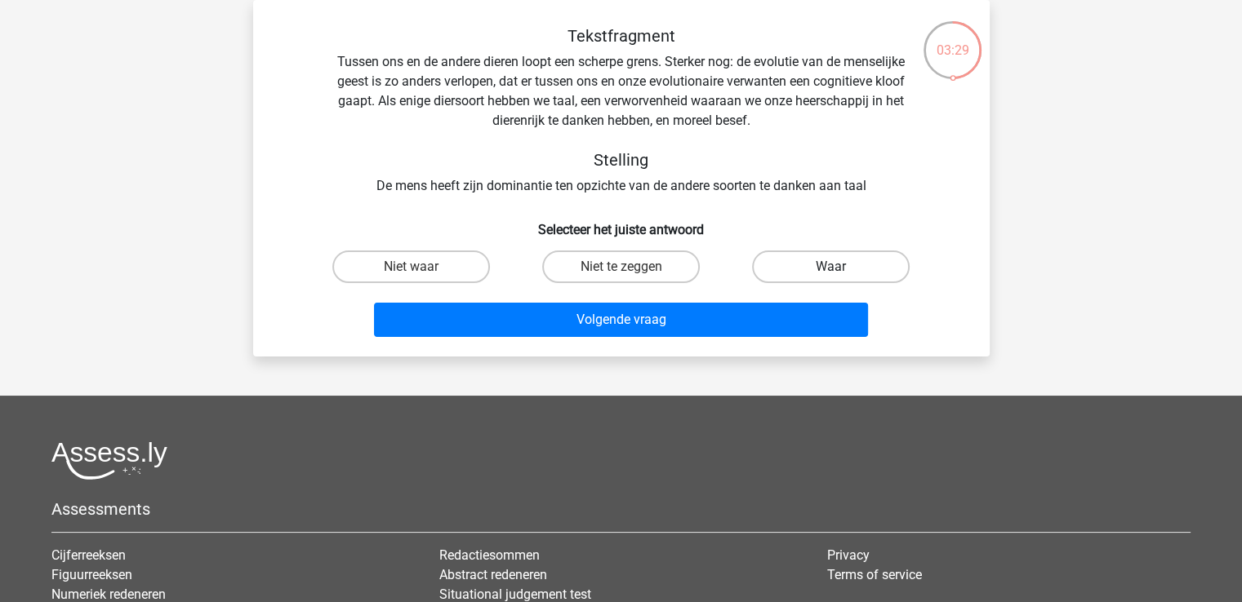
click at [810, 274] on label "Waar" at bounding box center [831, 267] width 158 height 33
click at [831, 274] on input "Waar" at bounding box center [836, 272] width 11 height 11
radio input "true"
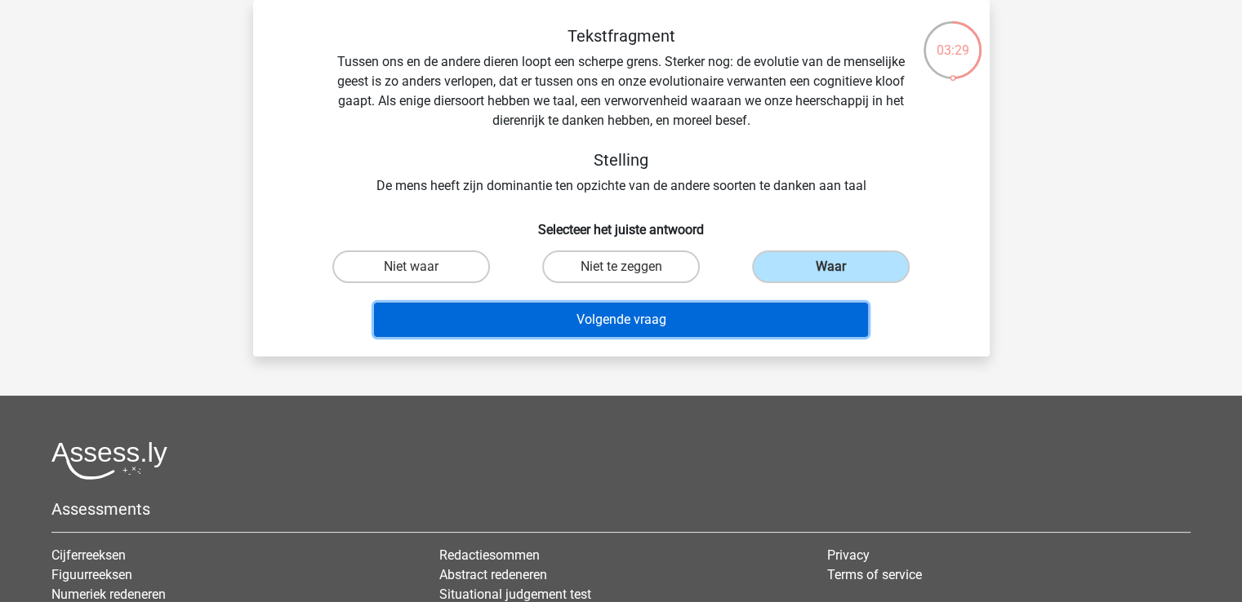
click at [766, 315] on button "Volgende vraag" at bounding box center [621, 320] width 494 height 34
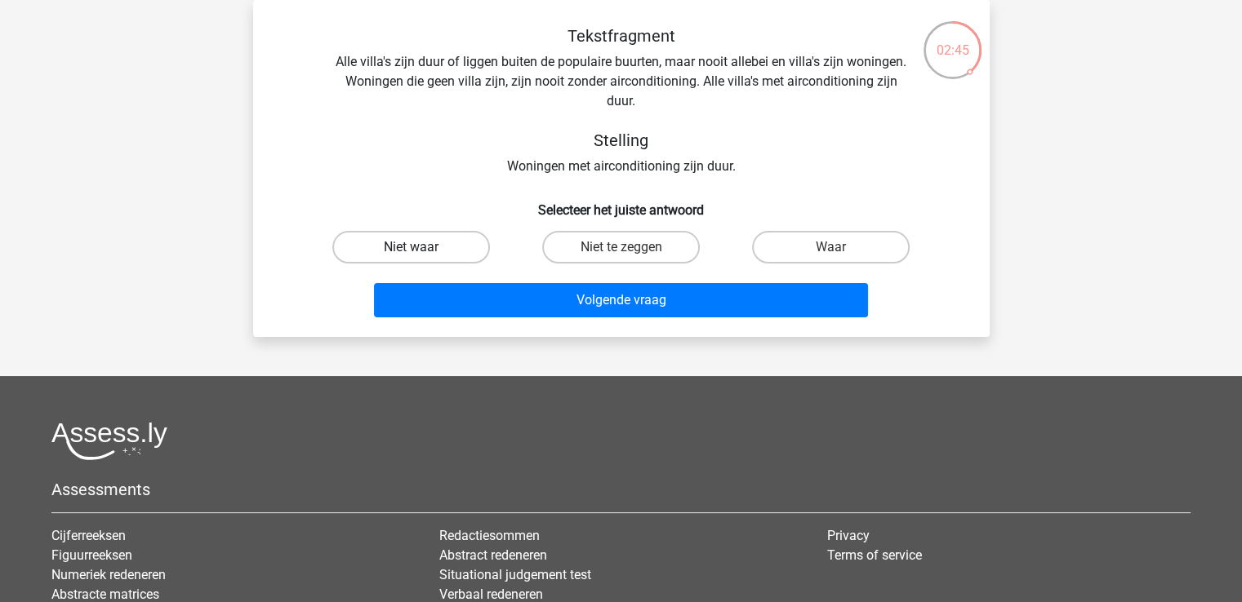
click at [431, 233] on label "Niet waar" at bounding box center [411, 247] width 158 height 33
click at [421, 247] on input "Niet waar" at bounding box center [416, 252] width 11 height 11
radio input "true"
click at [431, 233] on label "Niet waar" at bounding box center [411, 247] width 158 height 33
click at [421, 247] on input "Niet waar" at bounding box center [416, 252] width 11 height 11
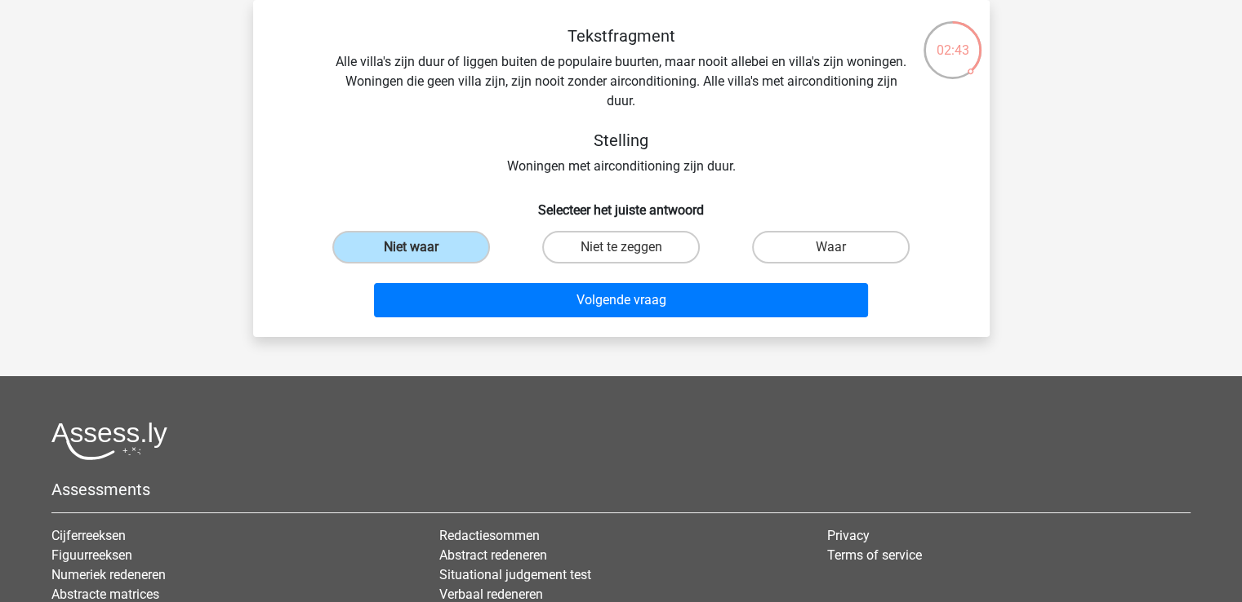
click at [533, 317] on div "Volgende vraag" at bounding box center [621, 303] width 630 height 41
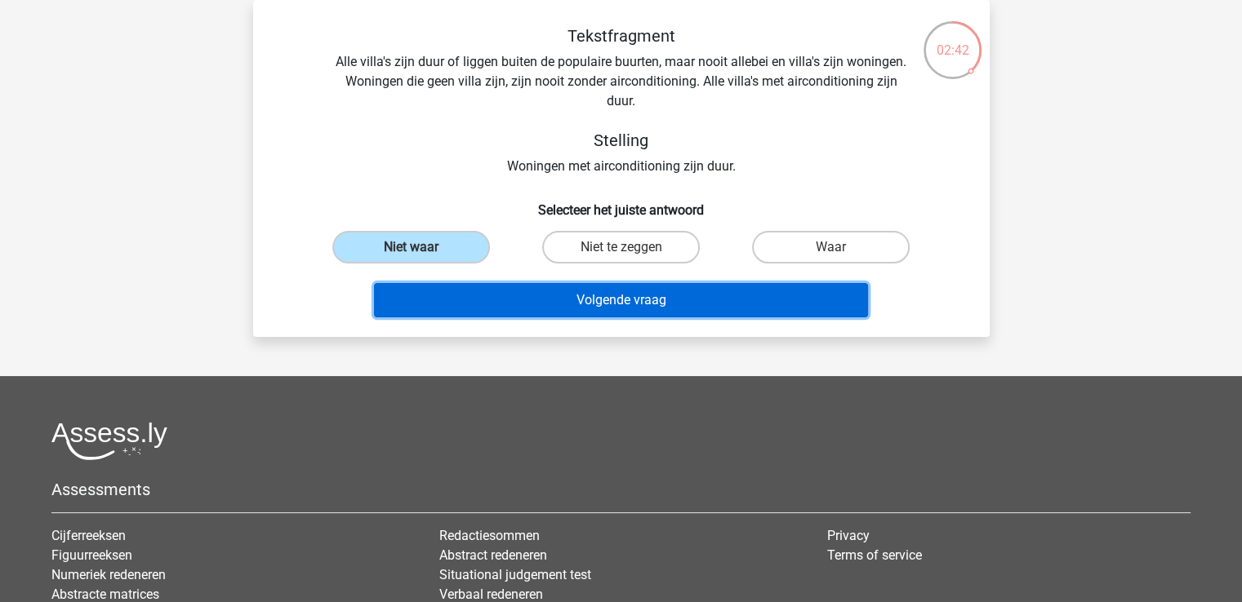
click at [570, 301] on button "Volgende vraag" at bounding box center [621, 300] width 494 height 34
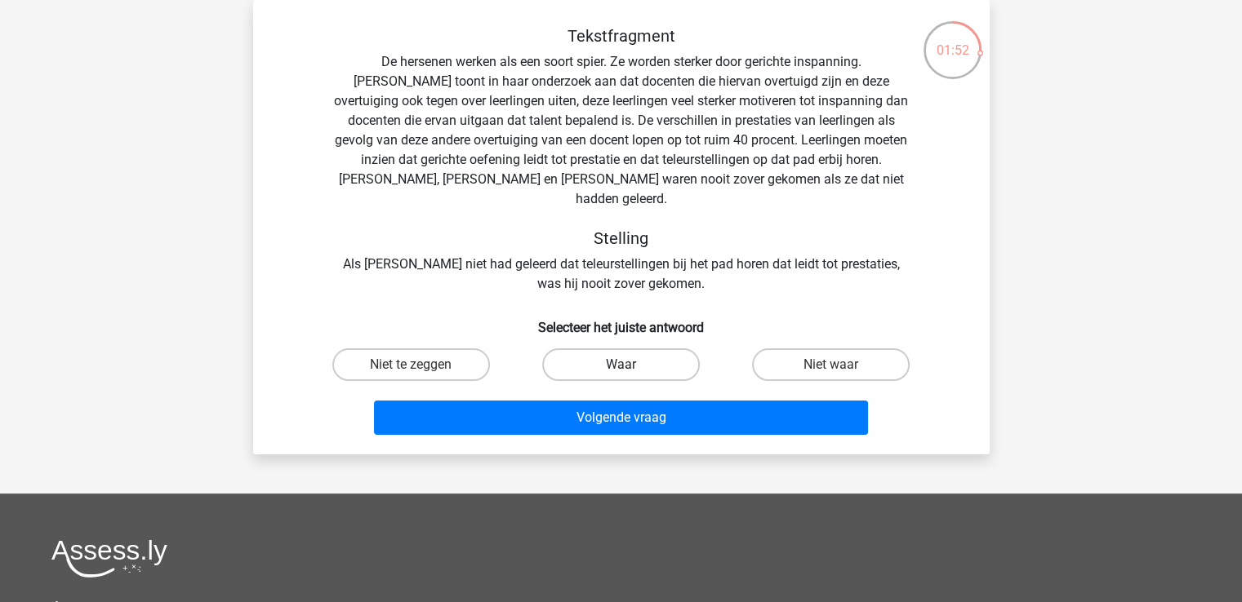
click at [670, 349] on label "Waar" at bounding box center [621, 365] width 158 height 33
click at [631, 365] on input "Waar" at bounding box center [625, 370] width 11 height 11
radio input "true"
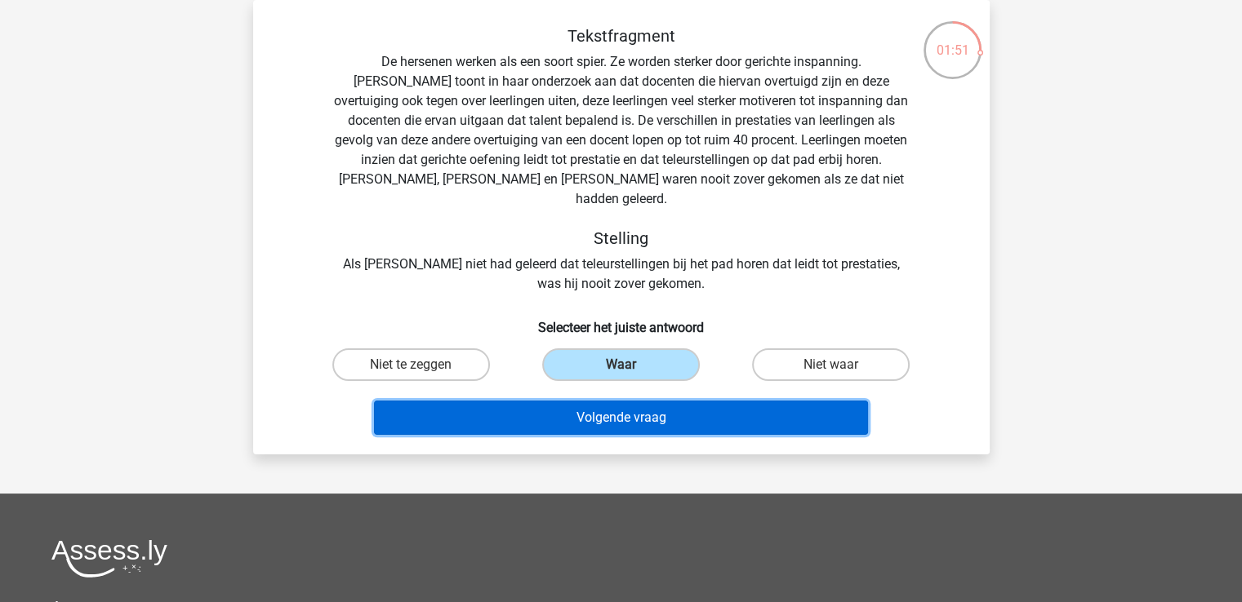
click at [662, 401] on button "Volgende vraag" at bounding box center [621, 418] width 494 height 34
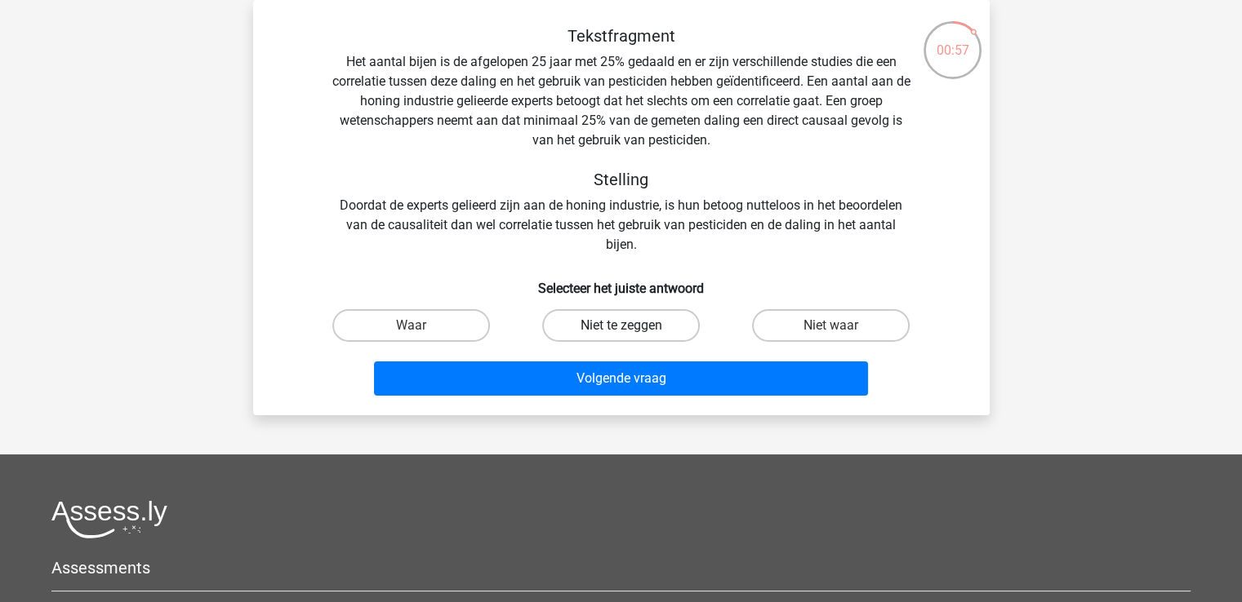
drag, startPoint x: 653, startPoint y: 329, endPoint x: 611, endPoint y: 327, distance: 42.5
click at [611, 327] on label "Niet te zeggen" at bounding box center [621, 325] width 158 height 33
click at [620, 327] on input "Niet te zeggen" at bounding box center [625, 331] width 11 height 11
radio input "true"
click at [611, 398] on div "Volgende vraag" at bounding box center [621, 382] width 630 height 41
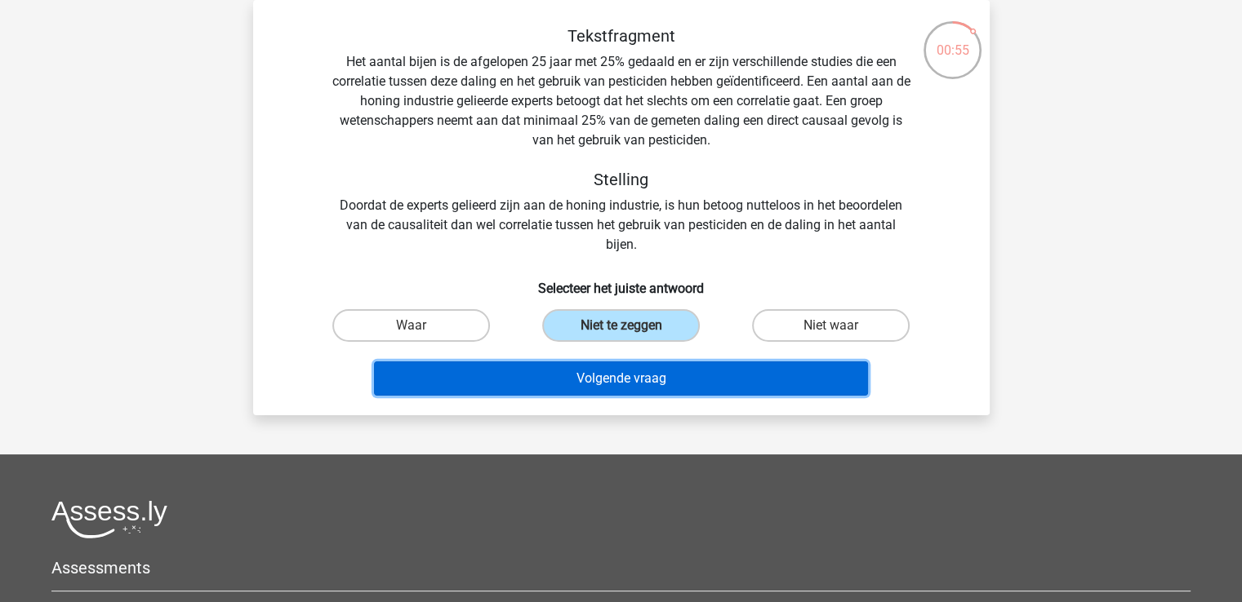
click at [625, 386] on button "Volgende vraag" at bounding box center [621, 379] width 494 height 34
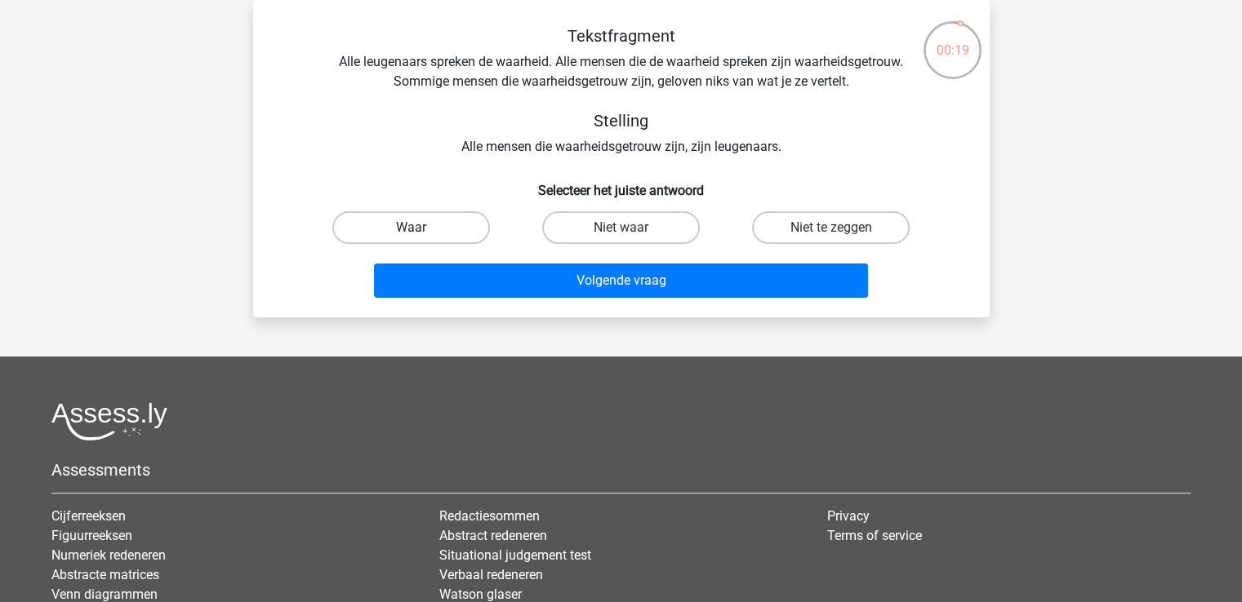
click at [470, 222] on label "Waar" at bounding box center [411, 227] width 158 height 33
click at [421, 228] on input "Waar" at bounding box center [416, 233] width 11 height 11
radio input "true"
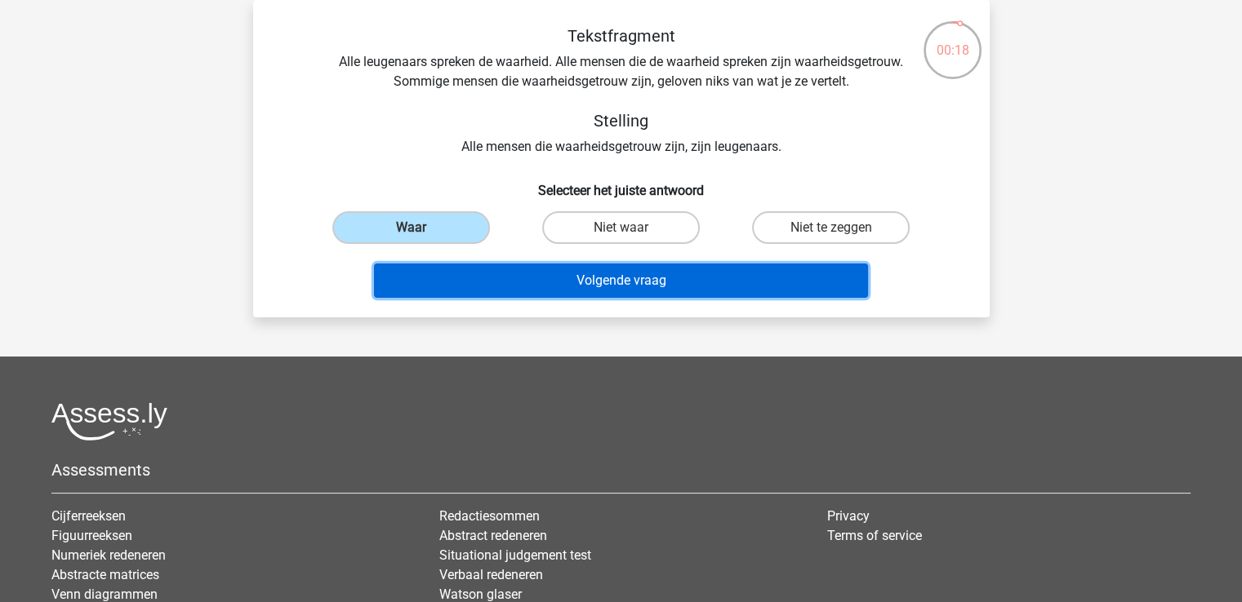
click at [536, 285] on button "Volgende vraag" at bounding box center [621, 281] width 494 height 34
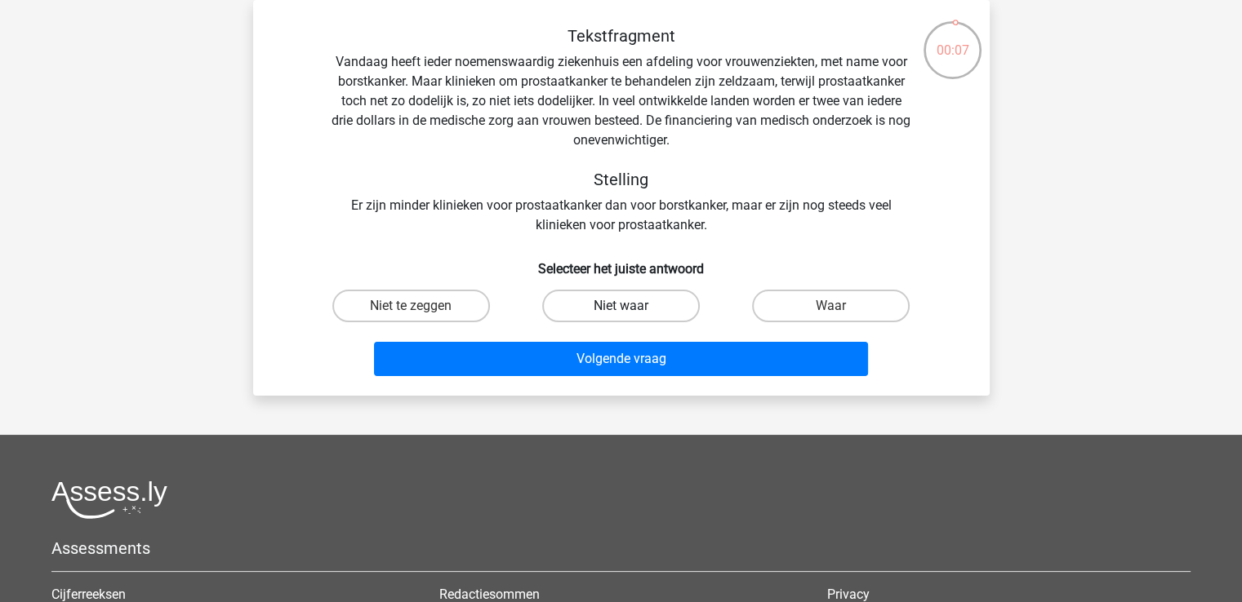
click at [642, 310] on label "Niet waar" at bounding box center [621, 306] width 158 height 33
click at [631, 310] on input "Niet waar" at bounding box center [625, 311] width 11 height 11
radio input "true"
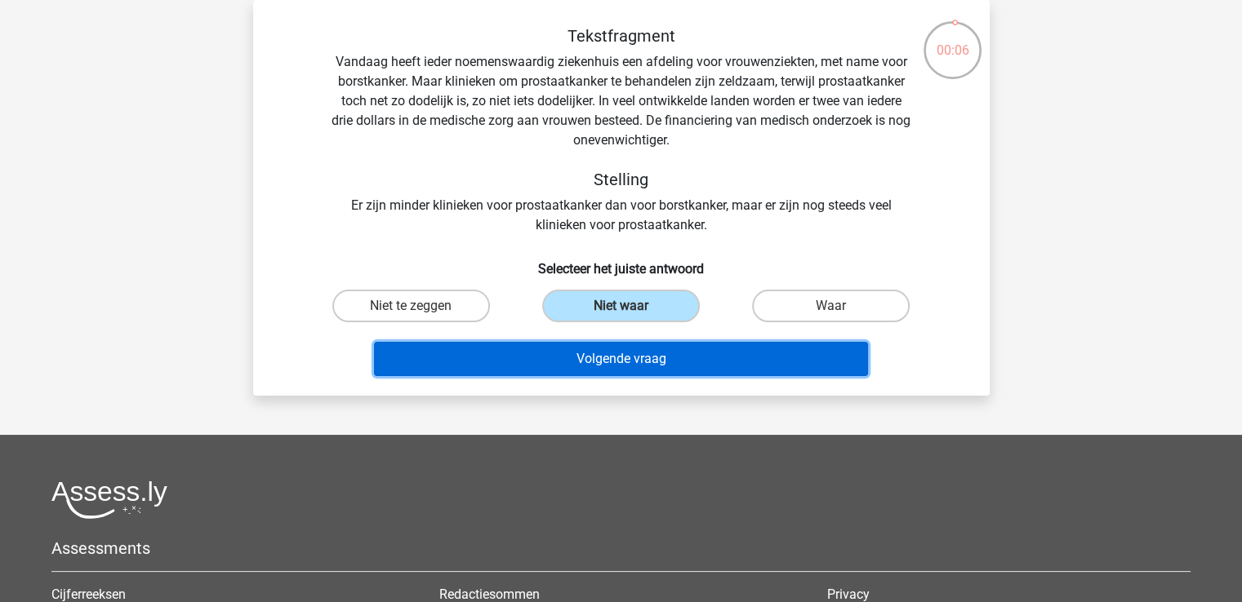
click at [625, 358] on button "Volgende vraag" at bounding box center [621, 359] width 494 height 34
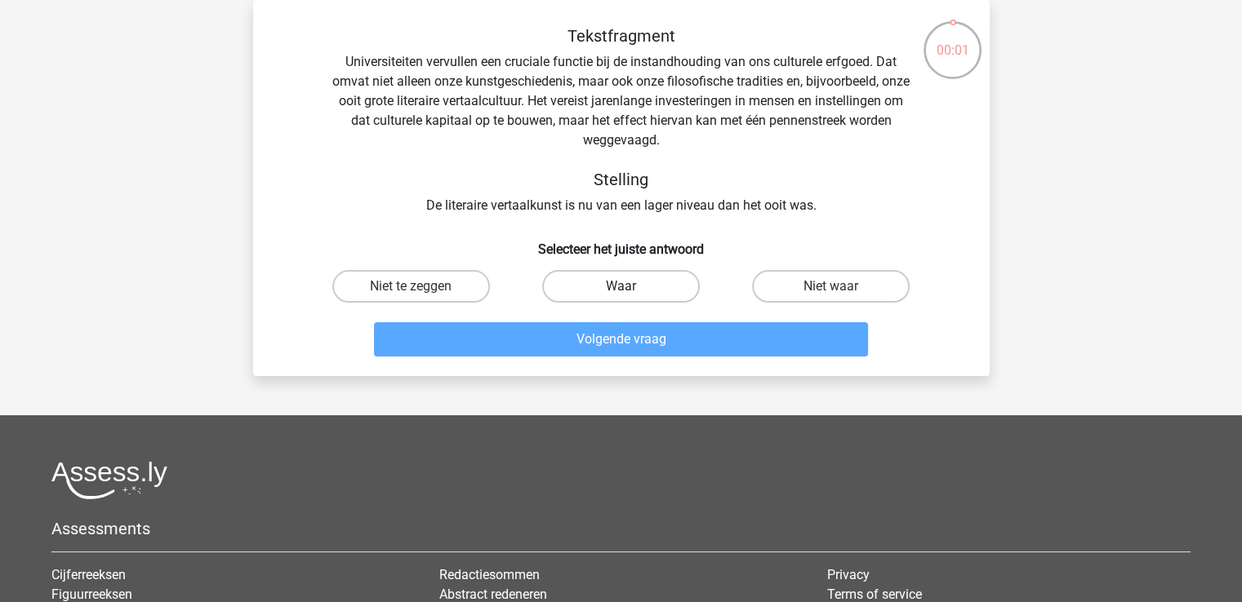
click at [638, 282] on label "Waar" at bounding box center [621, 286] width 158 height 33
click at [631, 287] on input "Waar" at bounding box center [625, 292] width 11 height 11
radio input "true"
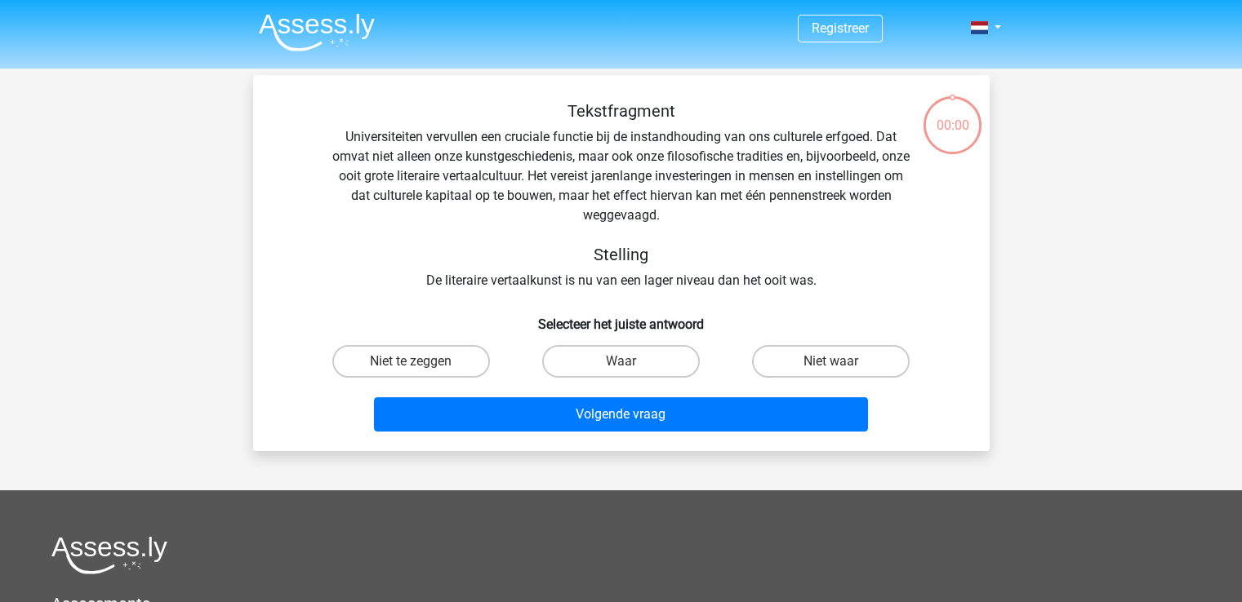
scroll to position [75, 0]
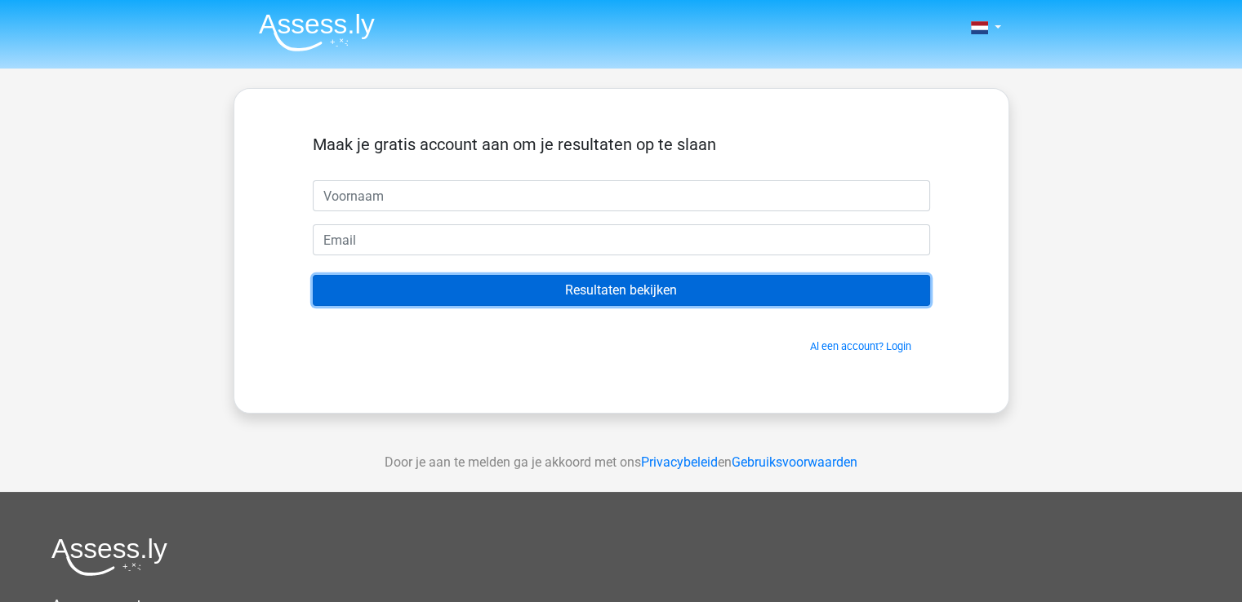
click at [623, 282] on input "Resultaten bekijken" at bounding box center [621, 290] width 617 height 31
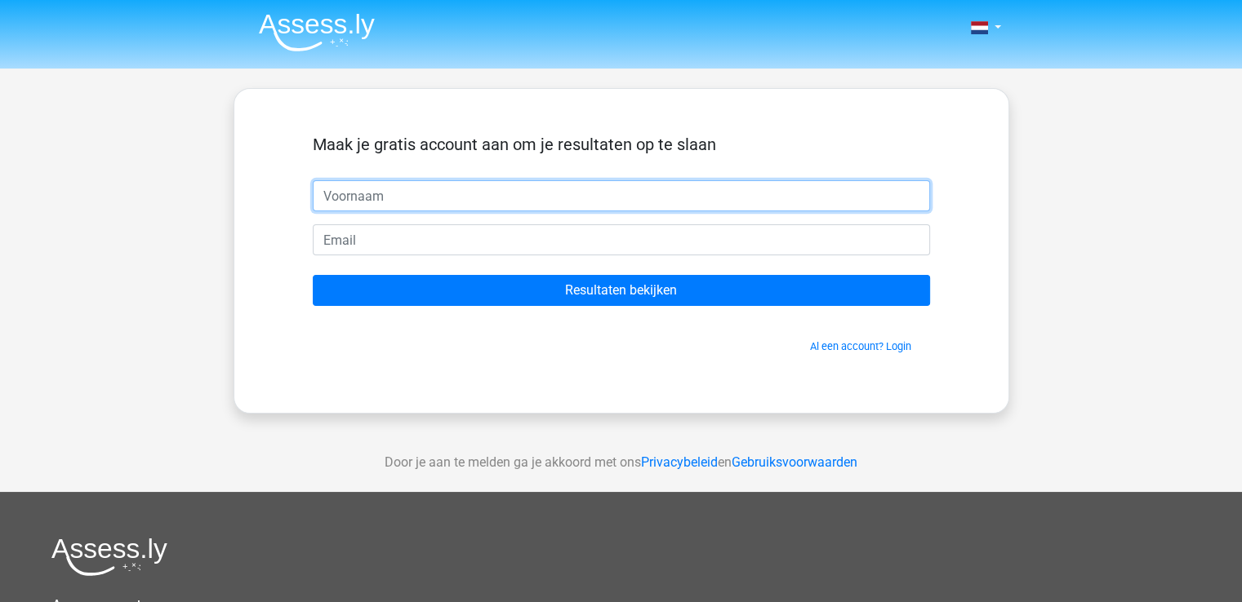
click at [408, 185] on input "text" at bounding box center [621, 195] width 617 height 31
type input "[PERSON_NAME]"
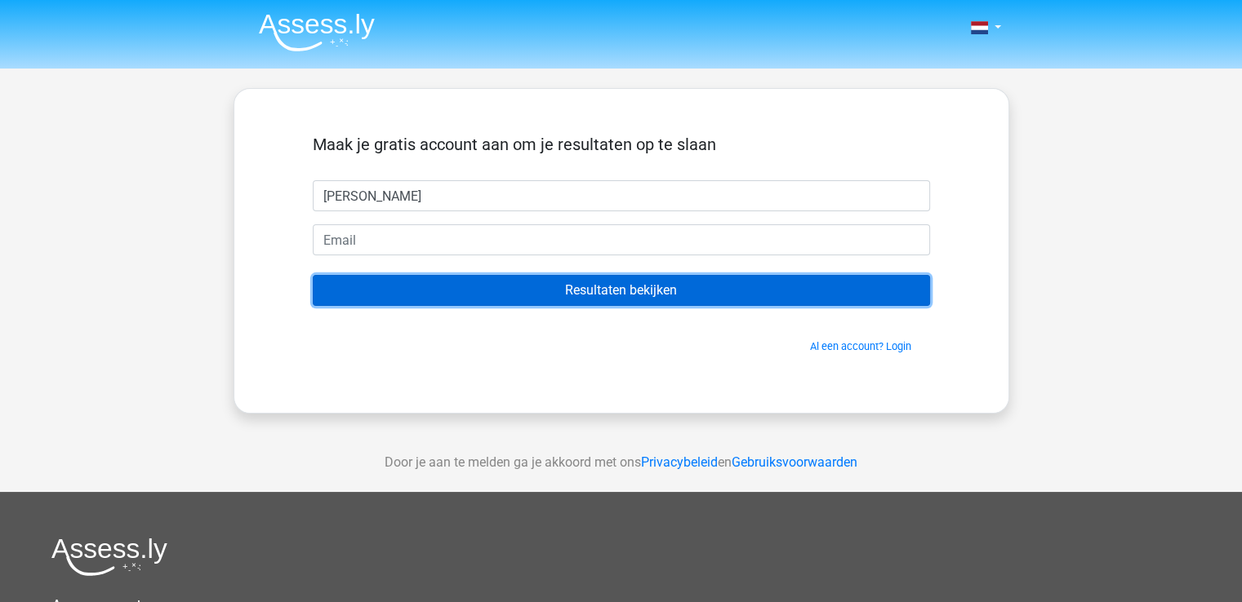
click at [435, 285] on input "Resultaten bekijken" at bounding box center [621, 290] width 617 height 31
click at [594, 298] on input "Resultaten bekijken" at bounding box center [621, 290] width 617 height 31
